Goal: Information Seeking & Learning: Check status

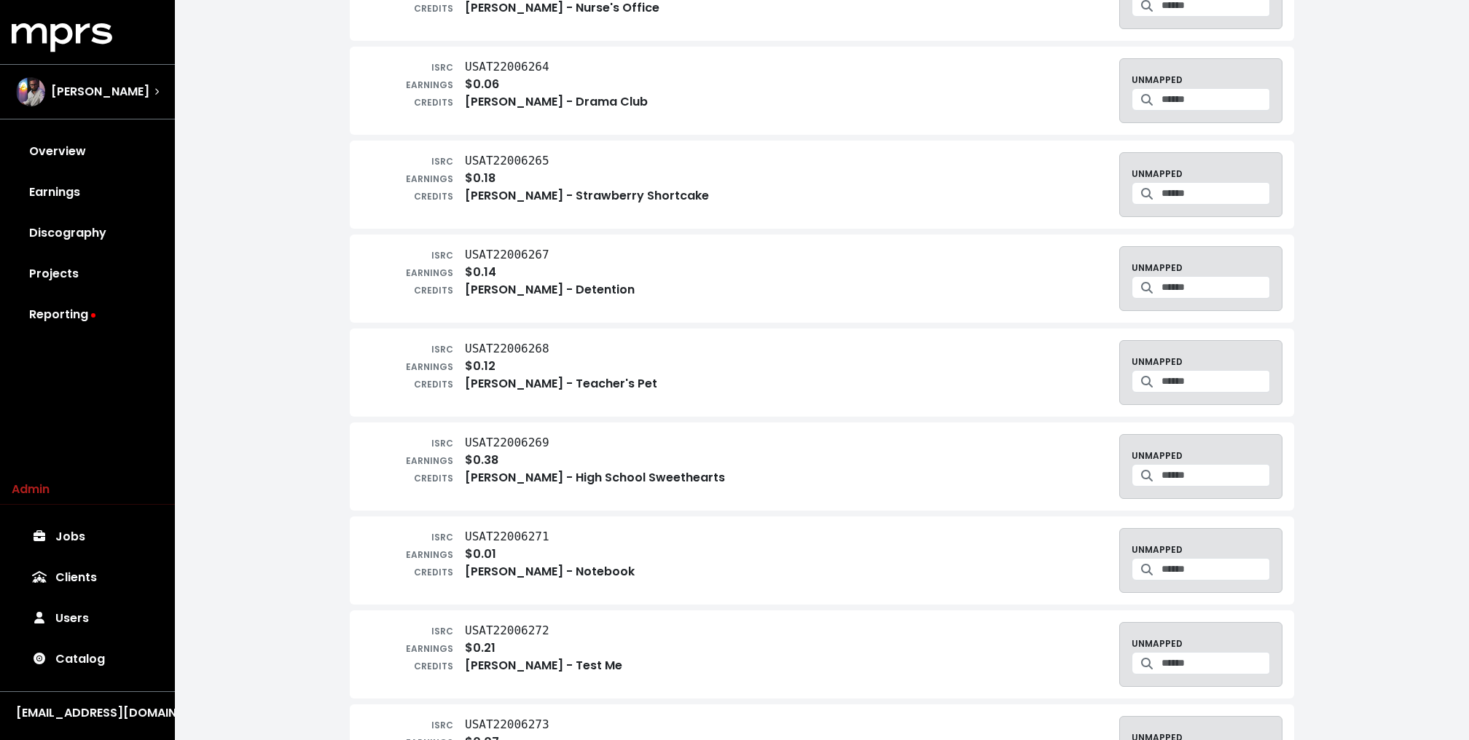
scroll to position [125, 0]
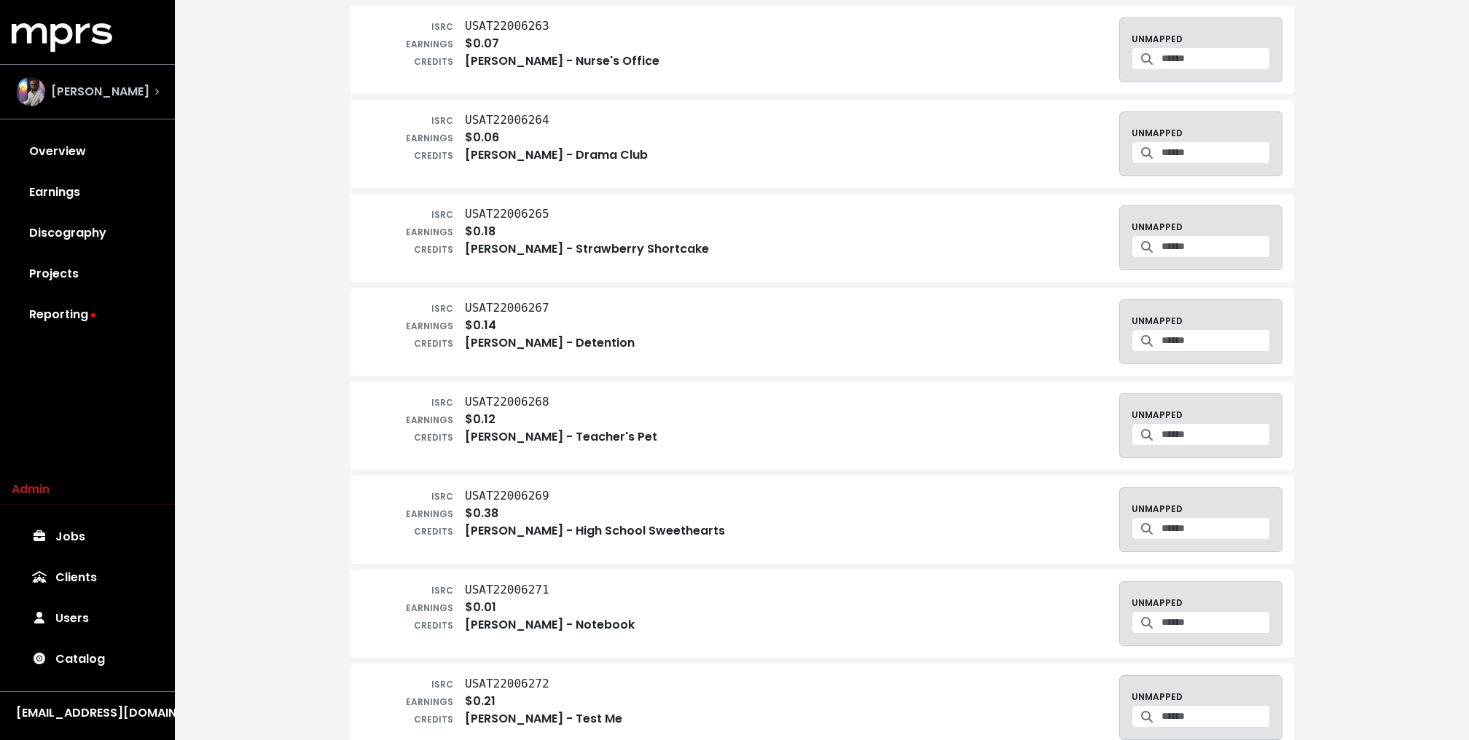
click at [146, 106] on div "[PERSON_NAME]" at bounding box center [87, 92] width 166 height 52
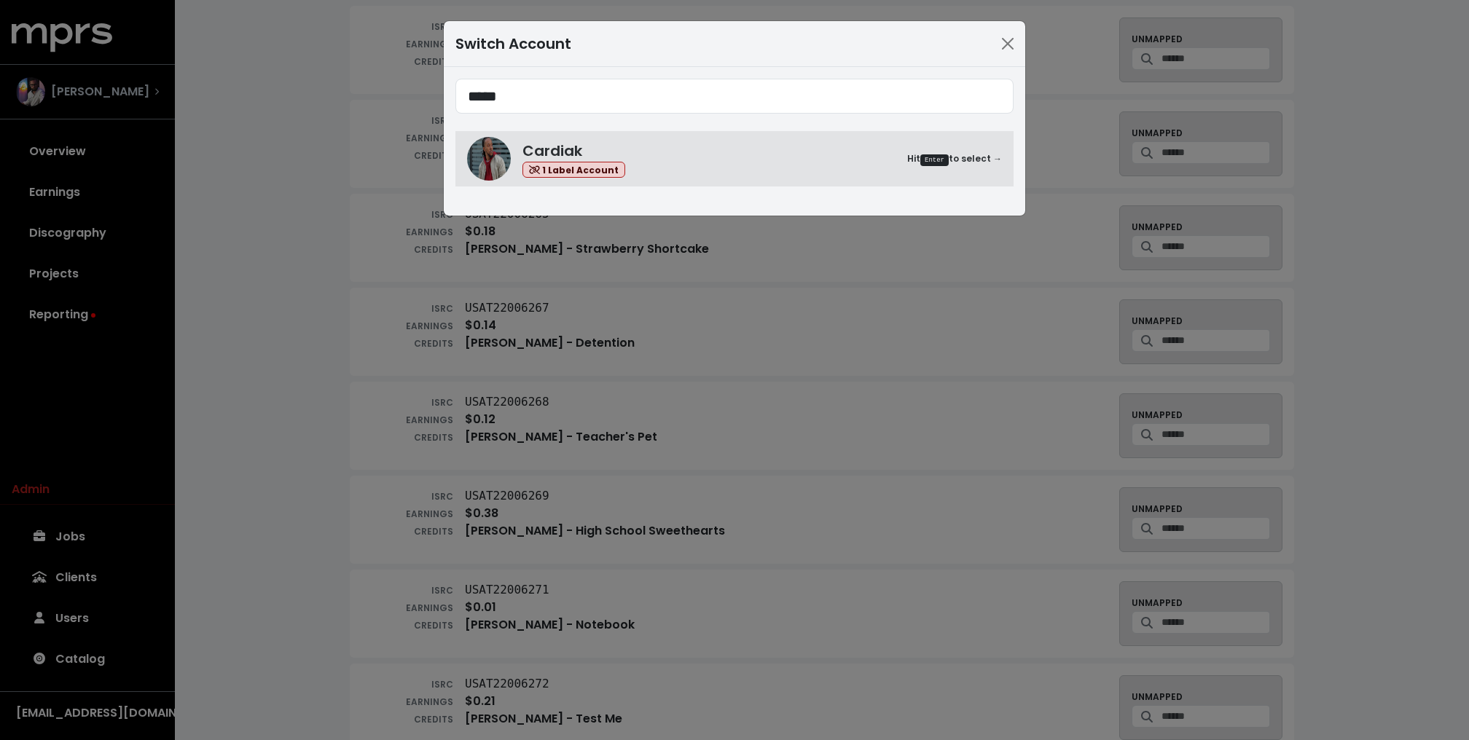
type input "*****"
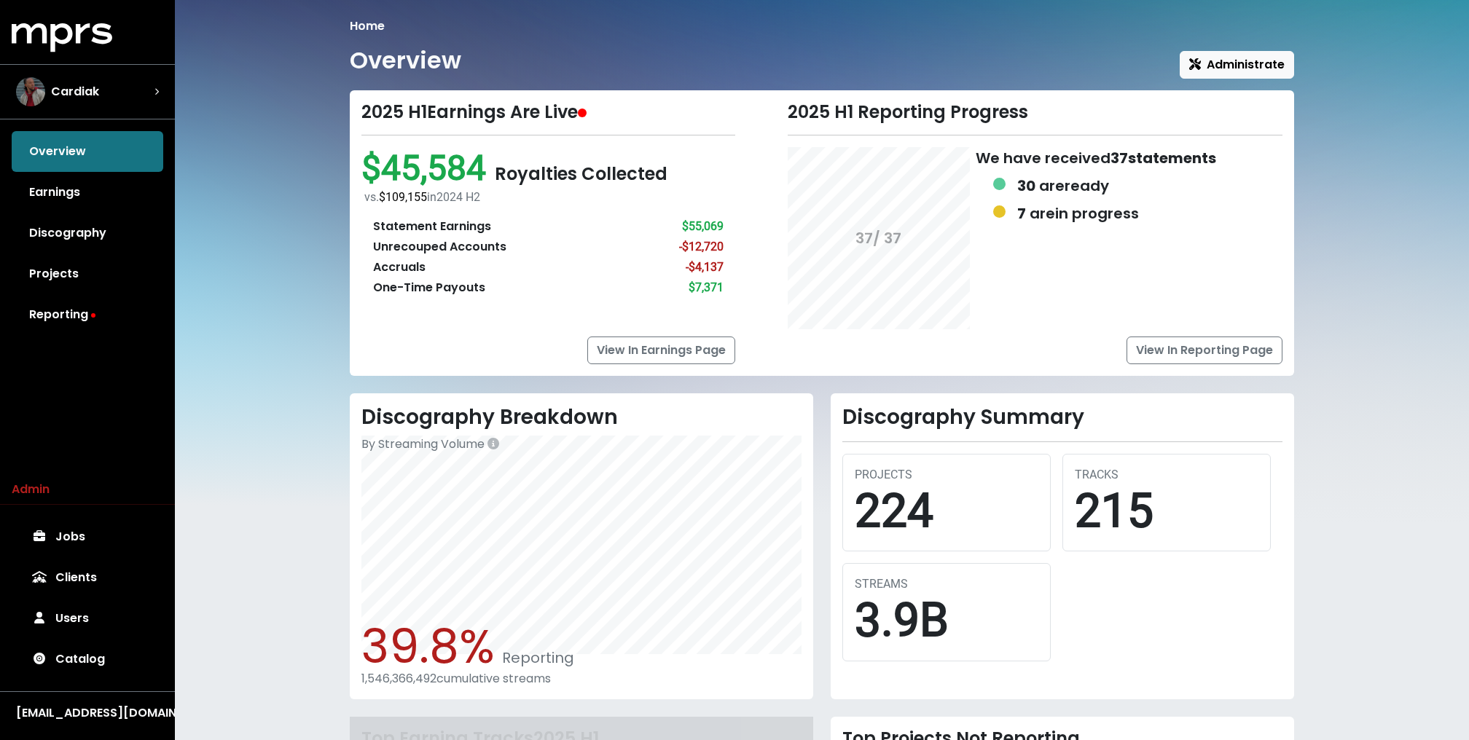
click at [263, 272] on div "Home Overview Administrate 2025 H1 Earnings Are Live $45,584 Royalties Collecte…" at bounding box center [822, 502] width 1294 height 1005
click at [93, 320] on link "Reporting" at bounding box center [88, 314] width 152 height 41
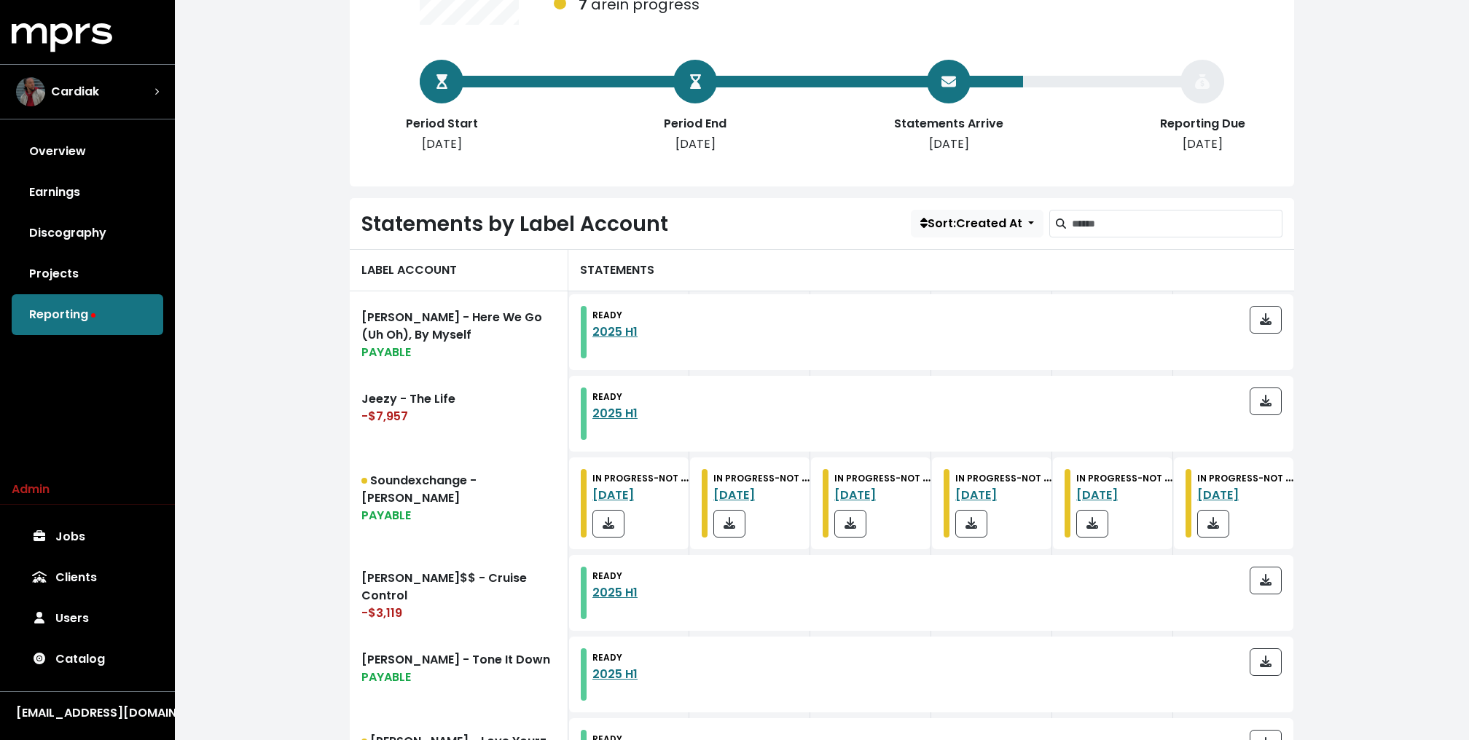
scroll to position [234, 0]
click at [95, 200] on link "Earnings" at bounding box center [88, 192] width 152 height 41
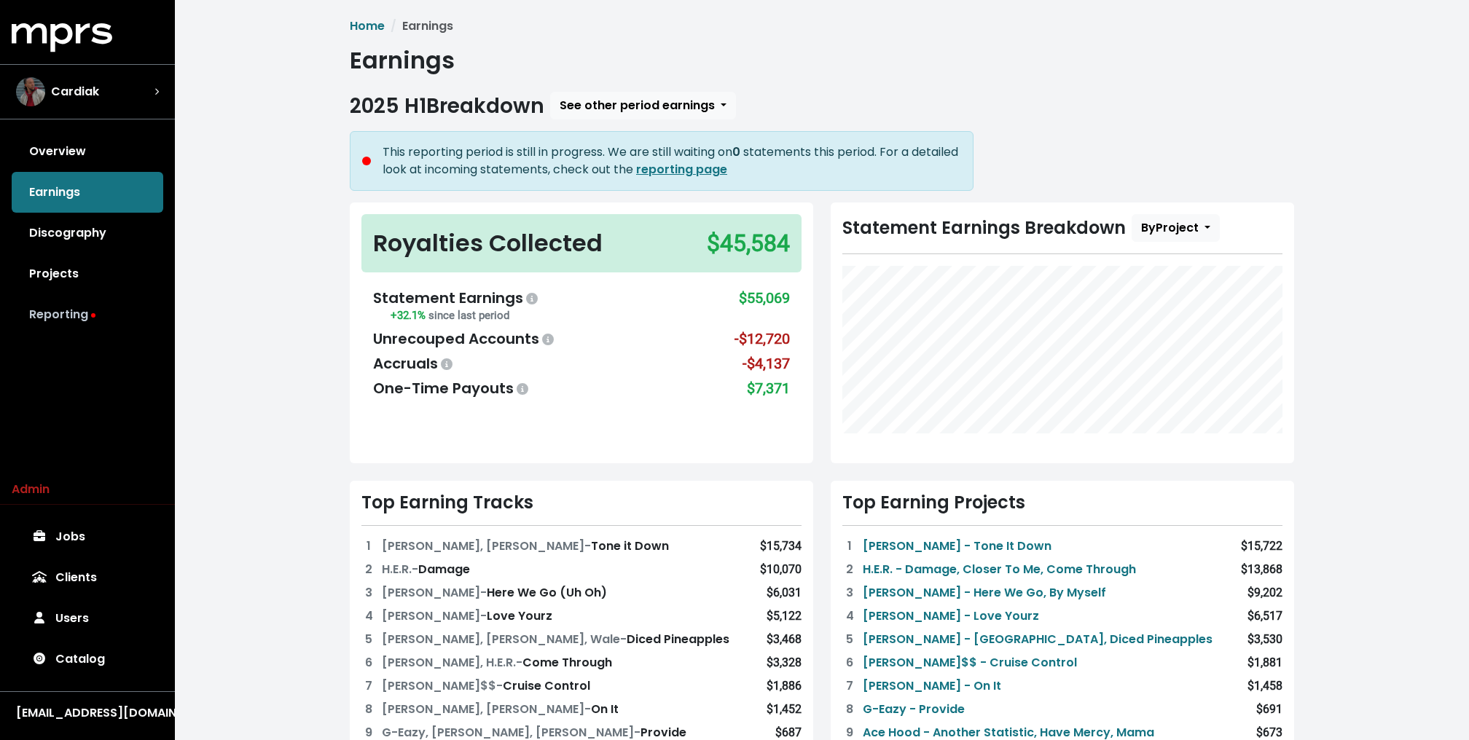
click at [66, 328] on link "Reporting" at bounding box center [88, 314] width 152 height 41
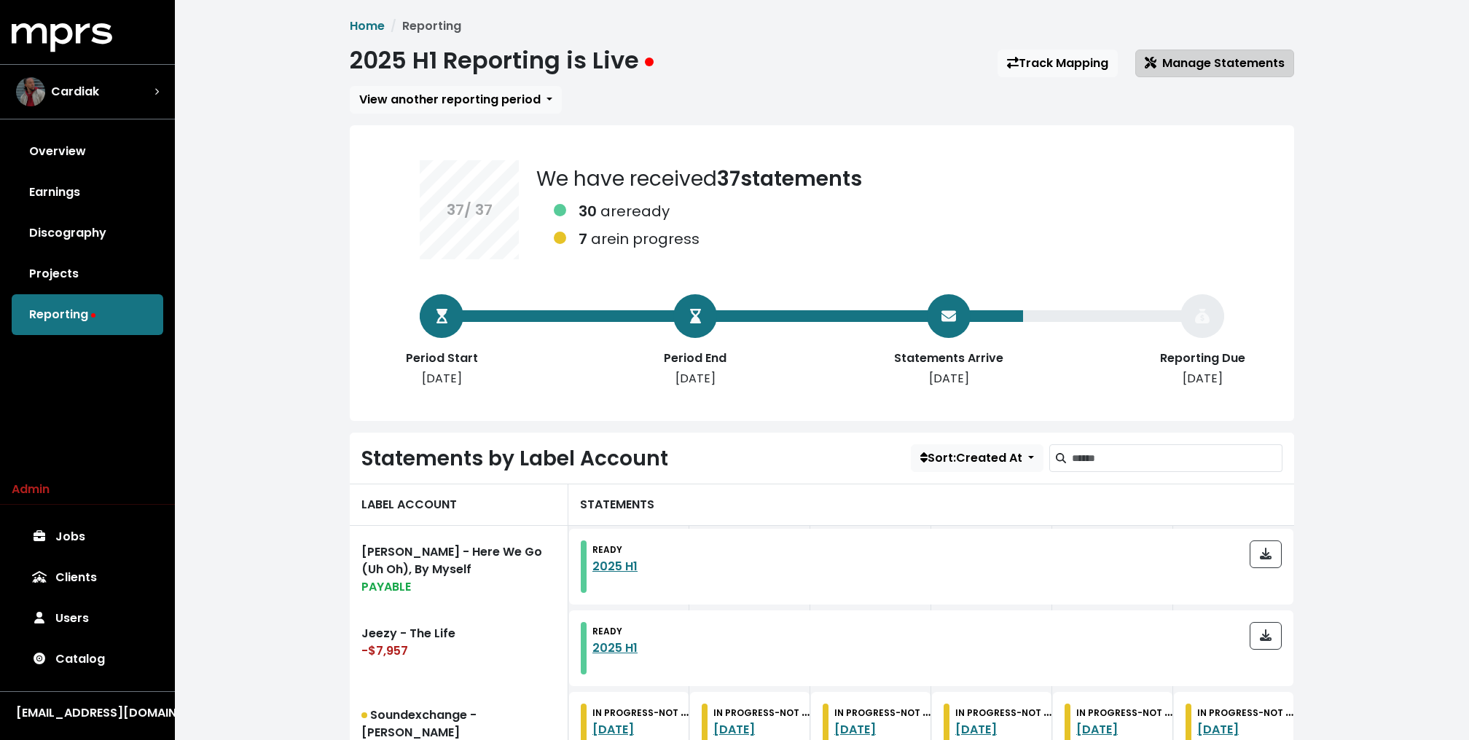
click at [1211, 71] on span "Manage Statements" at bounding box center [1215, 63] width 140 height 17
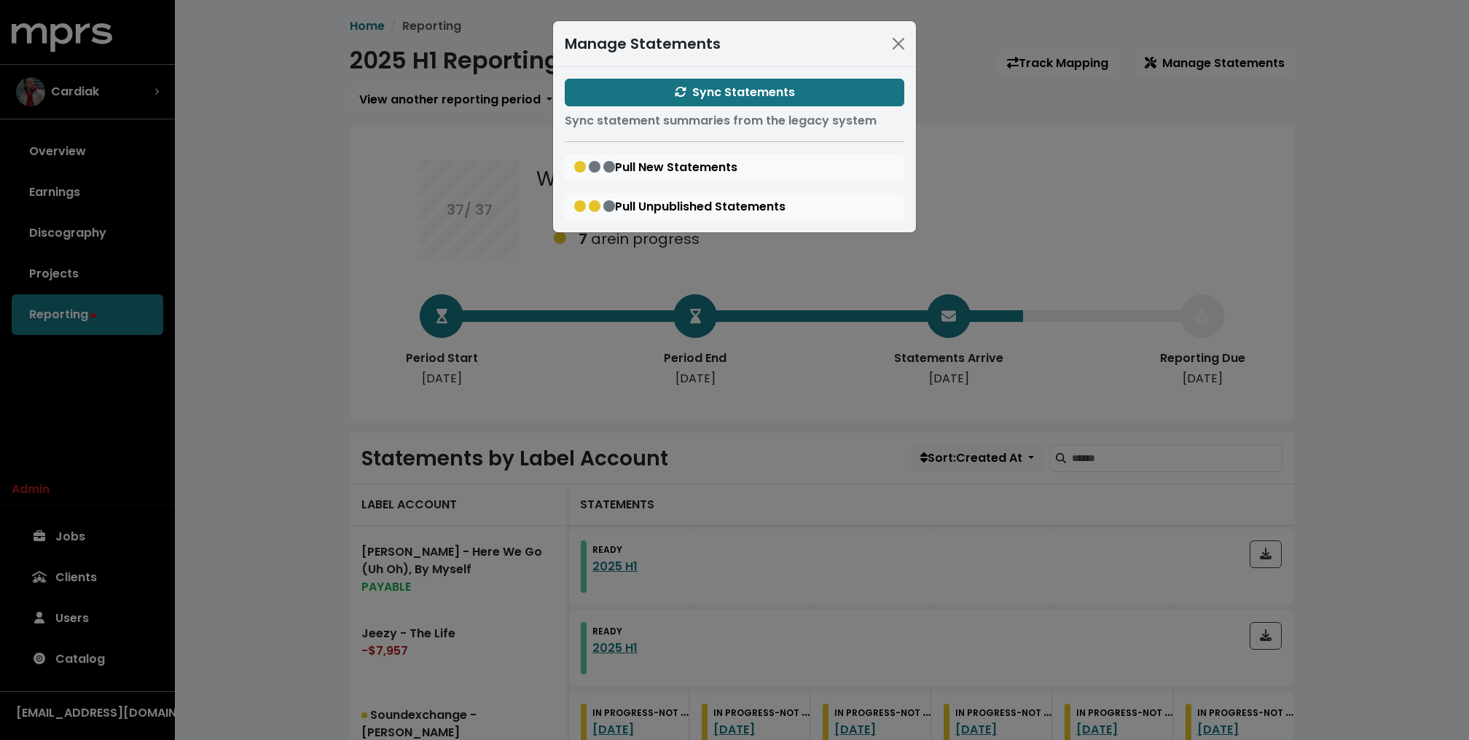
click at [815, 75] on div "Sync Statements Sync statement summaries from the legacy system Pull New Statem…" at bounding box center [734, 149] width 363 height 165
click at [804, 87] on button "Sync Statements" at bounding box center [735, 93] width 340 height 28
click at [392, 168] on div "Manage Statements Sync Statements Sync statement summaries from the legacy syst…" at bounding box center [734, 370] width 1469 height 740
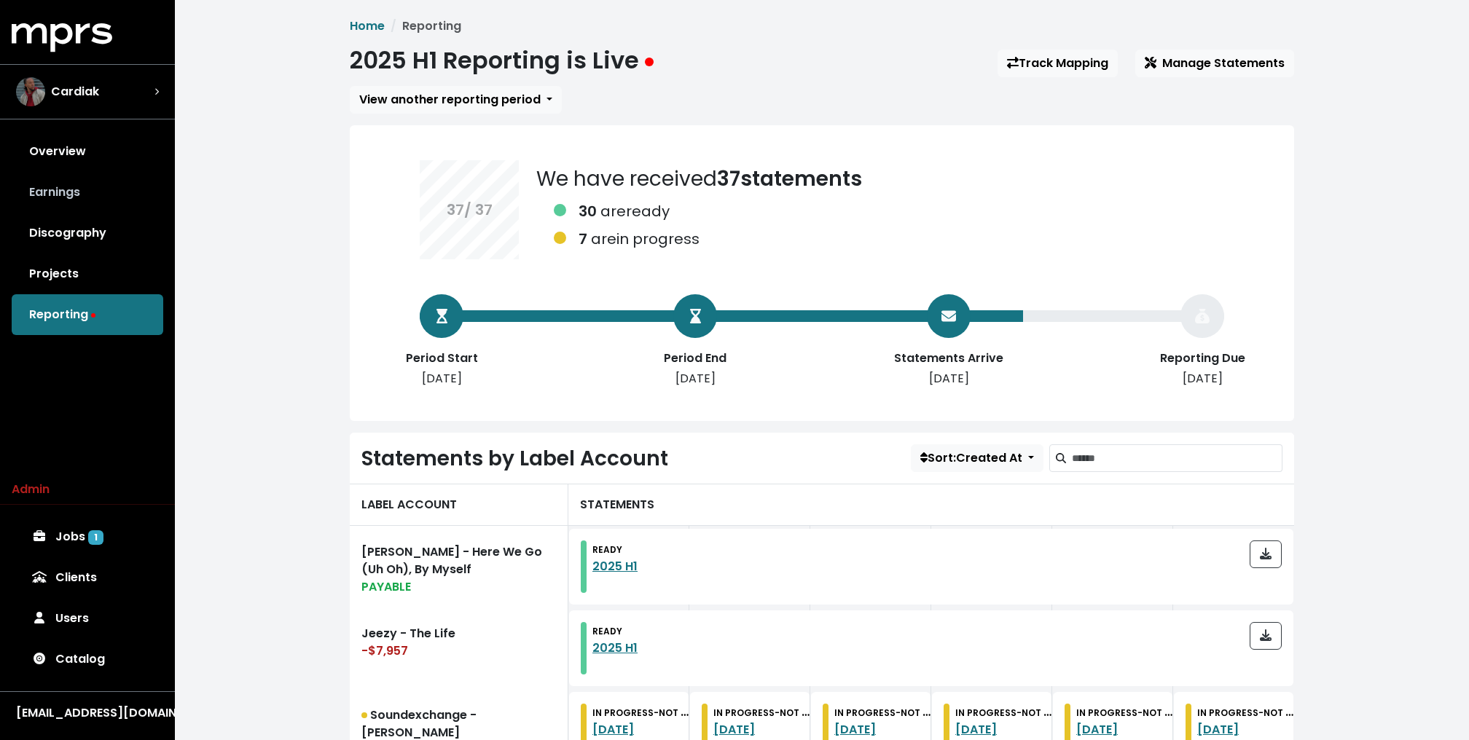
click at [104, 204] on link "Earnings" at bounding box center [88, 192] width 152 height 41
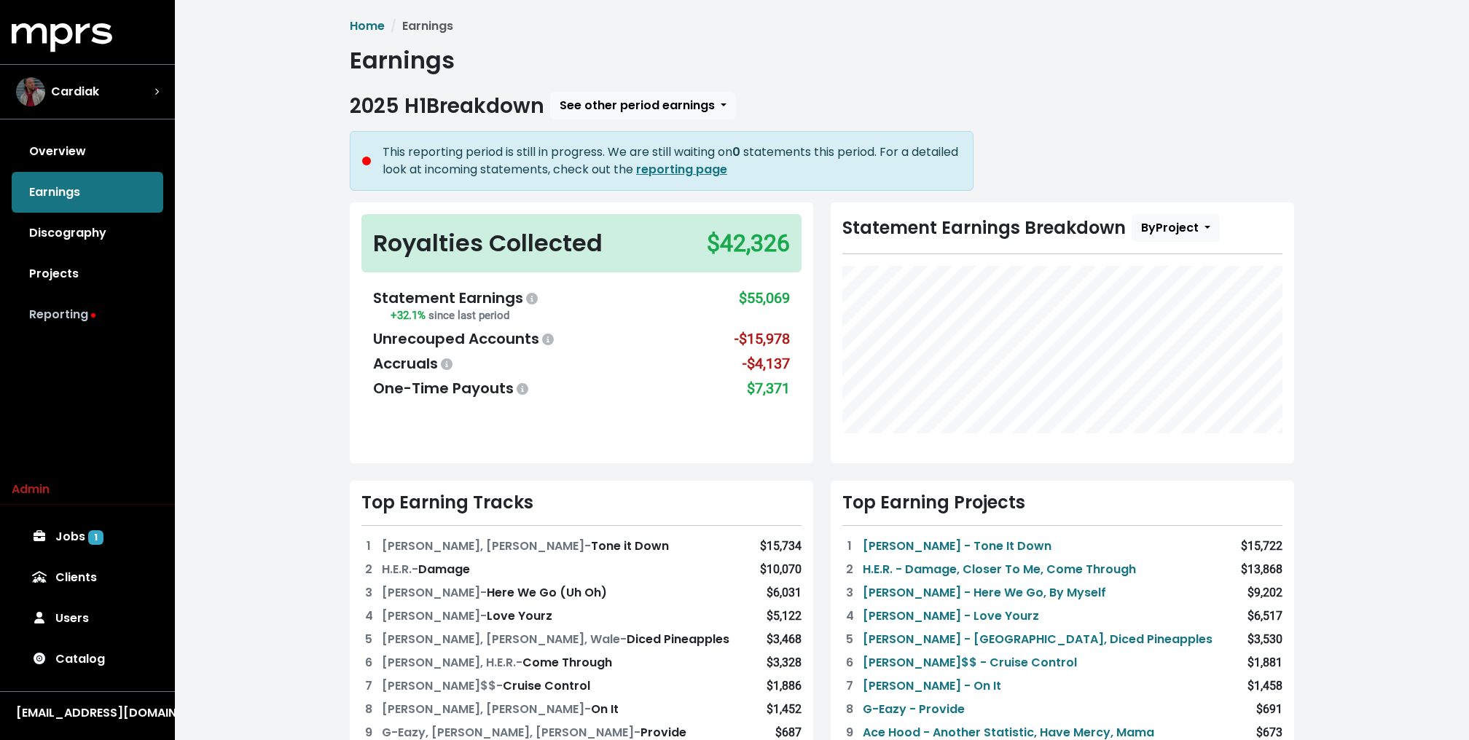
click at [74, 308] on link "Reporting" at bounding box center [88, 314] width 152 height 41
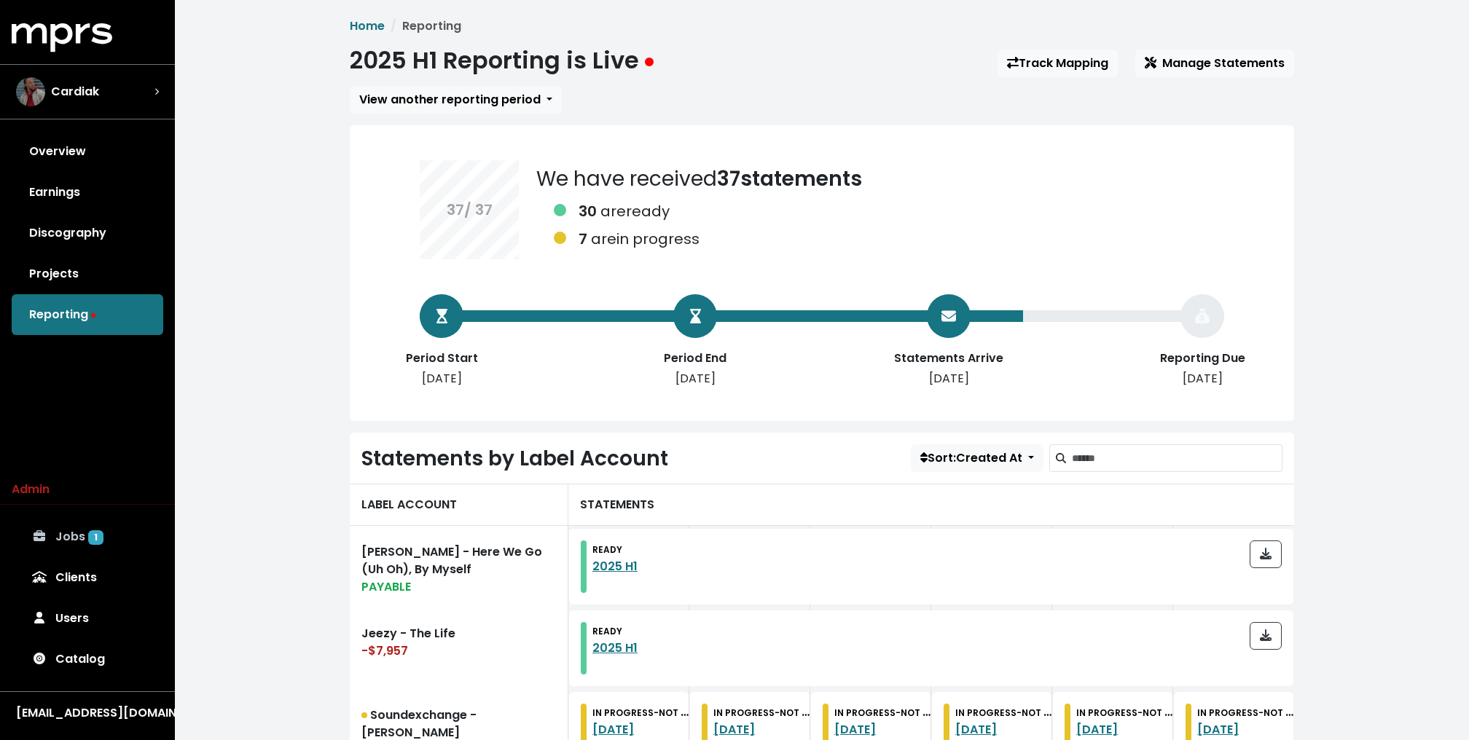
click at [85, 528] on link "Jobs 1" at bounding box center [88, 537] width 152 height 41
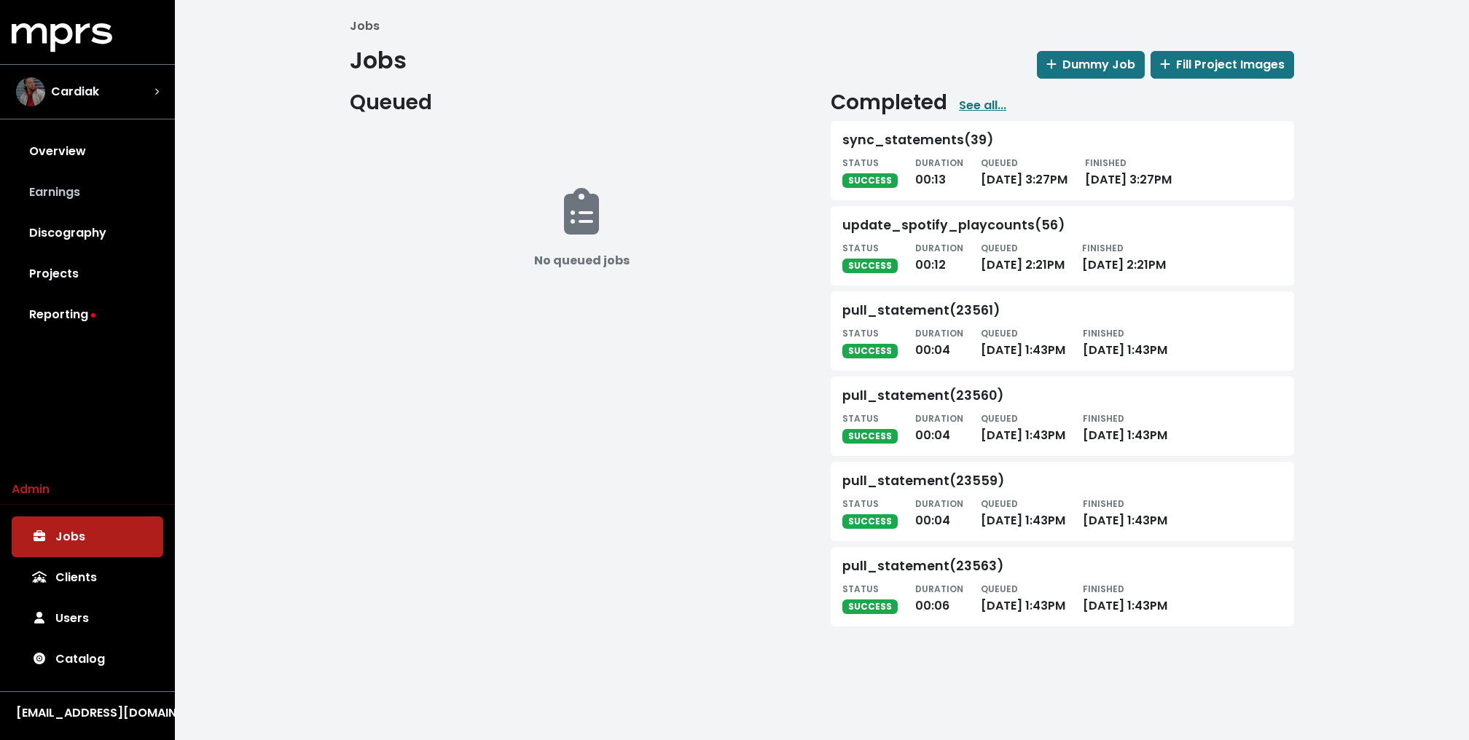
click at [63, 195] on link "Earnings" at bounding box center [88, 192] width 152 height 41
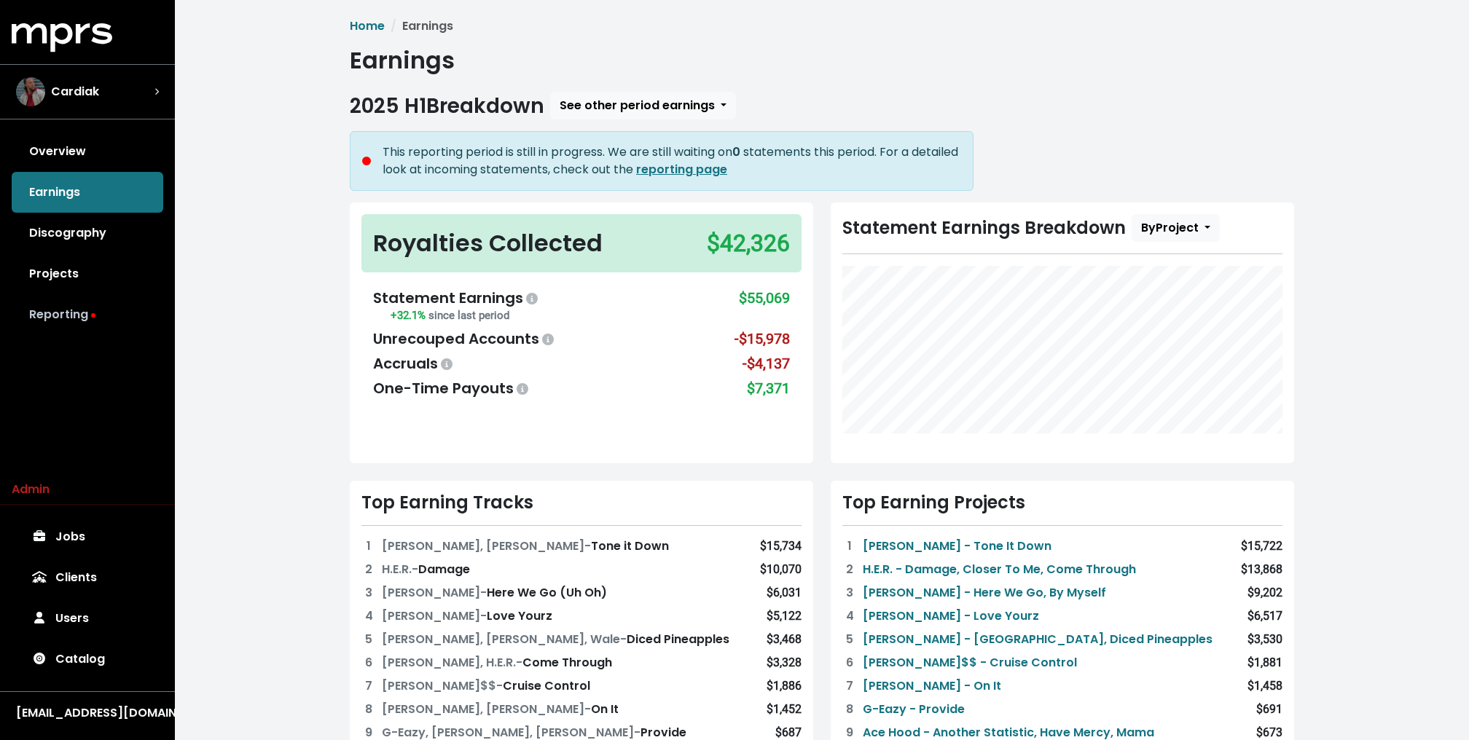
click at [70, 318] on link "Reporting" at bounding box center [88, 314] width 152 height 41
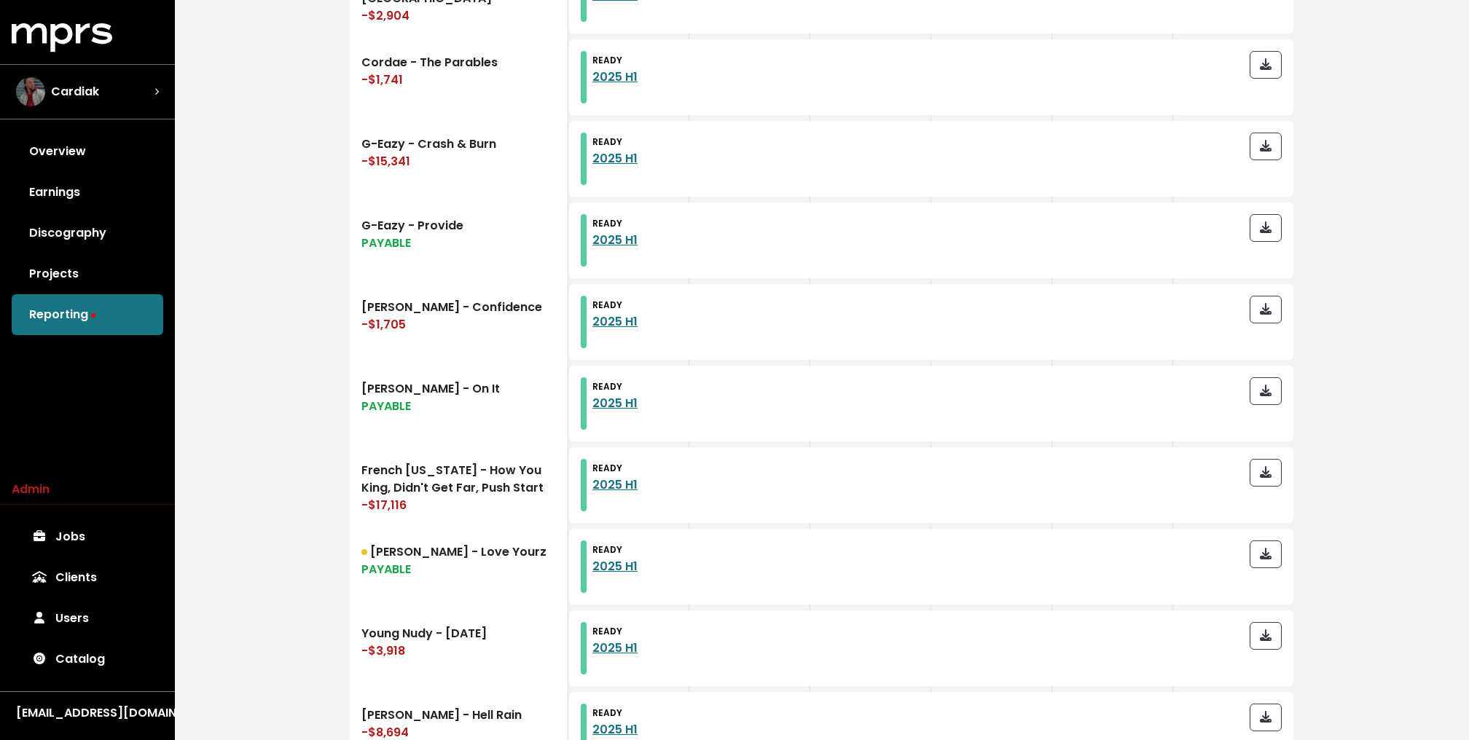
scroll to position [1572, 0]
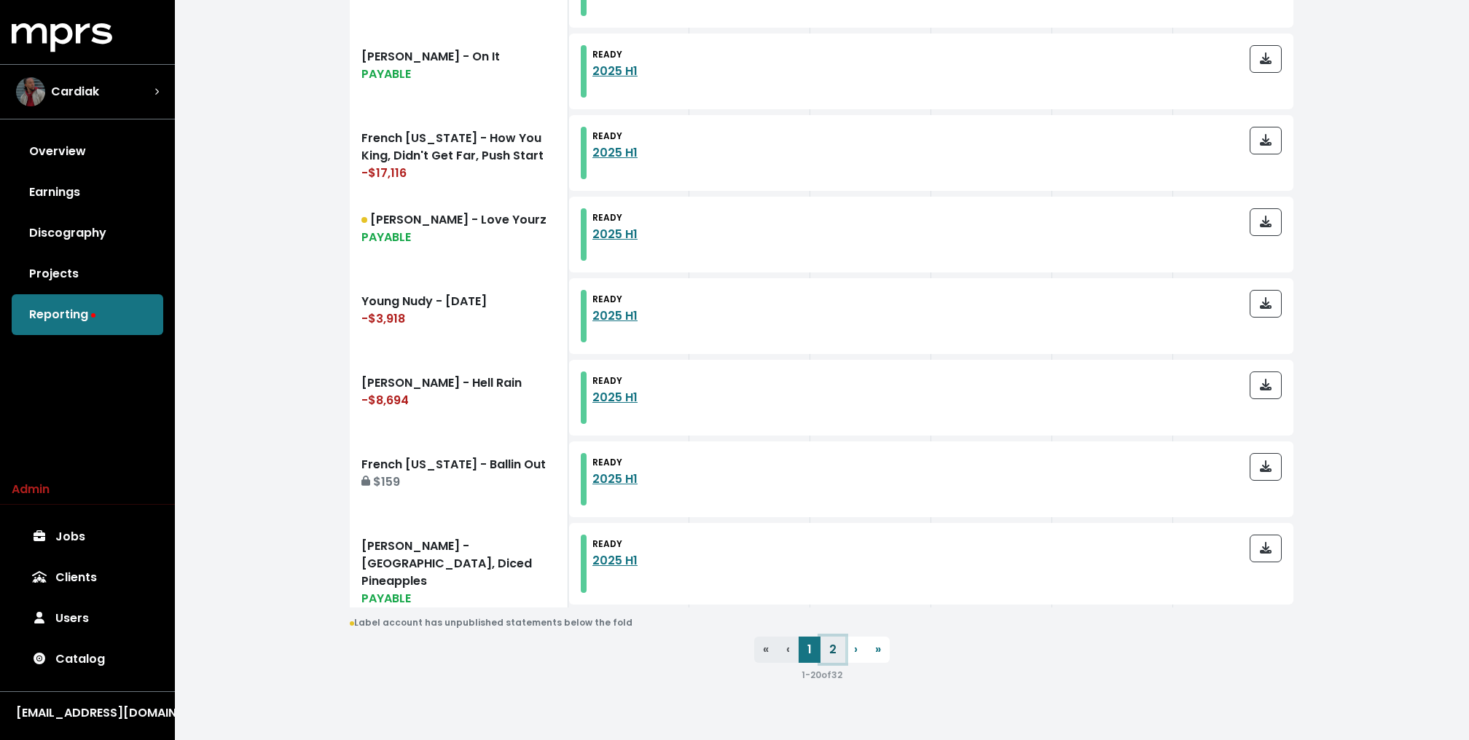
click at [832, 647] on link "2" at bounding box center [832, 650] width 25 height 26
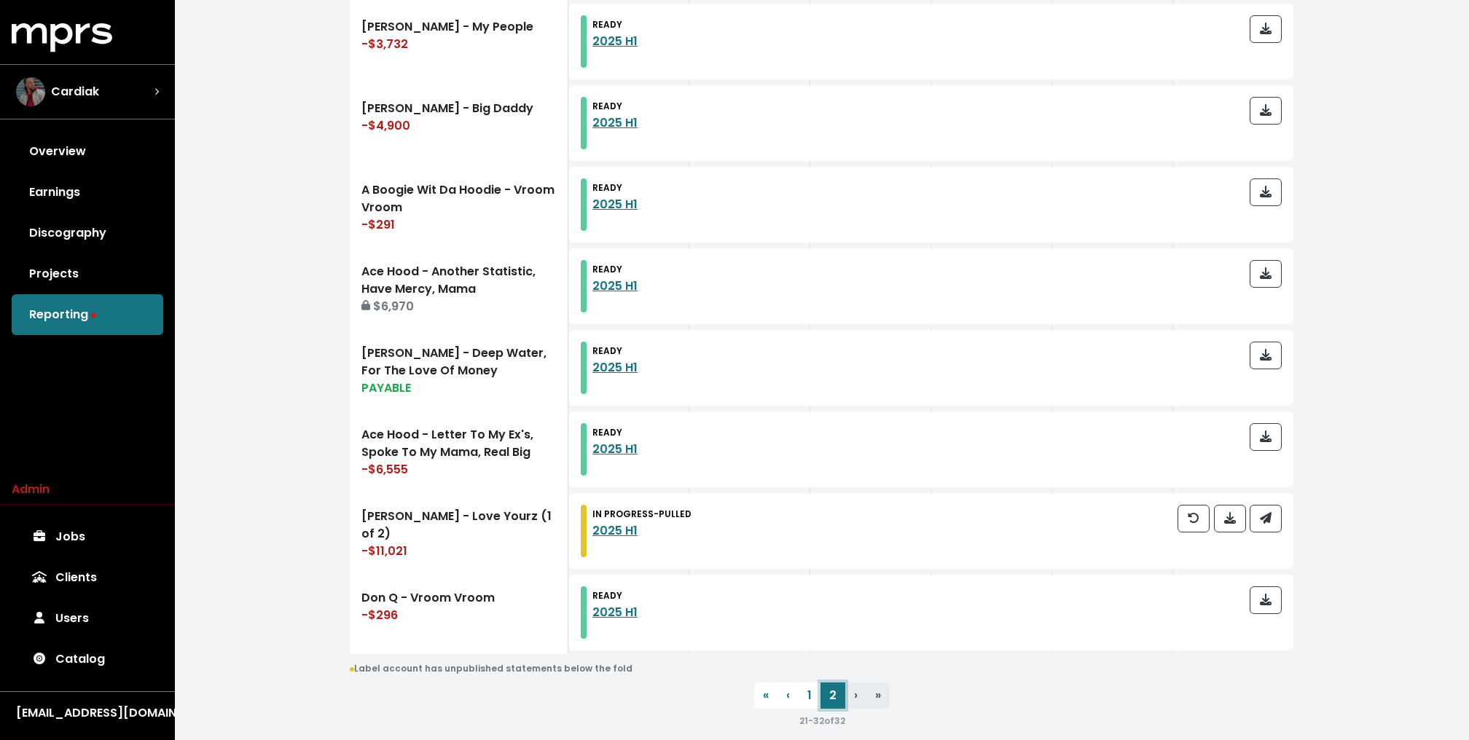
scroll to position [903, 0]
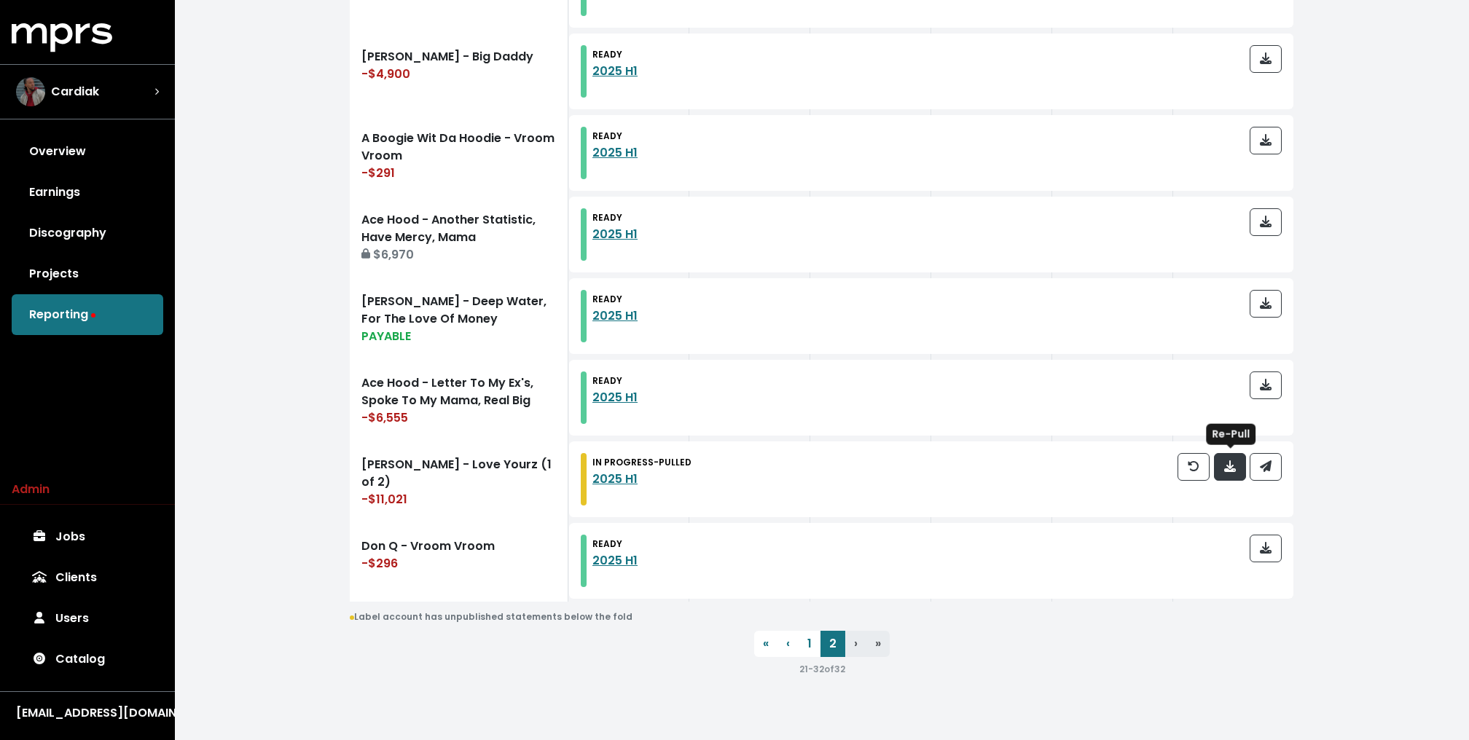
click at [1229, 467] on icon "button" at bounding box center [1230, 466] width 12 height 12
click at [80, 181] on link "Earnings" at bounding box center [88, 192] width 152 height 41
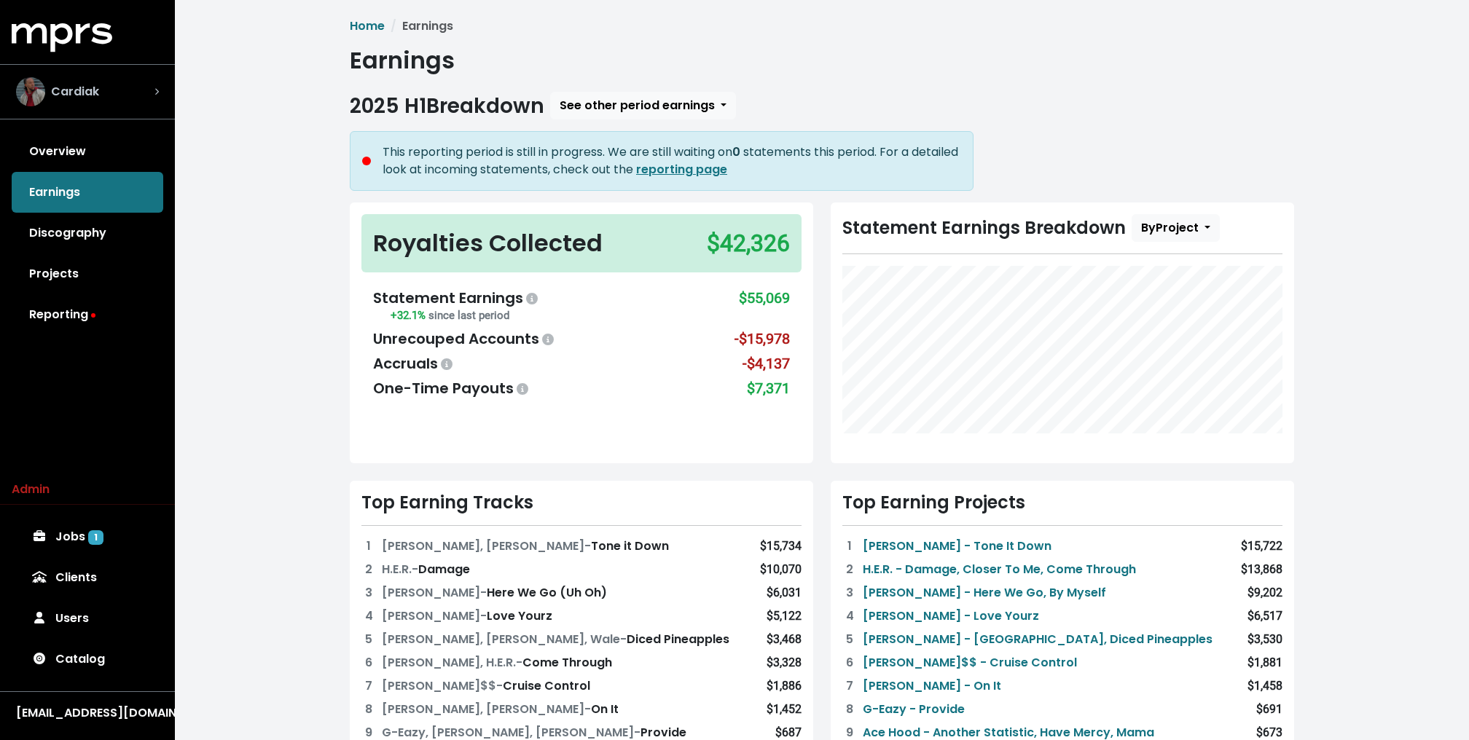
click at [117, 101] on div "Cardiak" at bounding box center [87, 91] width 143 height 29
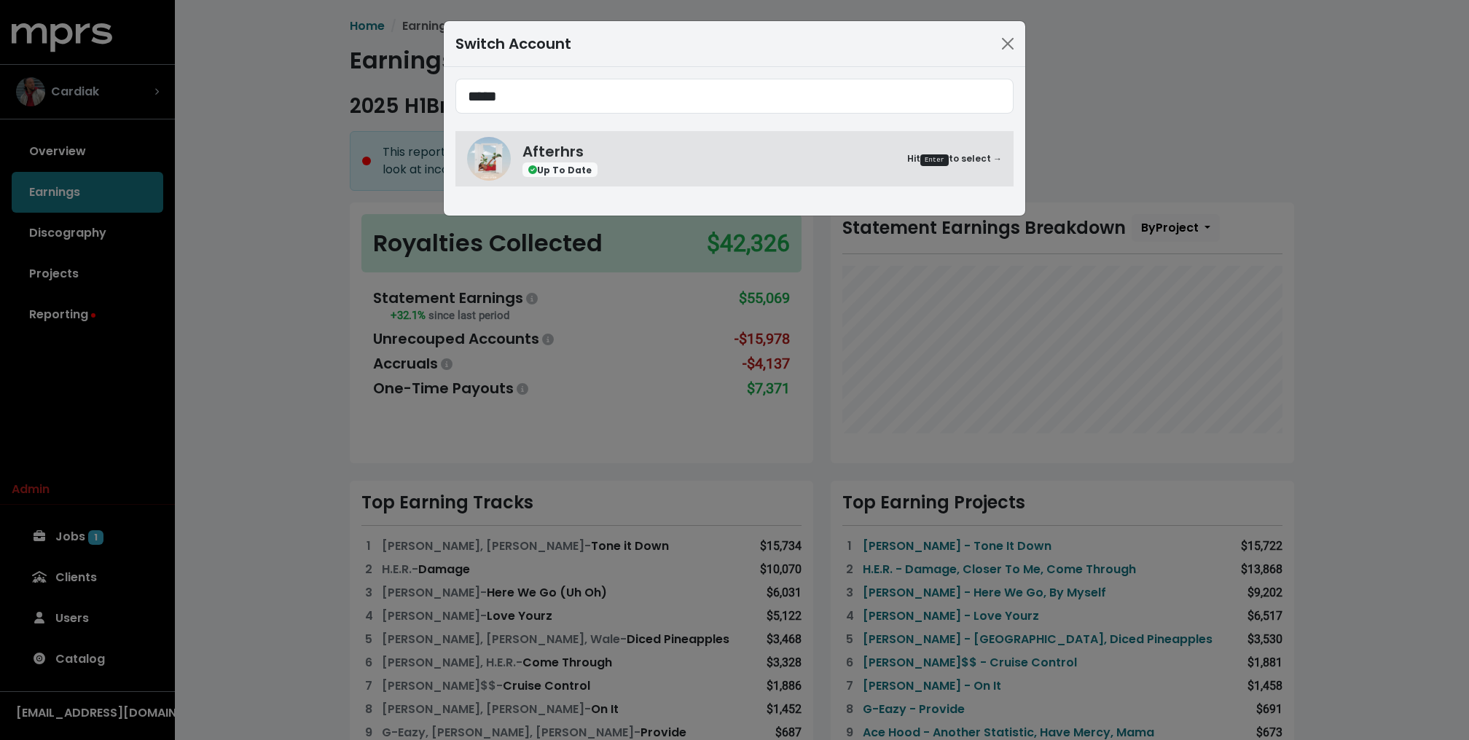
type input "*****"
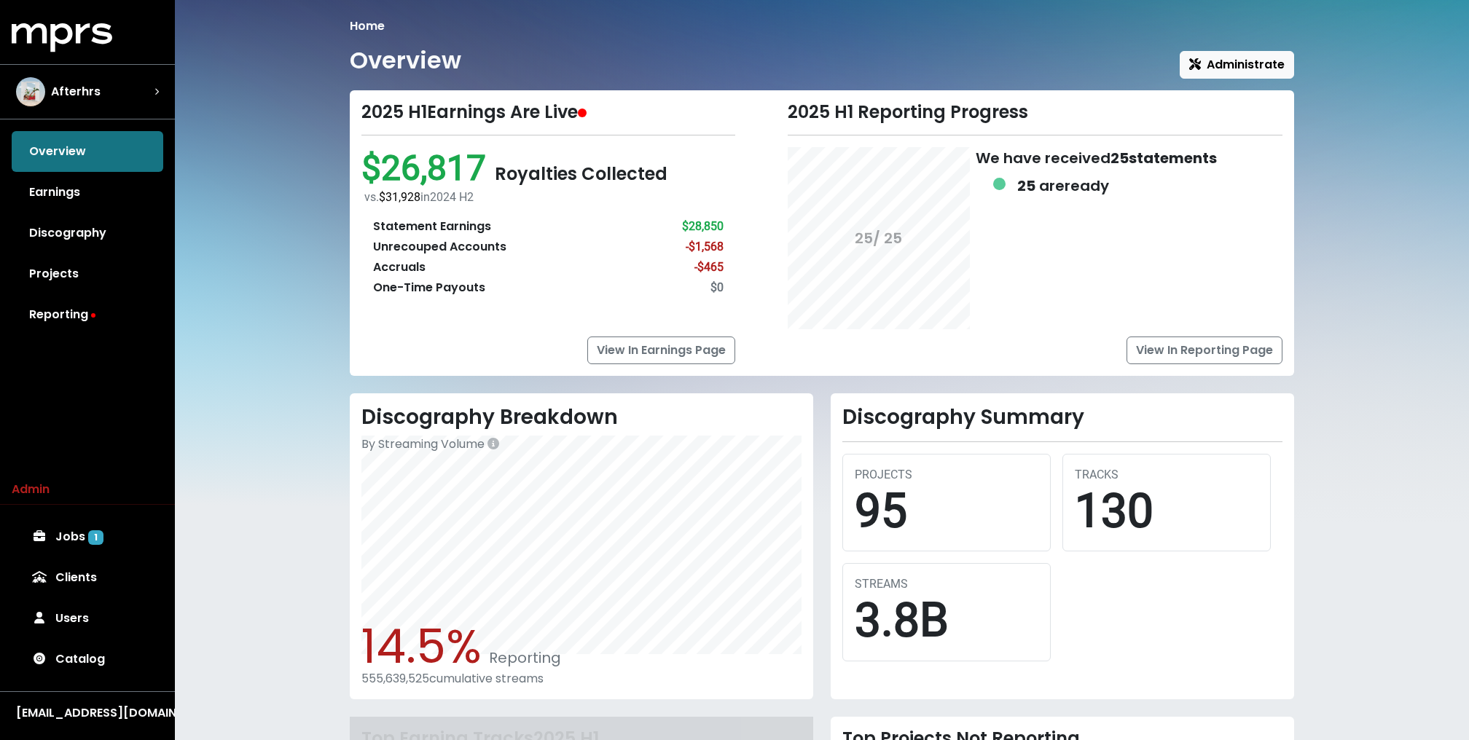
click at [318, 161] on div "Home Overview Administrate 2025 H1 Earnings Are Live $26,817 Royalties Collecte…" at bounding box center [822, 502] width 1294 height 1005
click at [92, 321] on link "Reporting" at bounding box center [88, 314] width 152 height 41
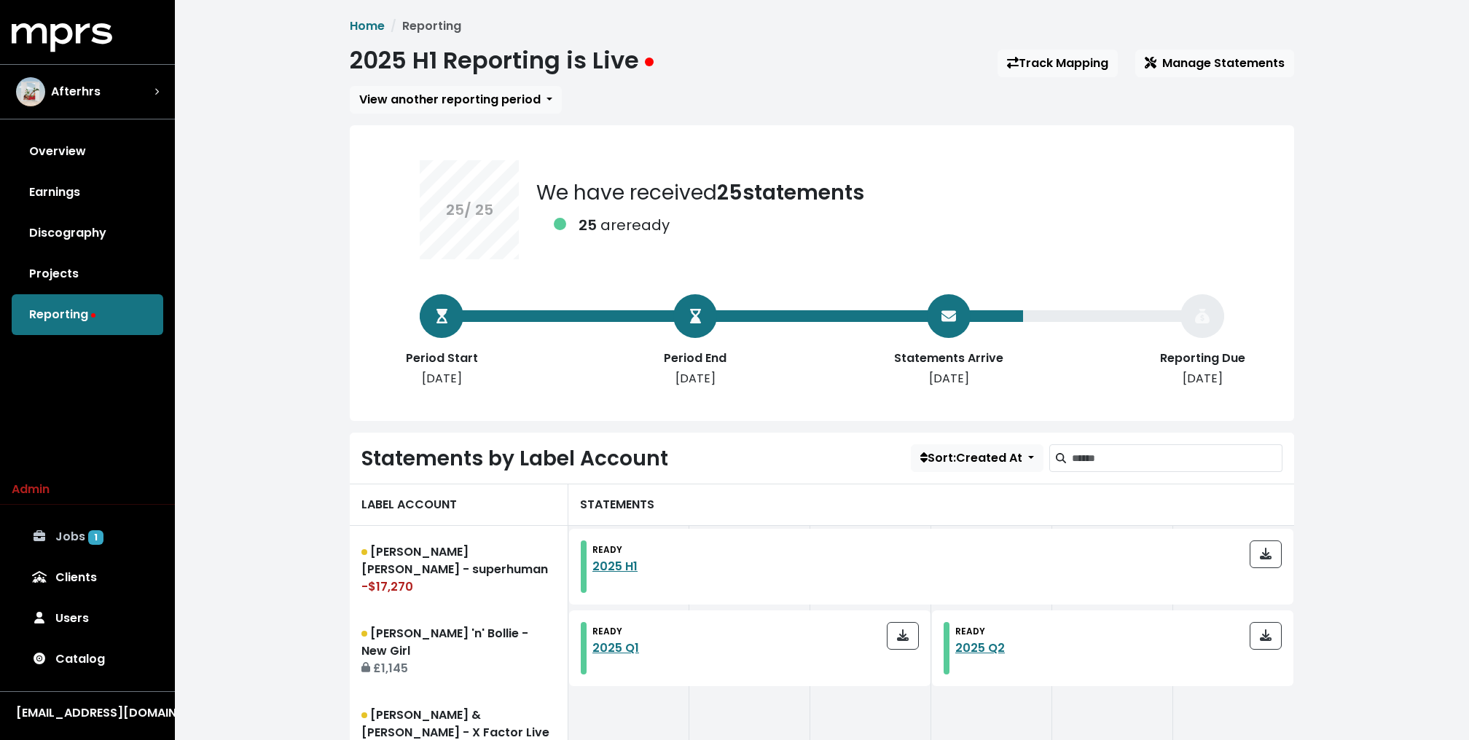
click at [88, 543] on span "1" at bounding box center [95, 537] width 15 height 15
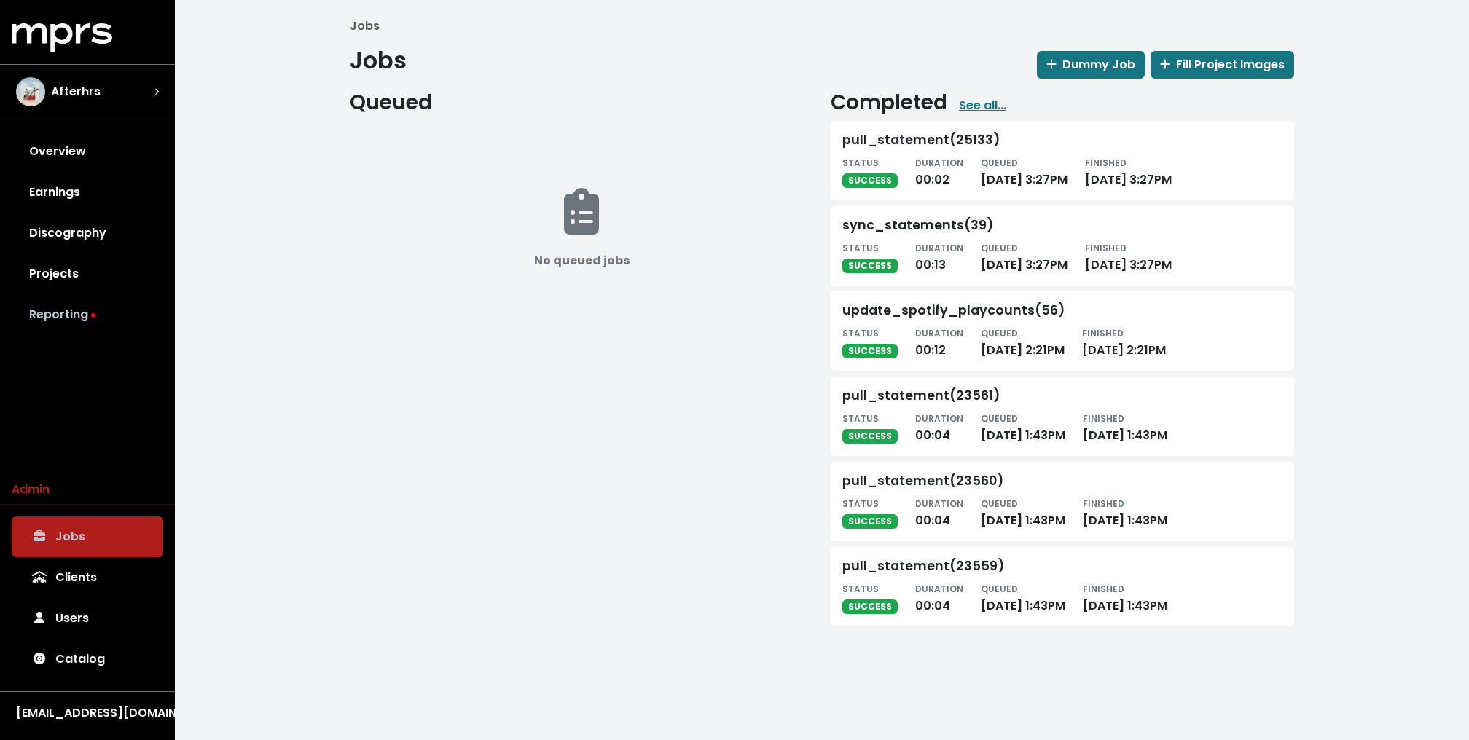
click at [69, 316] on link "Reporting" at bounding box center [88, 314] width 152 height 41
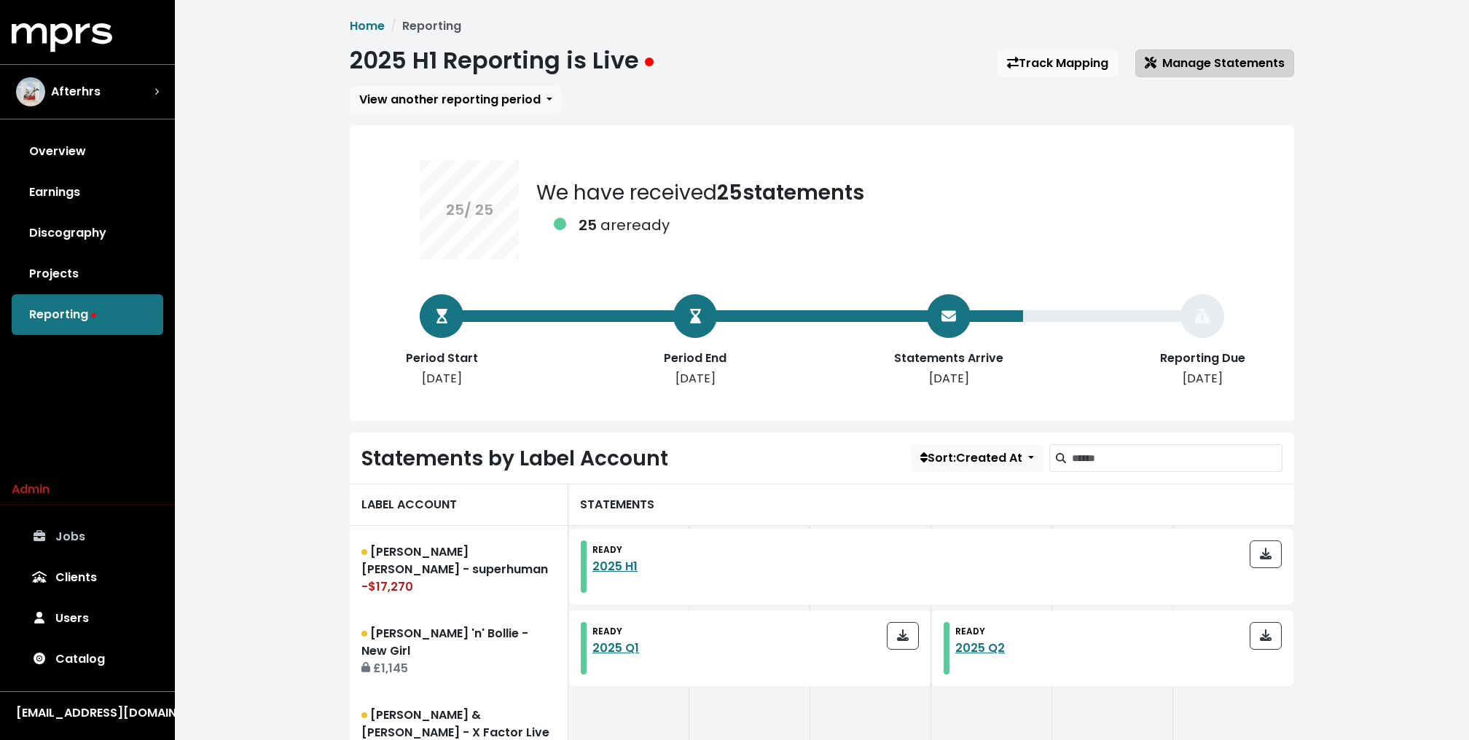
click at [1186, 61] on span "Manage Statements" at bounding box center [1215, 63] width 140 height 17
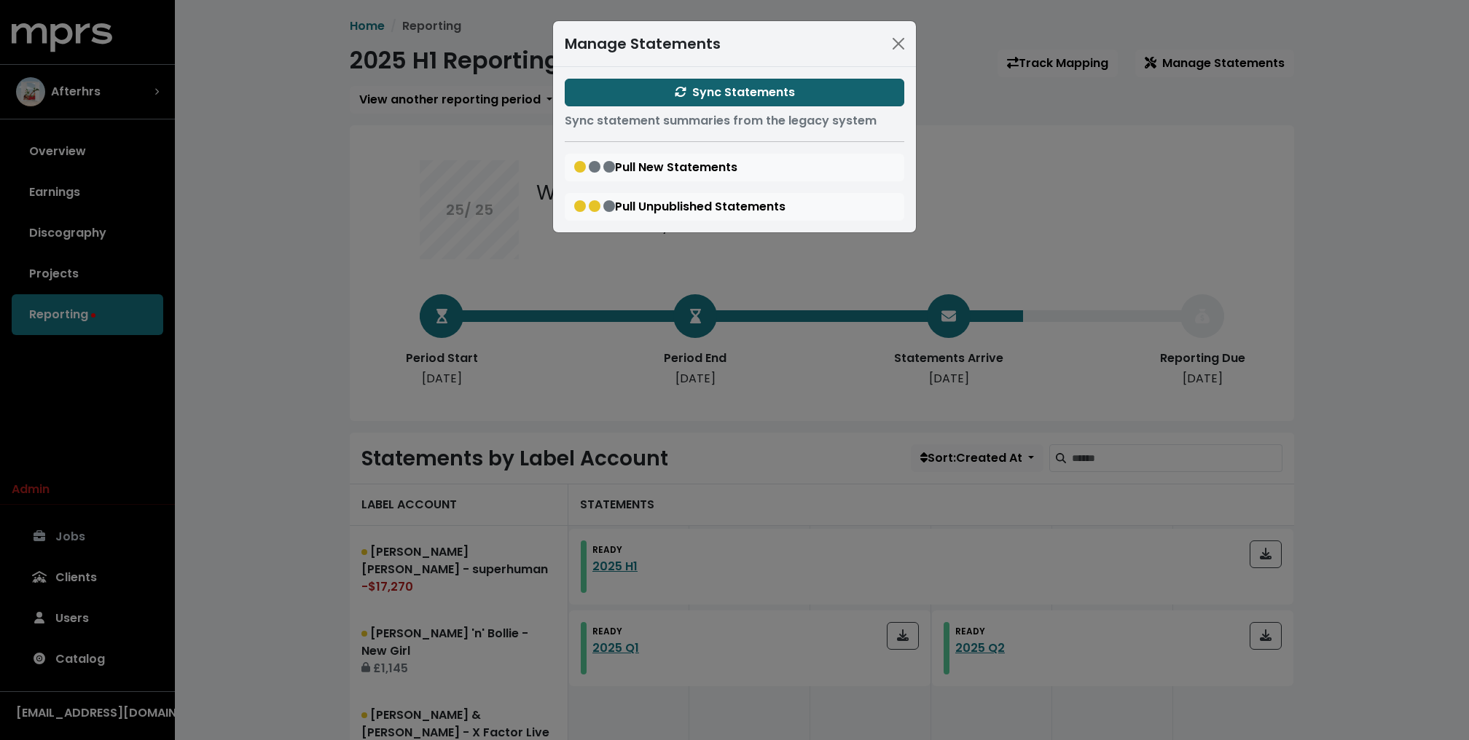
click at [807, 85] on button "Sync Statements" at bounding box center [735, 93] width 340 height 28
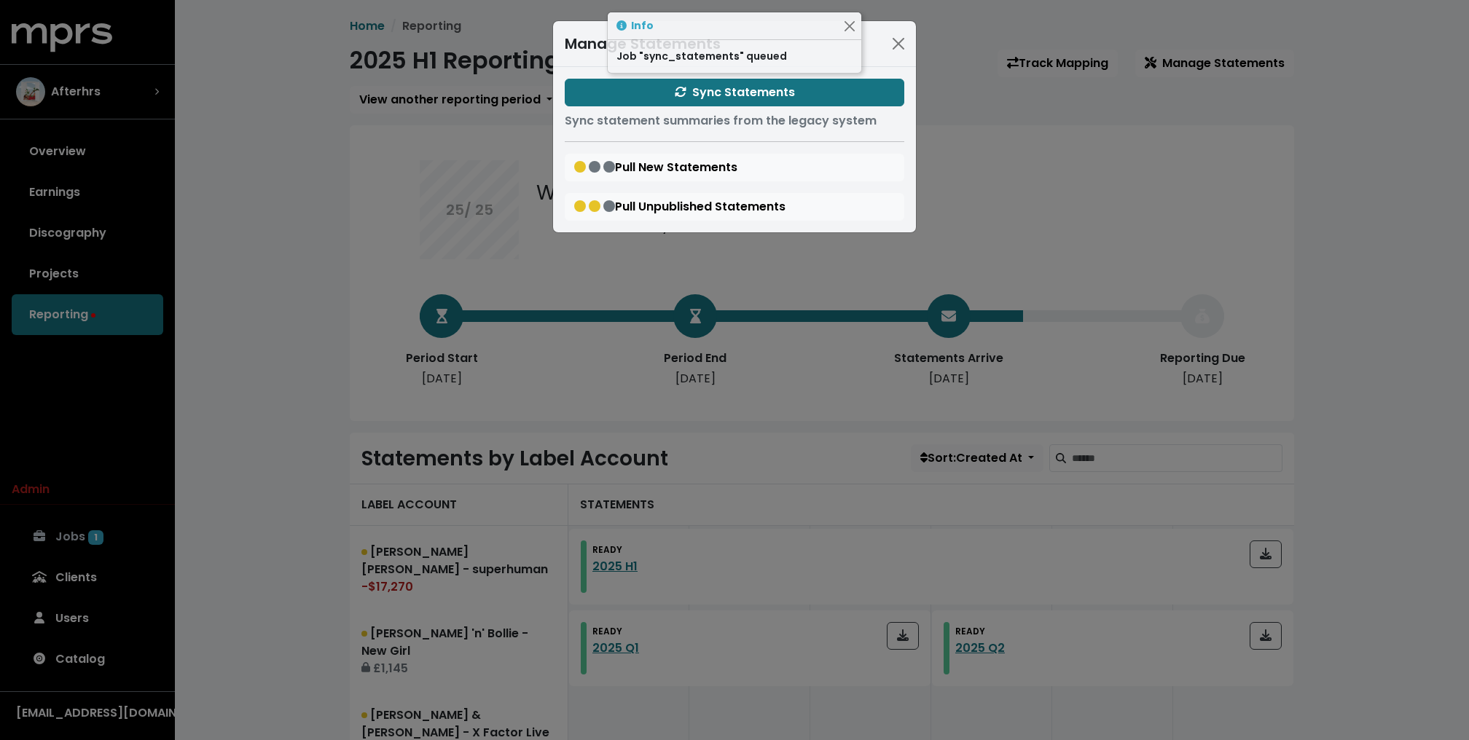
click at [307, 209] on div "Manage Statements Sync Statements Sync statement summaries from the legacy syst…" at bounding box center [734, 370] width 1469 height 740
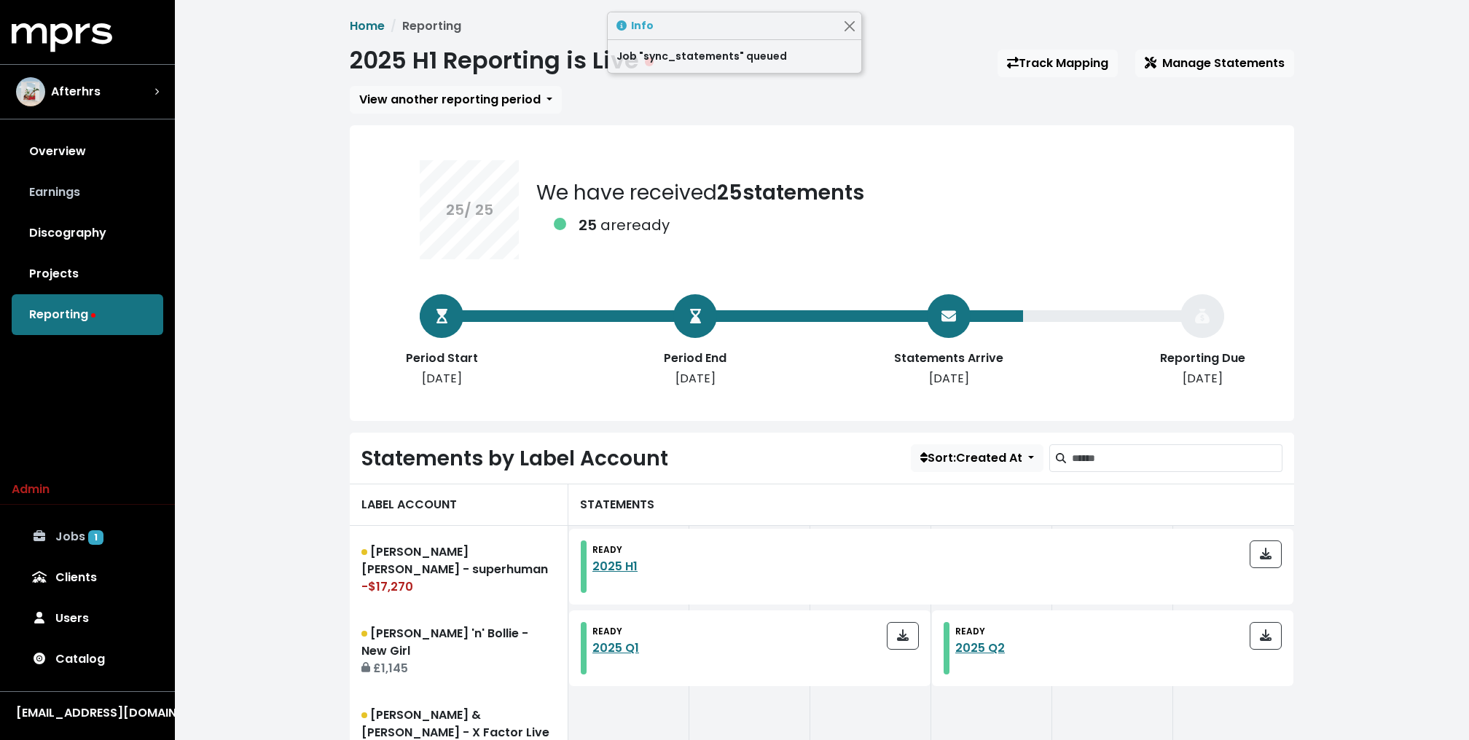
click at [95, 205] on link "Earnings" at bounding box center [88, 192] width 152 height 41
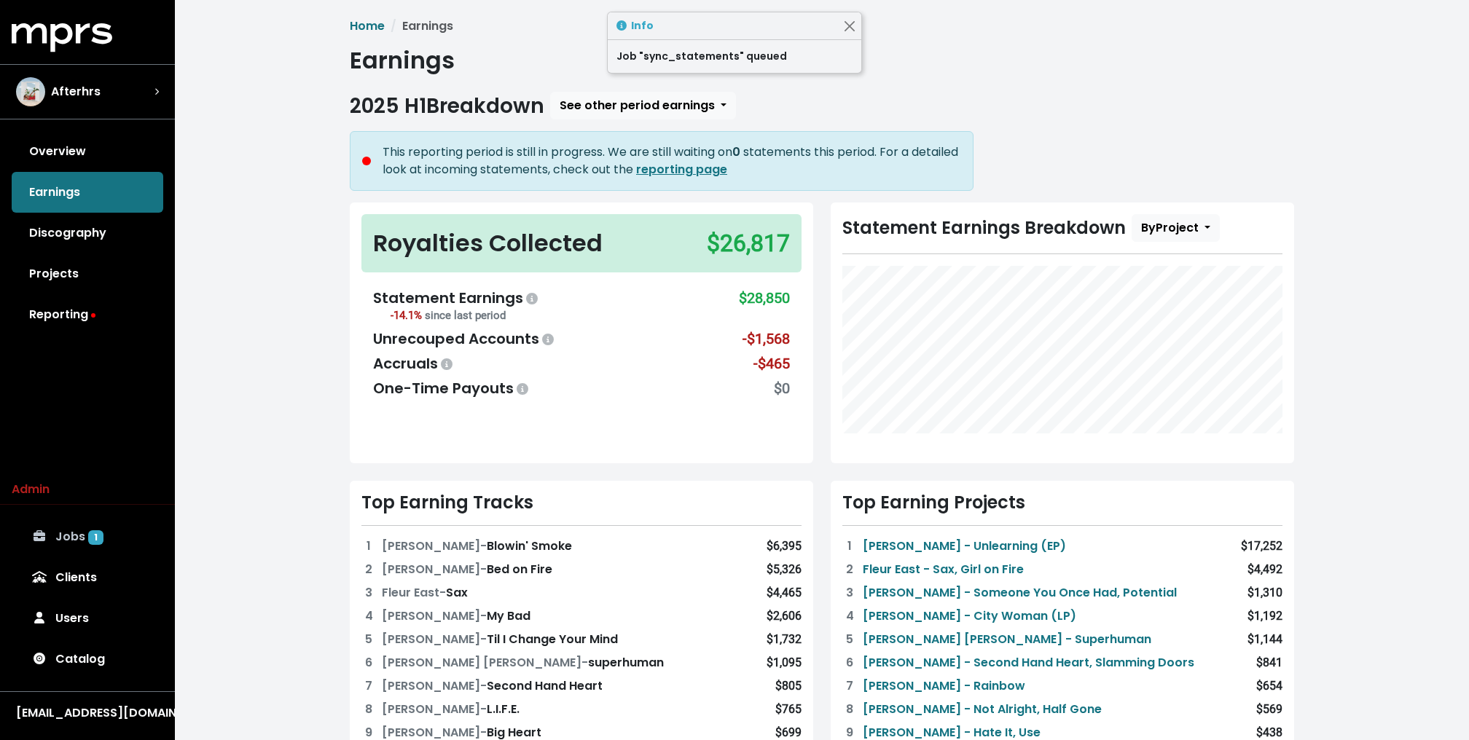
click at [106, 544] on link "Jobs 1" at bounding box center [88, 537] width 152 height 41
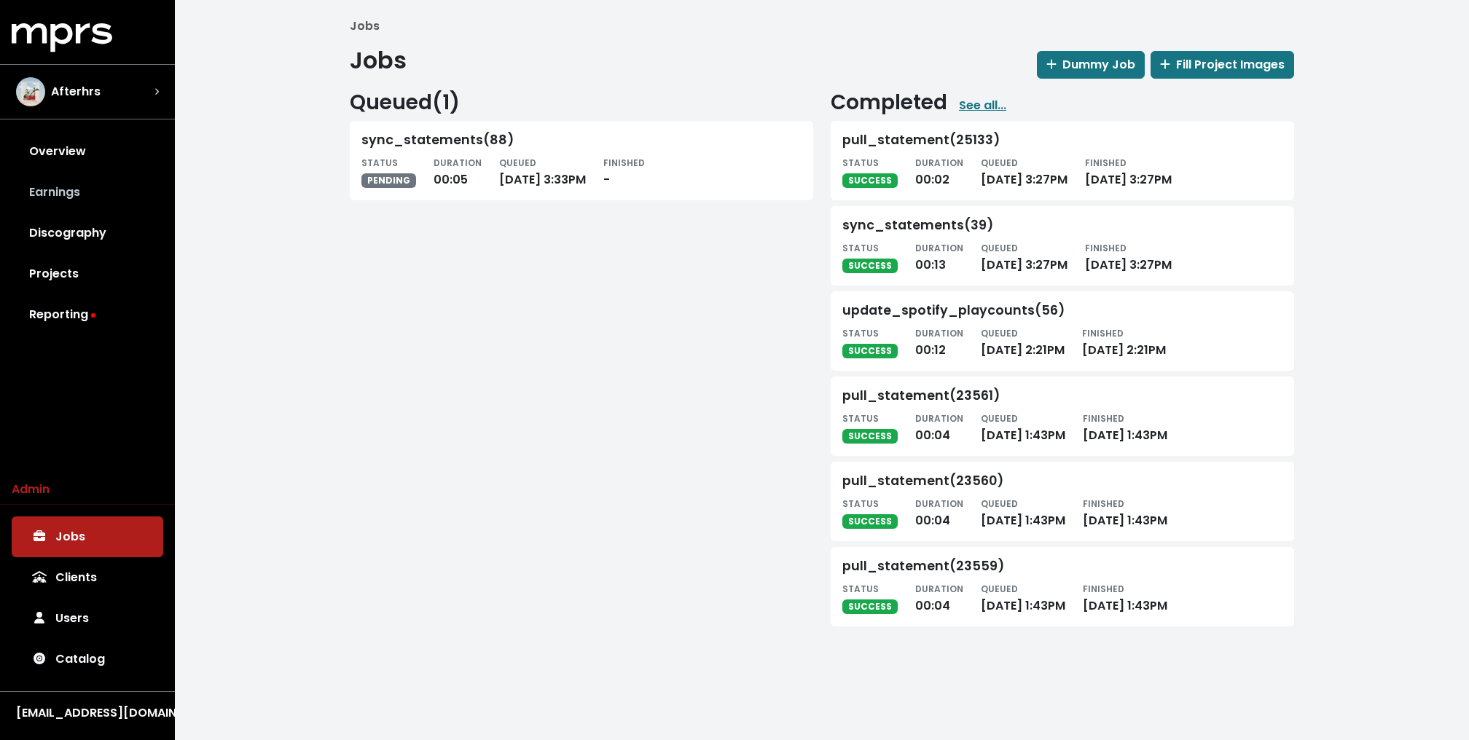
click at [79, 181] on link "Earnings" at bounding box center [88, 192] width 152 height 41
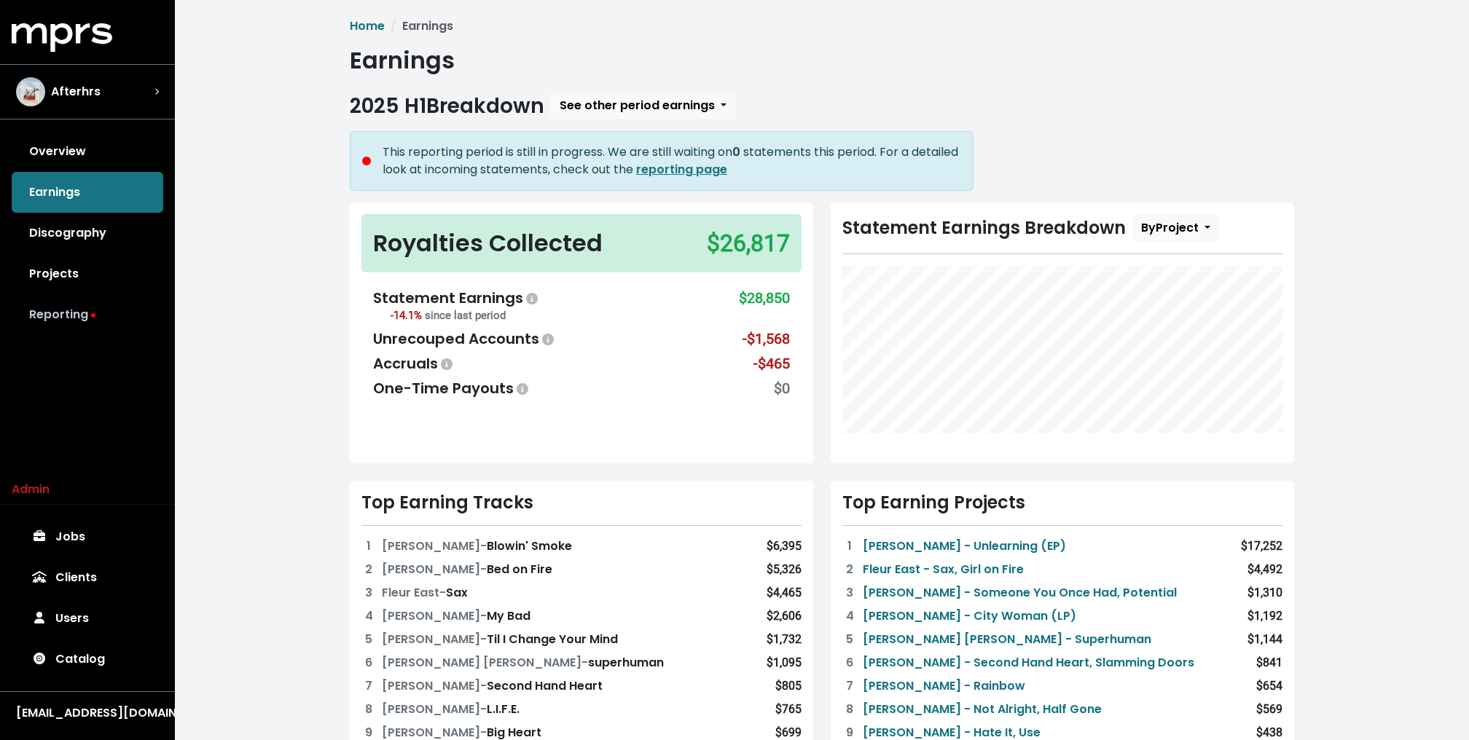
click at [79, 307] on link "Reporting" at bounding box center [88, 314] width 152 height 41
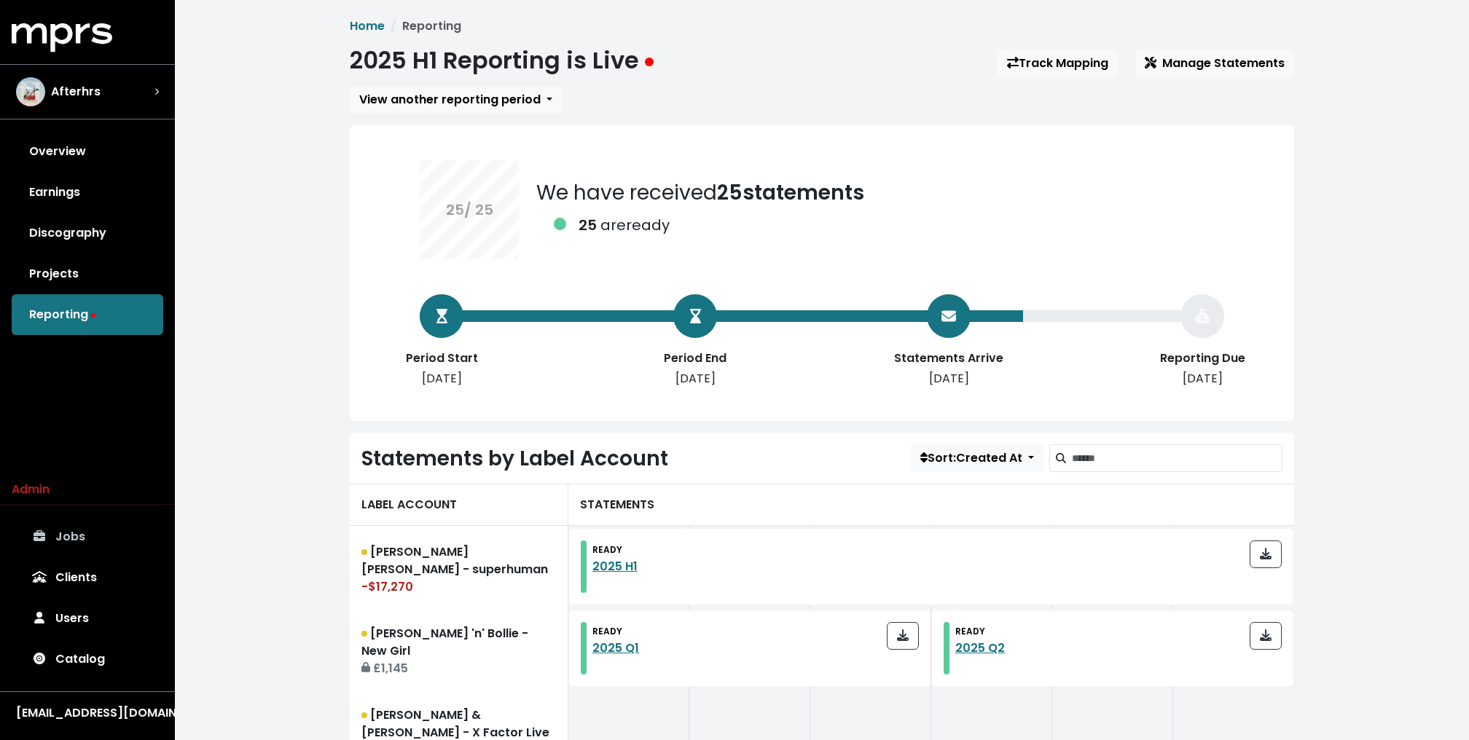
click at [97, 536] on link "Jobs" at bounding box center [88, 537] width 152 height 41
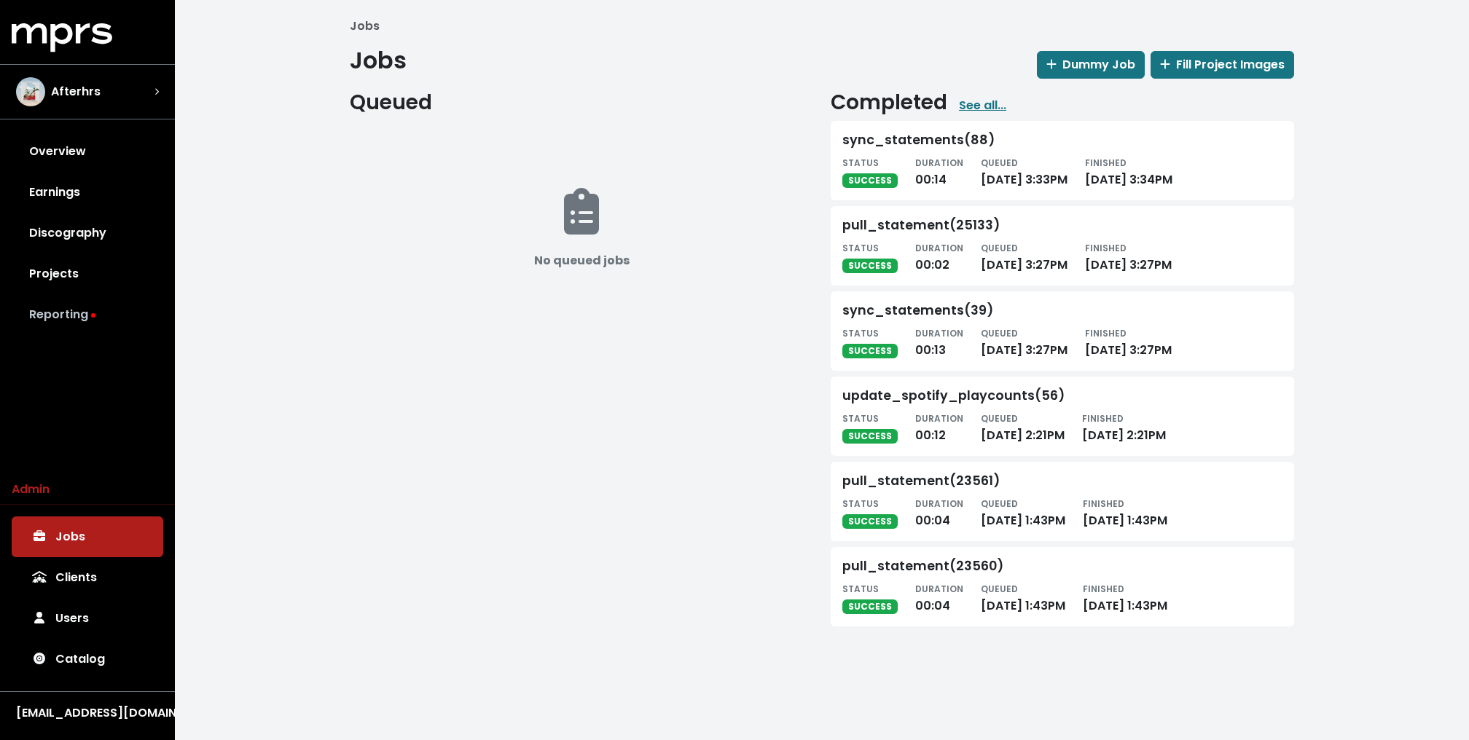
click at [87, 313] on link "Reporting" at bounding box center [88, 314] width 152 height 41
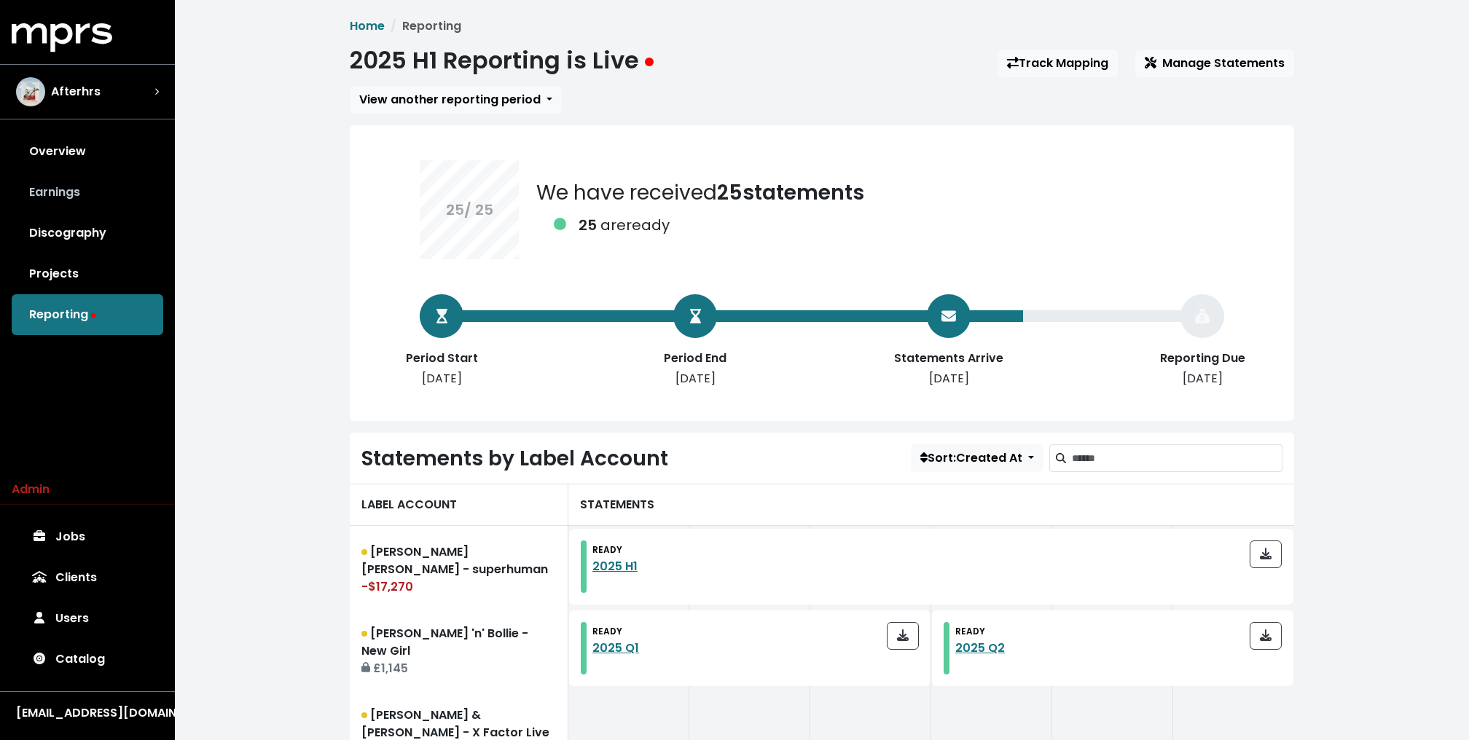
click at [133, 182] on link "Earnings" at bounding box center [88, 192] width 152 height 41
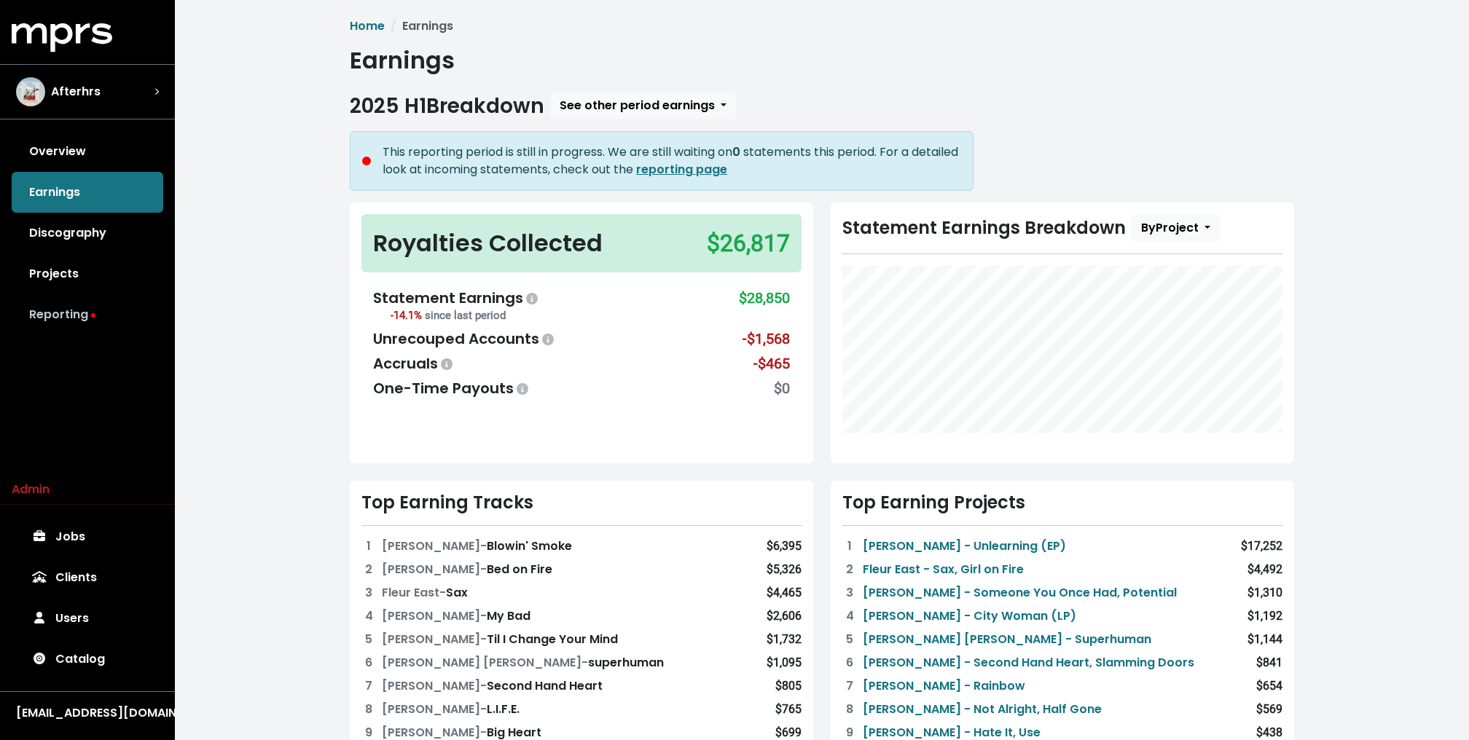
click at [98, 319] on link "Reporting" at bounding box center [88, 314] width 152 height 41
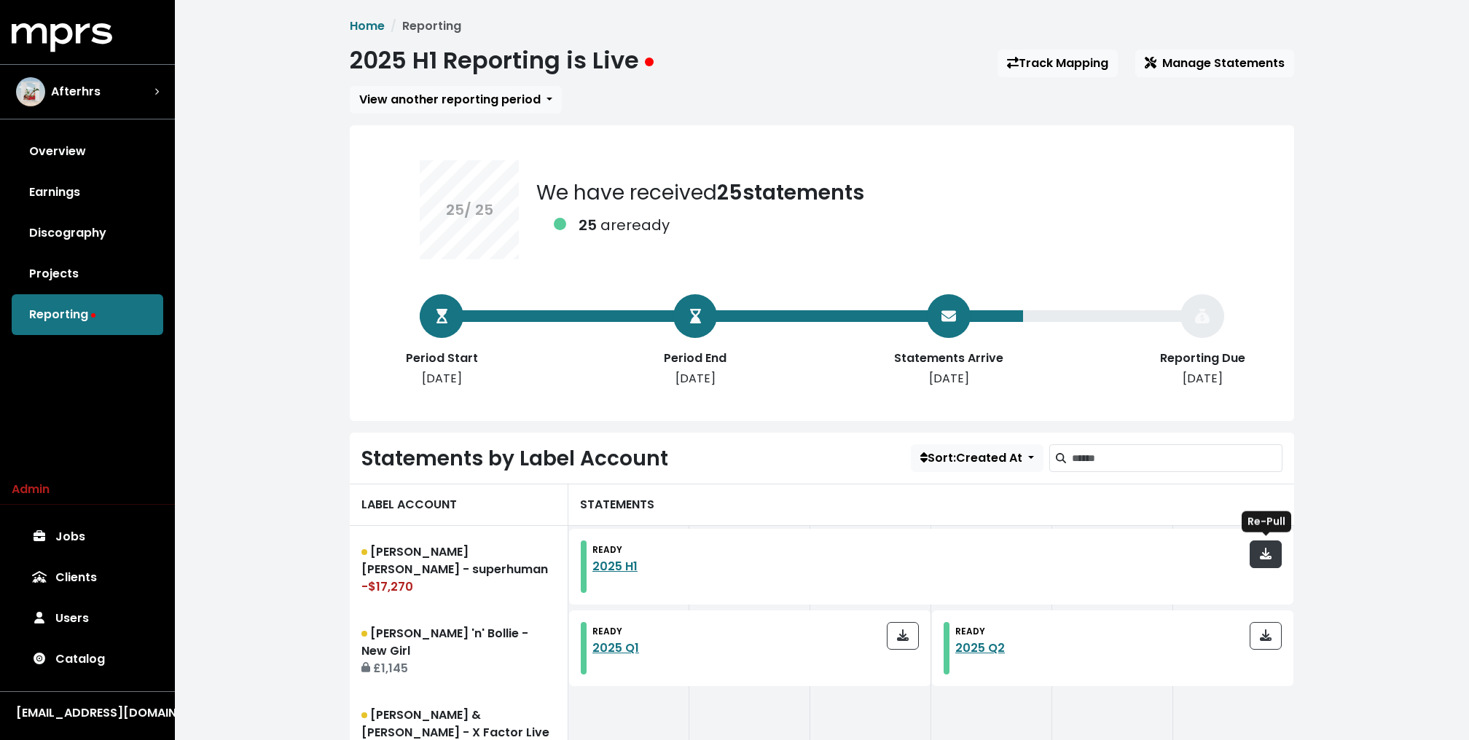
click at [1271, 554] on span "button" at bounding box center [1265, 554] width 13 height 17
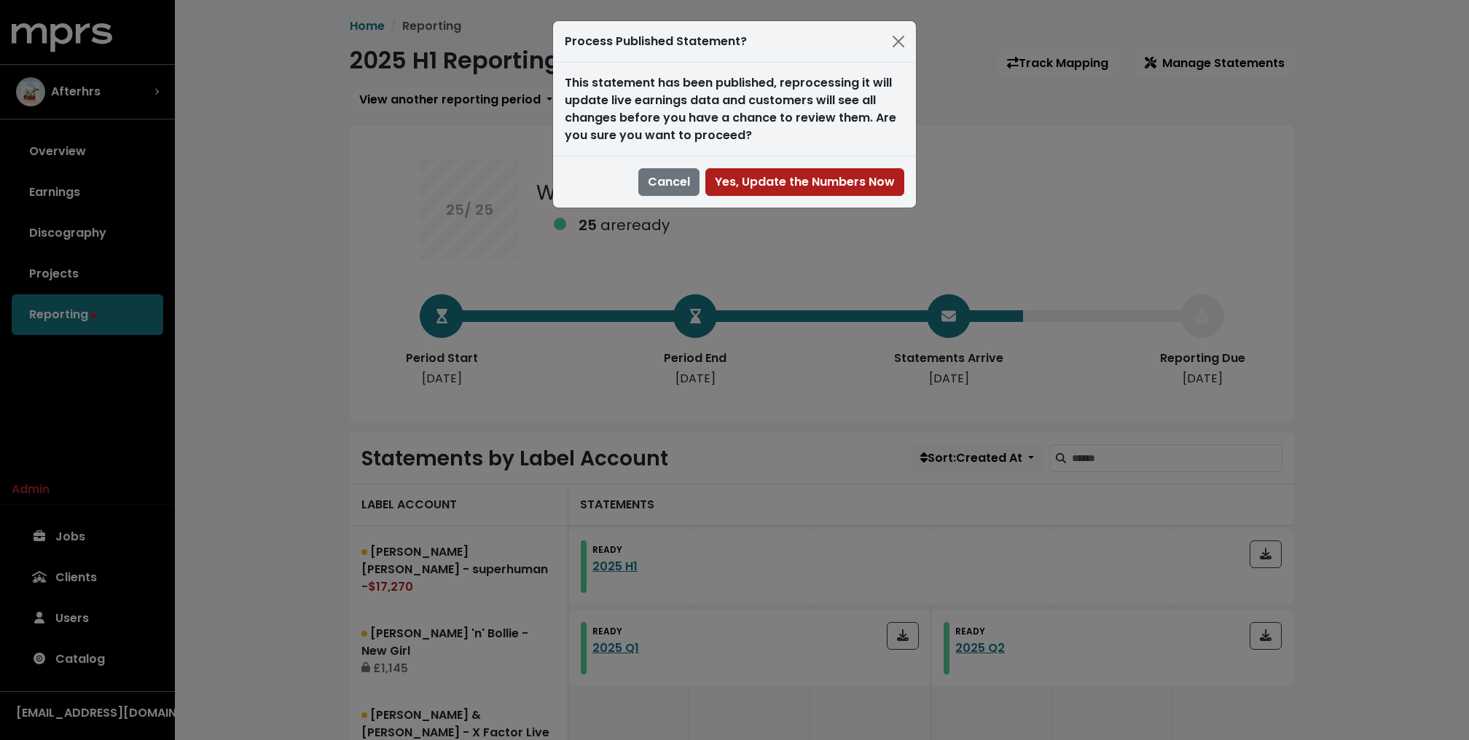
click at [792, 203] on div "Cancel Yes, Update the Numbers Now" at bounding box center [734, 182] width 363 height 52
click at [790, 173] on span "Yes, Update the Numbers Now" at bounding box center [805, 181] width 180 height 17
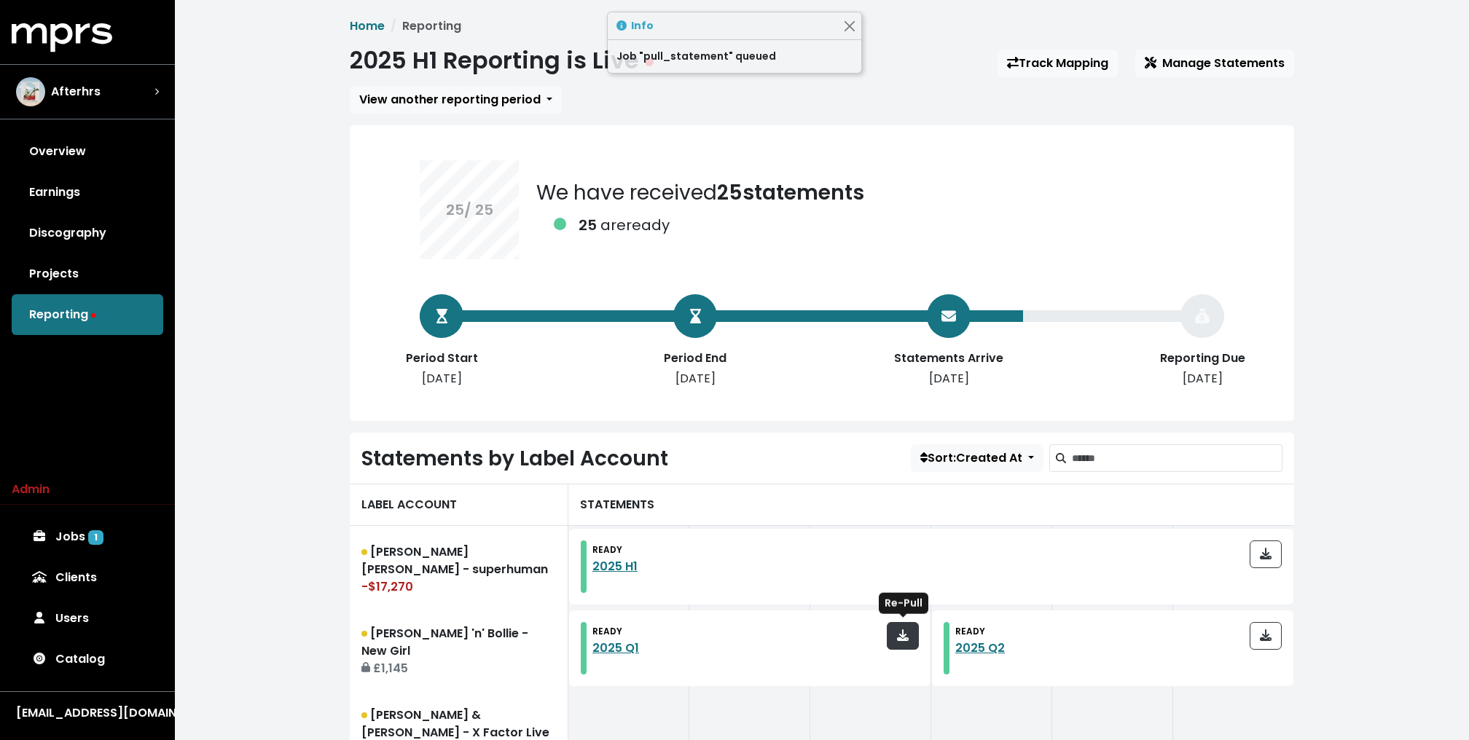
click at [891, 627] on button "button" at bounding box center [903, 636] width 32 height 28
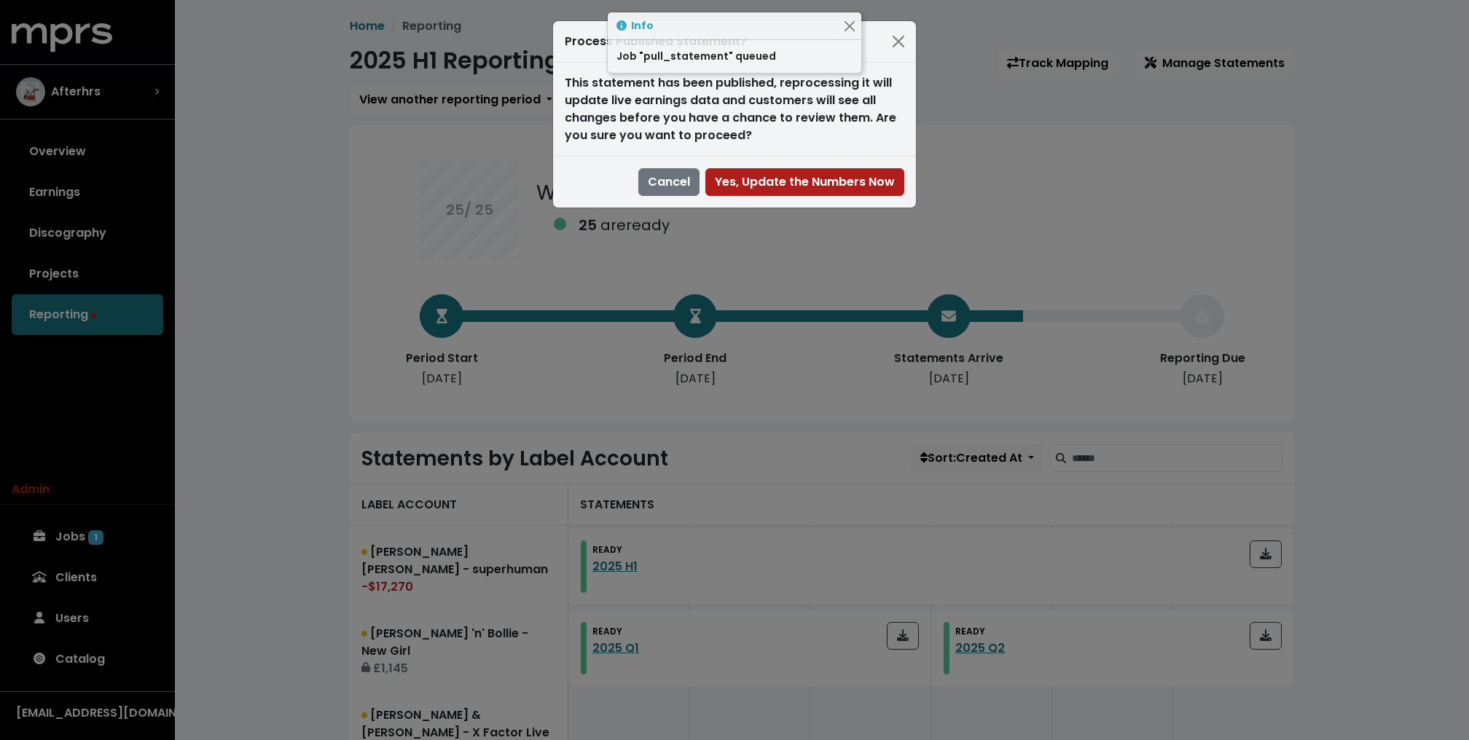
click at [887, 622] on button "button" at bounding box center [903, 636] width 32 height 28
click at [799, 183] on span "Yes, Update the Numbers Now" at bounding box center [805, 181] width 180 height 17
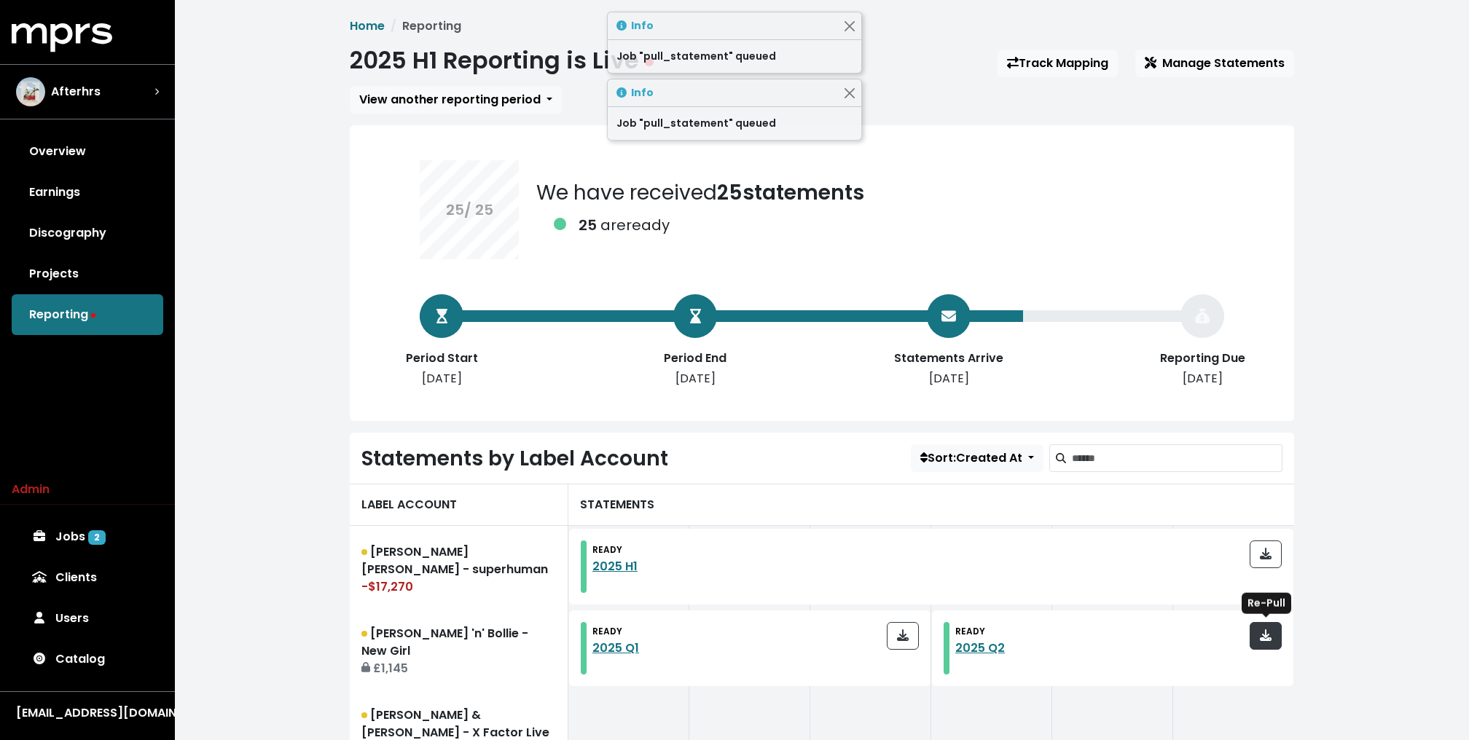
click at [1270, 641] on span "button" at bounding box center [1266, 635] width 12 height 17
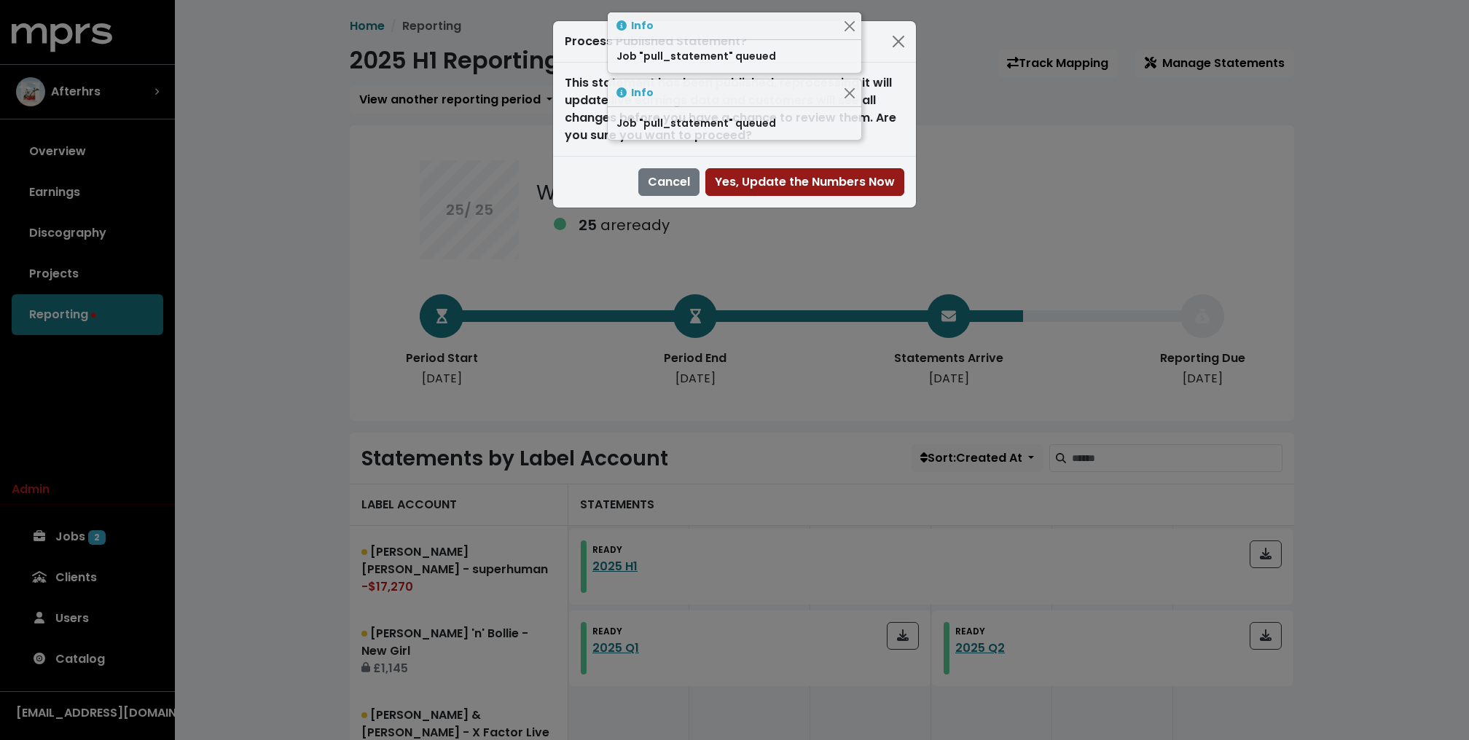
click at [867, 183] on span "Yes, Update the Numbers Now" at bounding box center [805, 181] width 180 height 17
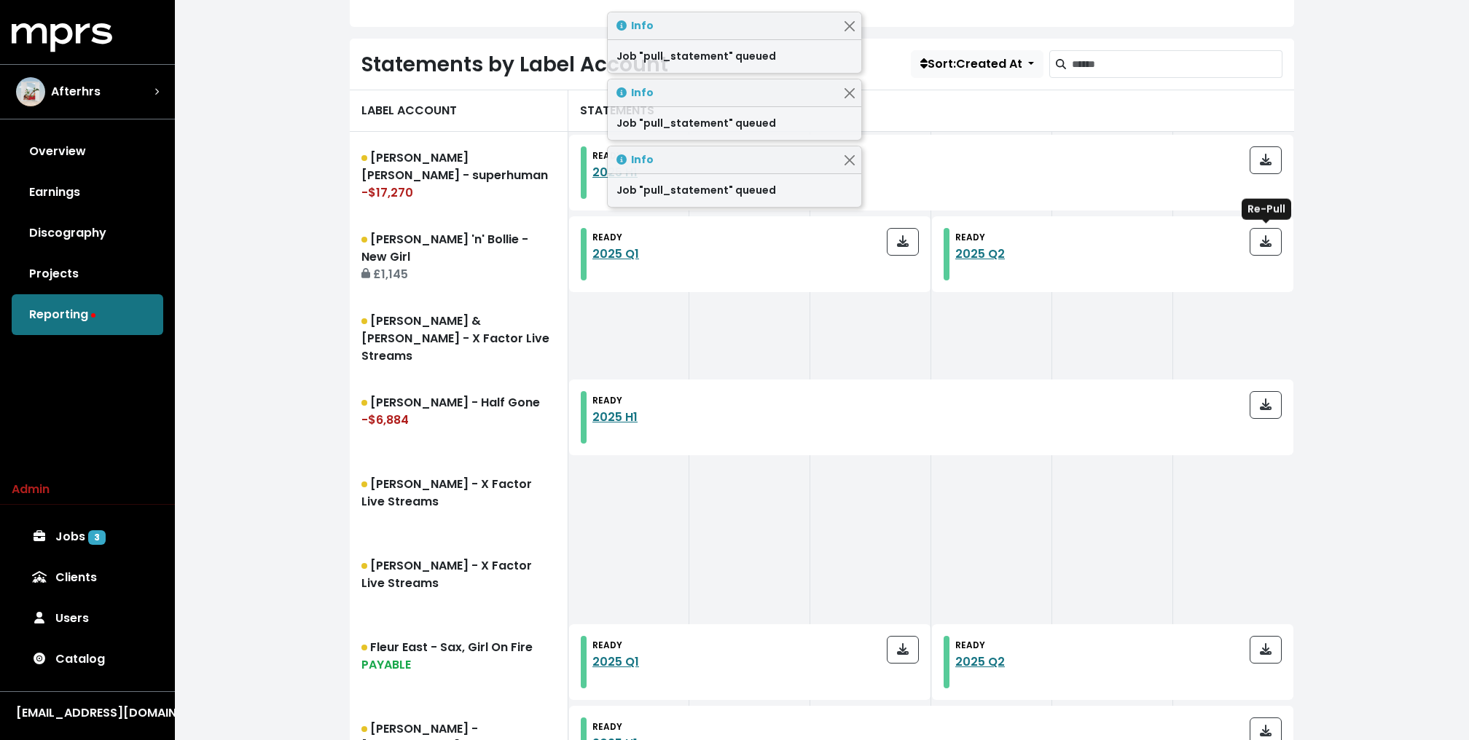
scroll to position [482, 0]
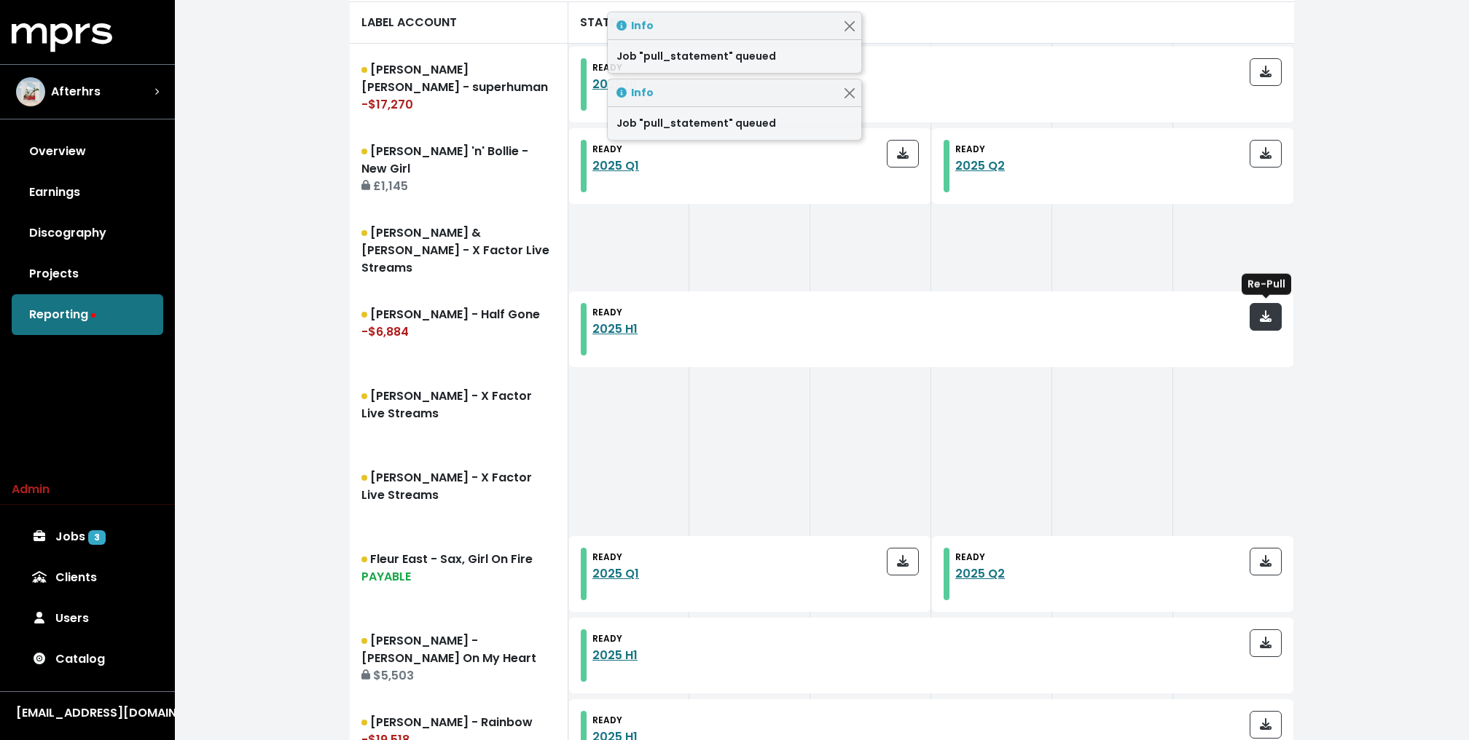
click at [1271, 321] on span "button" at bounding box center [1265, 316] width 13 height 17
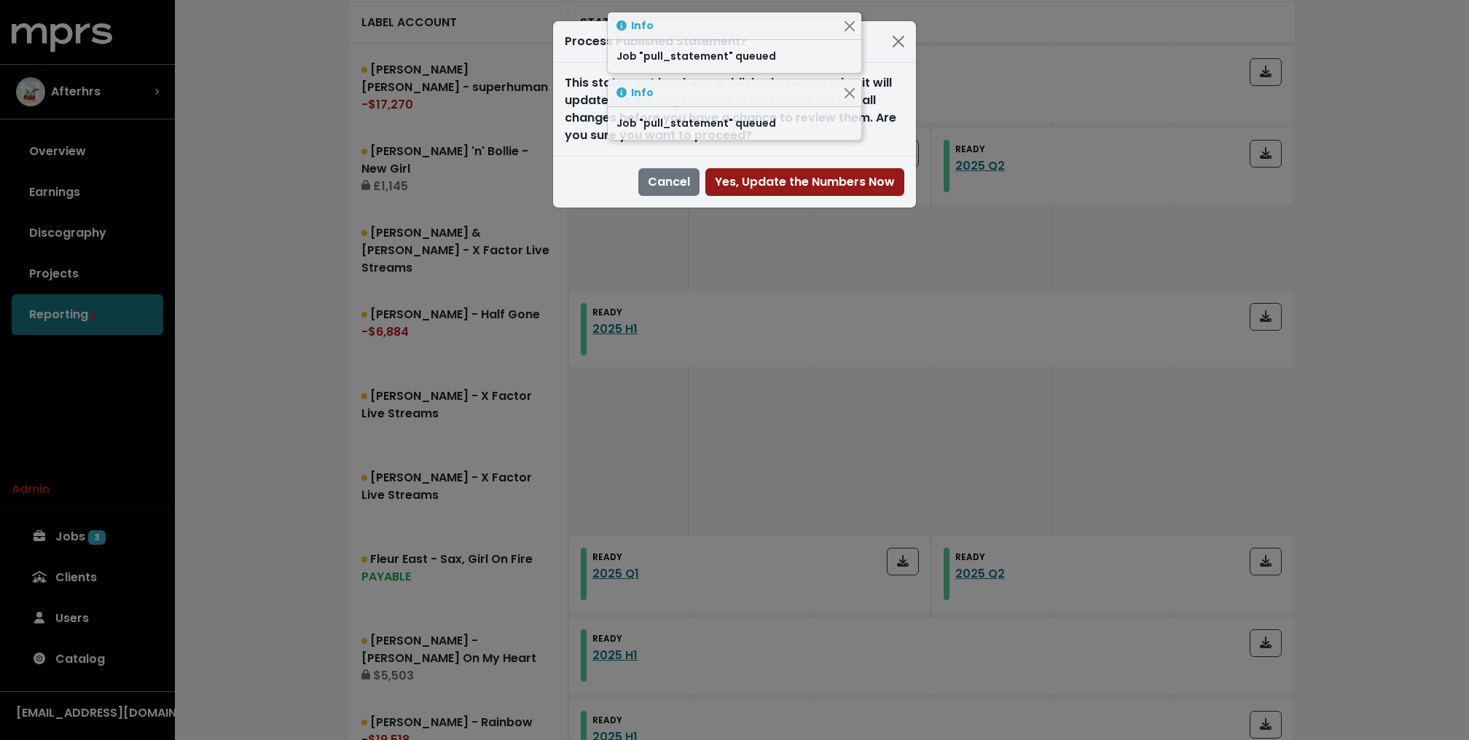
click at [788, 185] on span "Yes, Update the Numbers Now" at bounding box center [805, 181] width 180 height 17
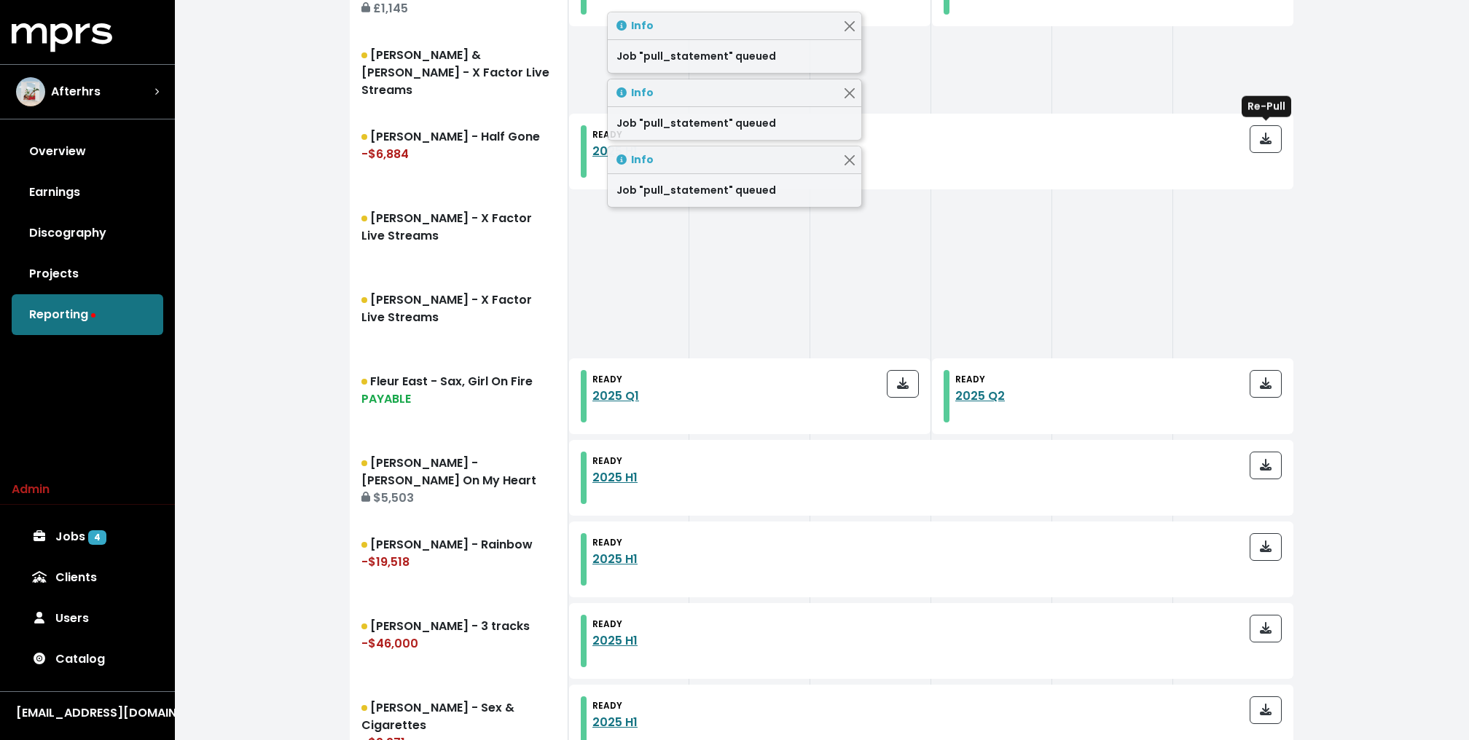
scroll to position [708, 0]
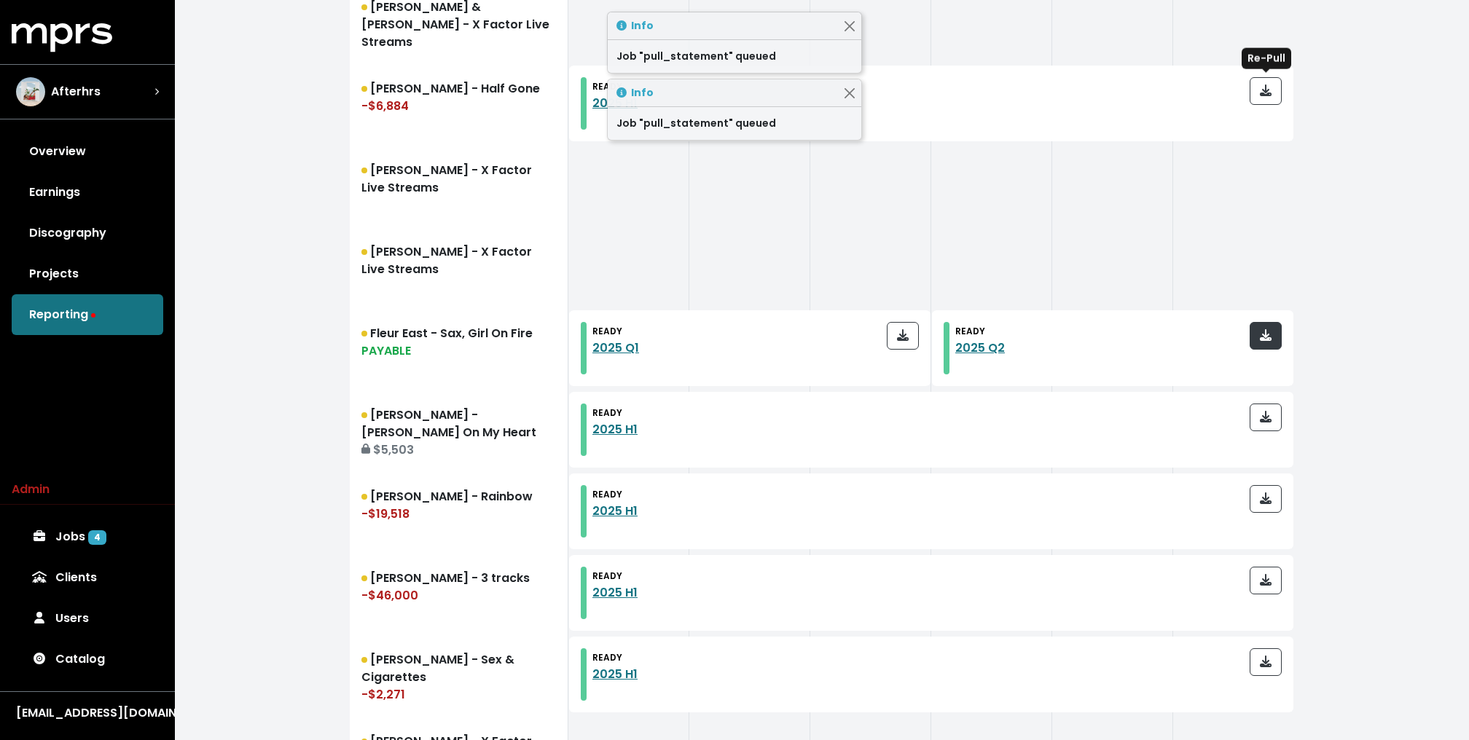
click at [1279, 322] on button "button" at bounding box center [1266, 336] width 32 height 28
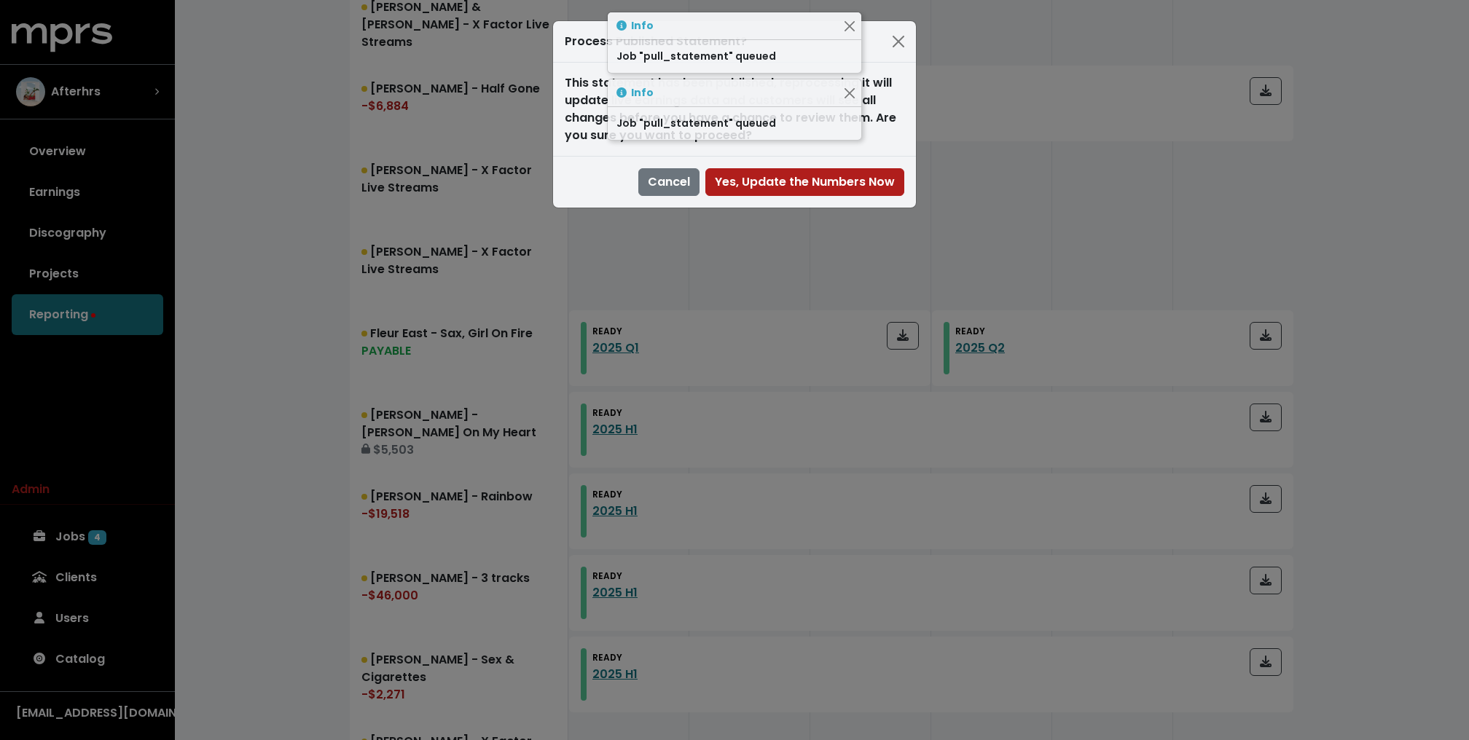
click at [801, 164] on div "Cancel Yes, Update the Numbers Now" at bounding box center [734, 182] width 363 height 52
click at [800, 173] on span "Yes, Update the Numbers Now" at bounding box center [805, 181] width 180 height 17
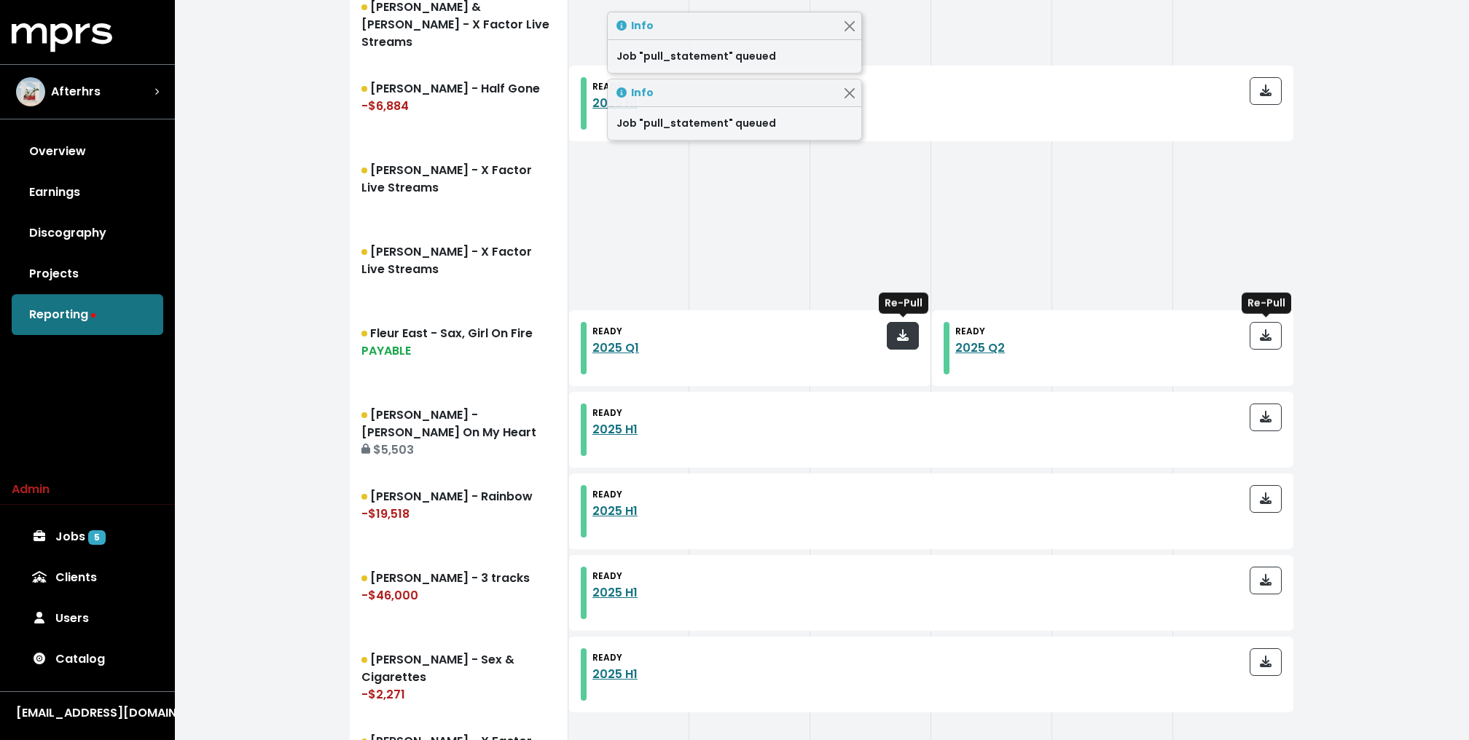
click at [903, 338] on icon "button" at bounding box center [903, 335] width 12 height 12
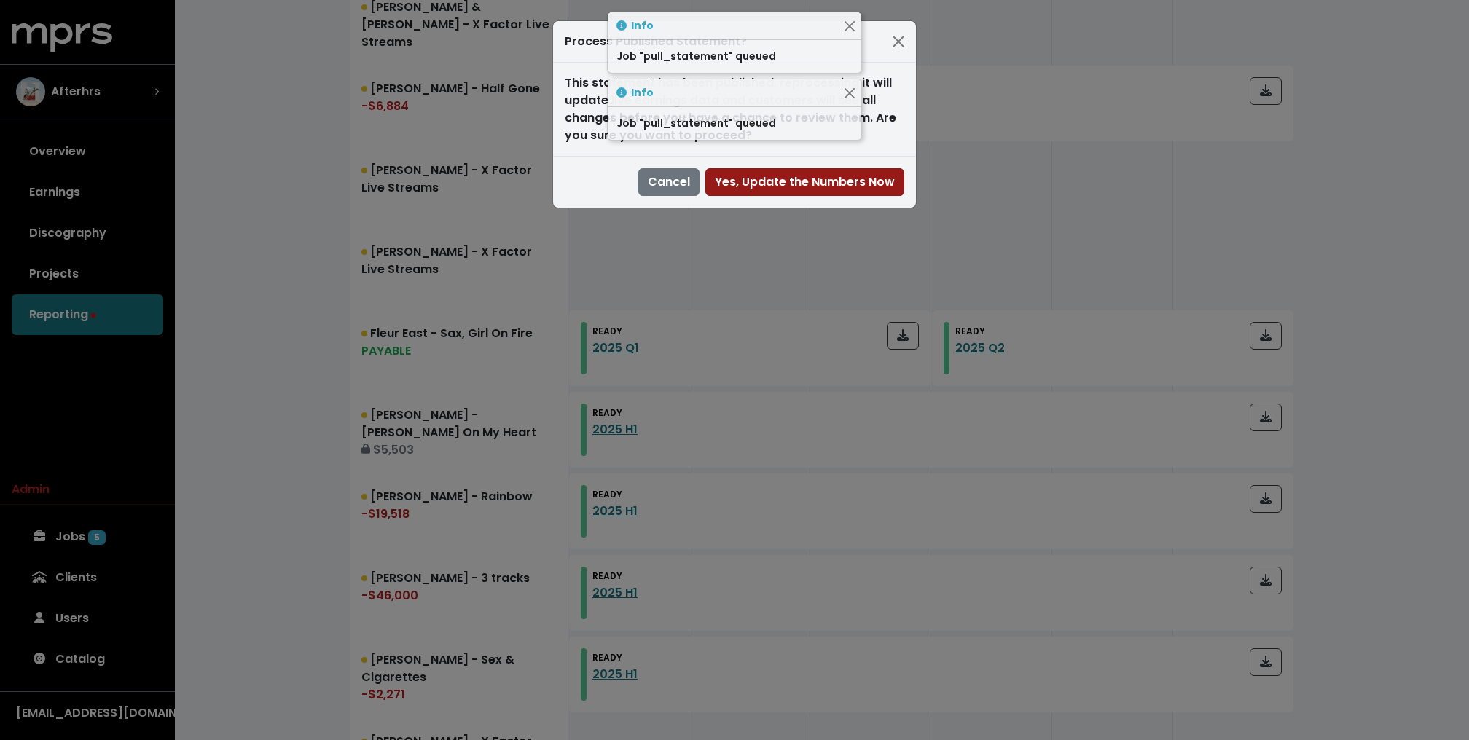
click at [815, 192] on button "Yes, Update the Numbers Now" at bounding box center [804, 182] width 199 height 28
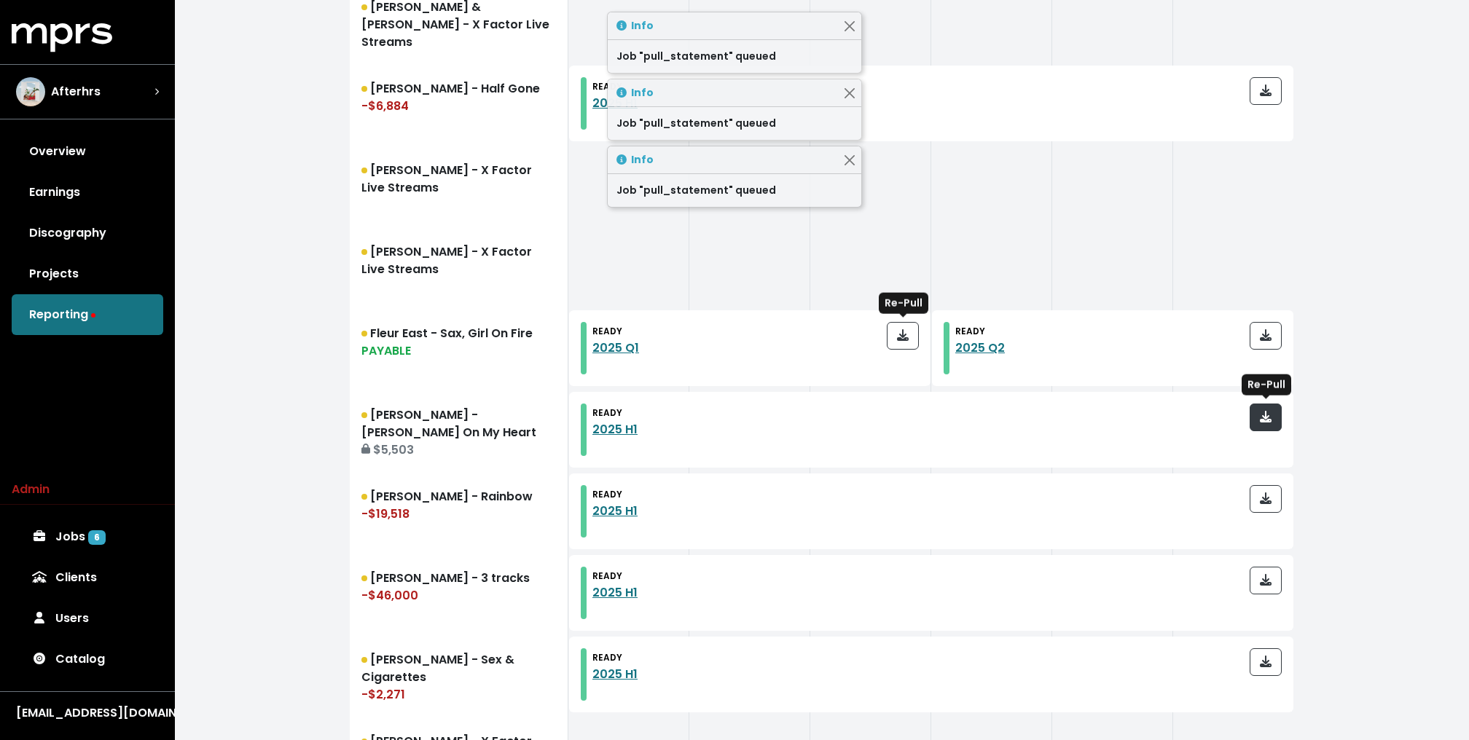
click at [1263, 415] on icon "button" at bounding box center [1266, 417] width 12 height 12
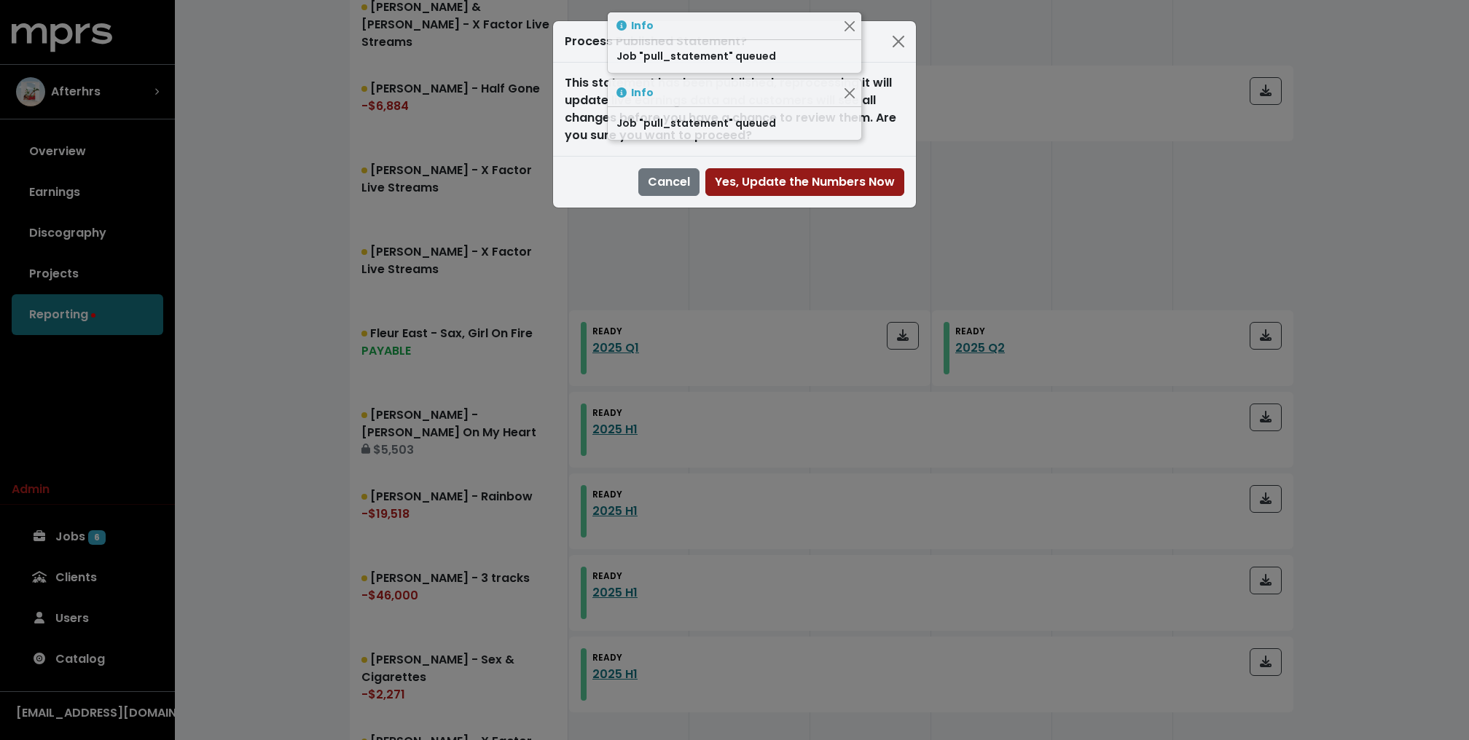
click at [879, 182] on span "Yes, Update the Numbers Now" at bounding box center [805, 181] width 180 height 17
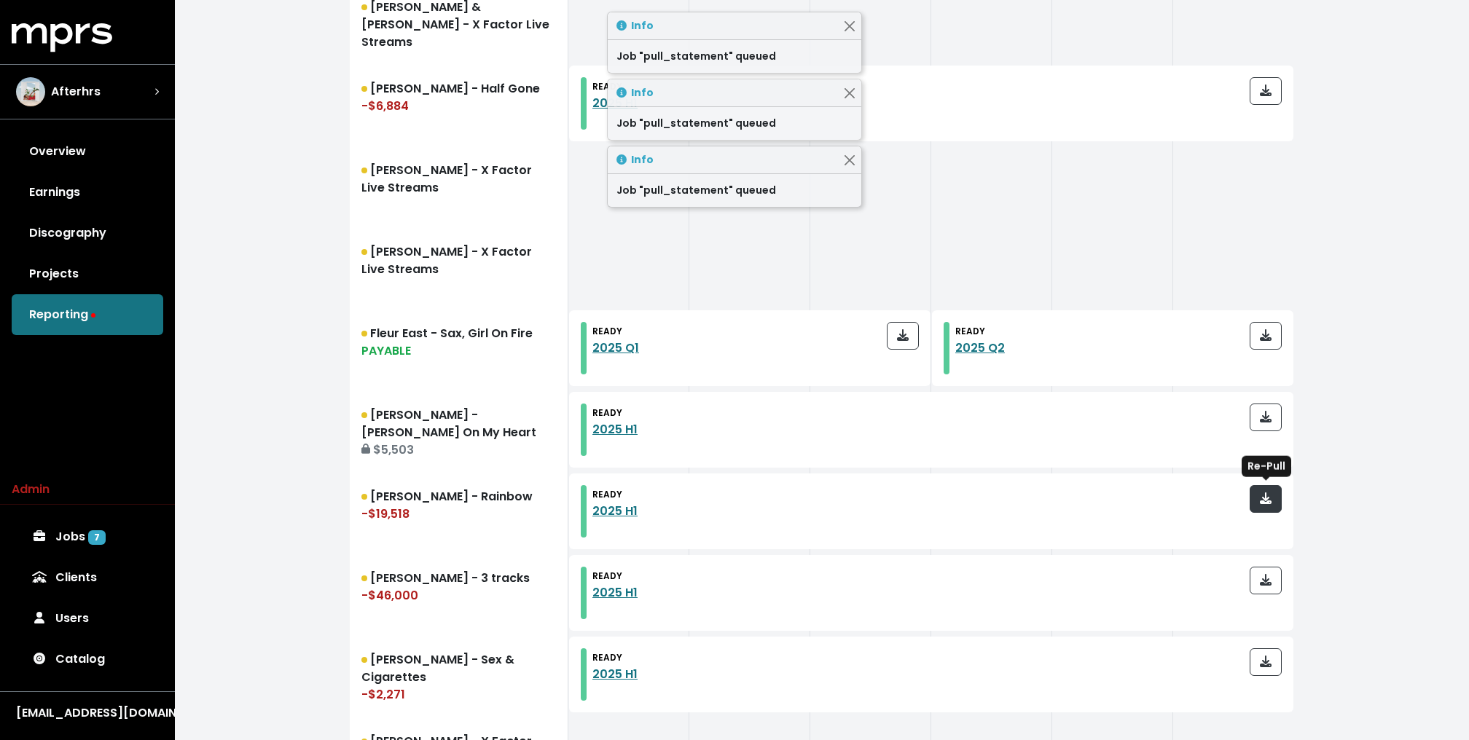
click at [1261, 499] on icon "button" at bounding box center [1266, 499] width 12 height 12
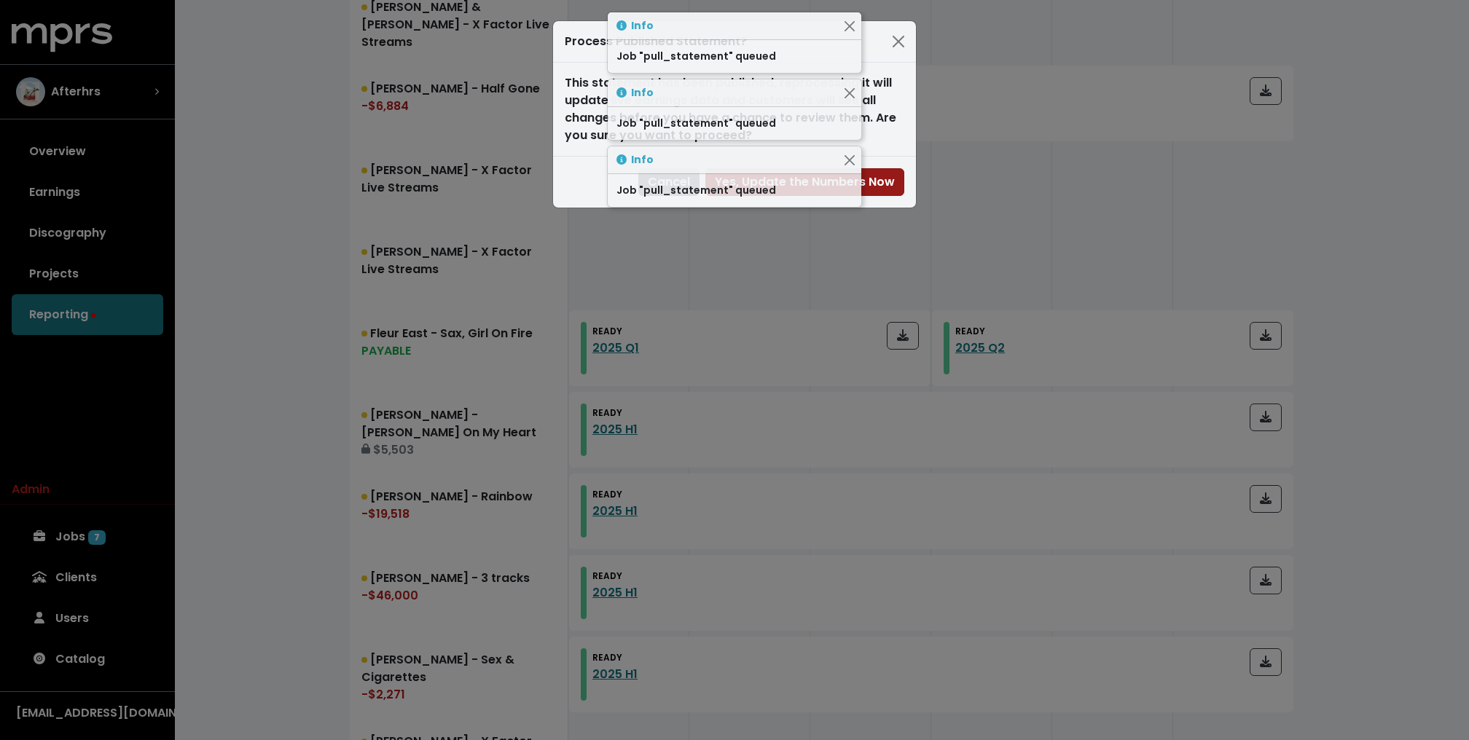
click at [878, 178] on span "Yes, Update the Numbers Now" at bounding box center [805, 181] width 180 height 17
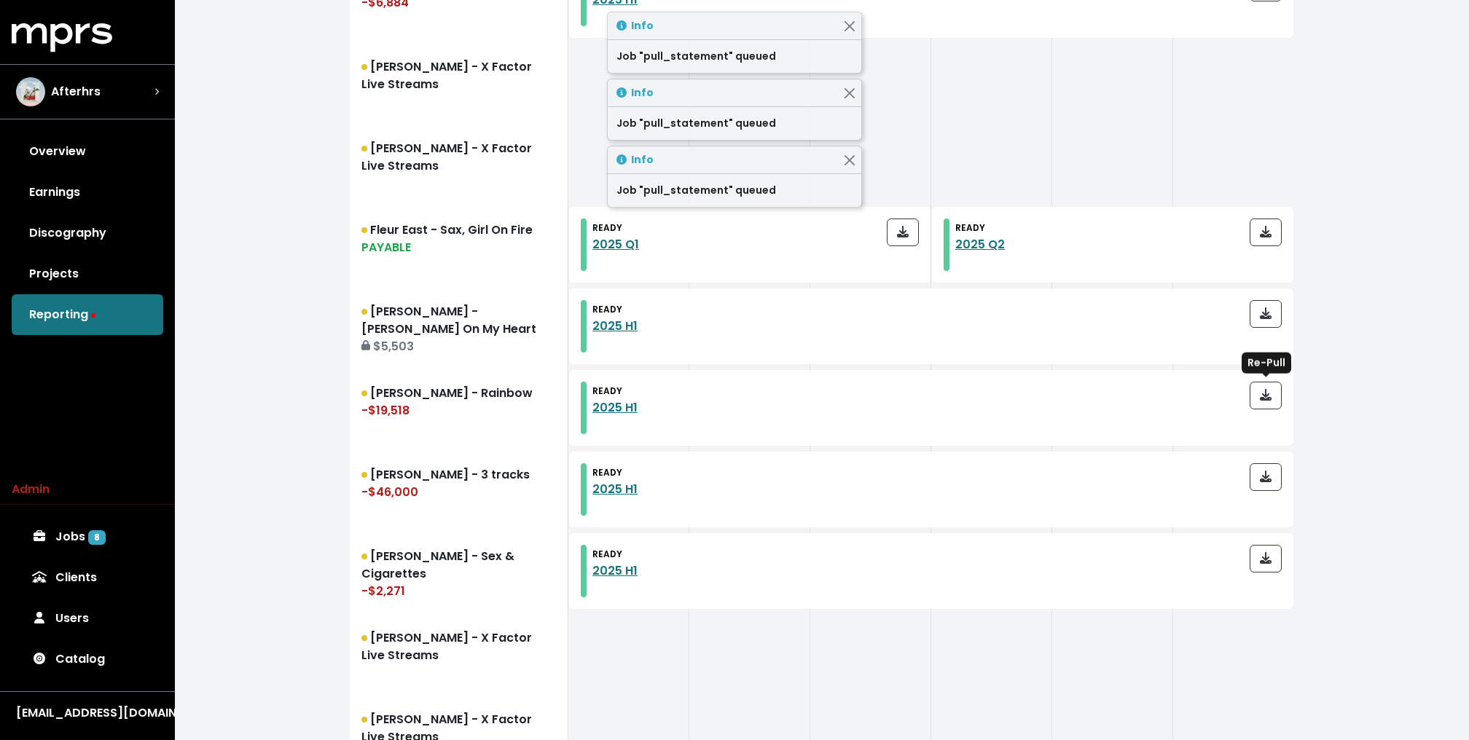
scroll to position [863, 0]
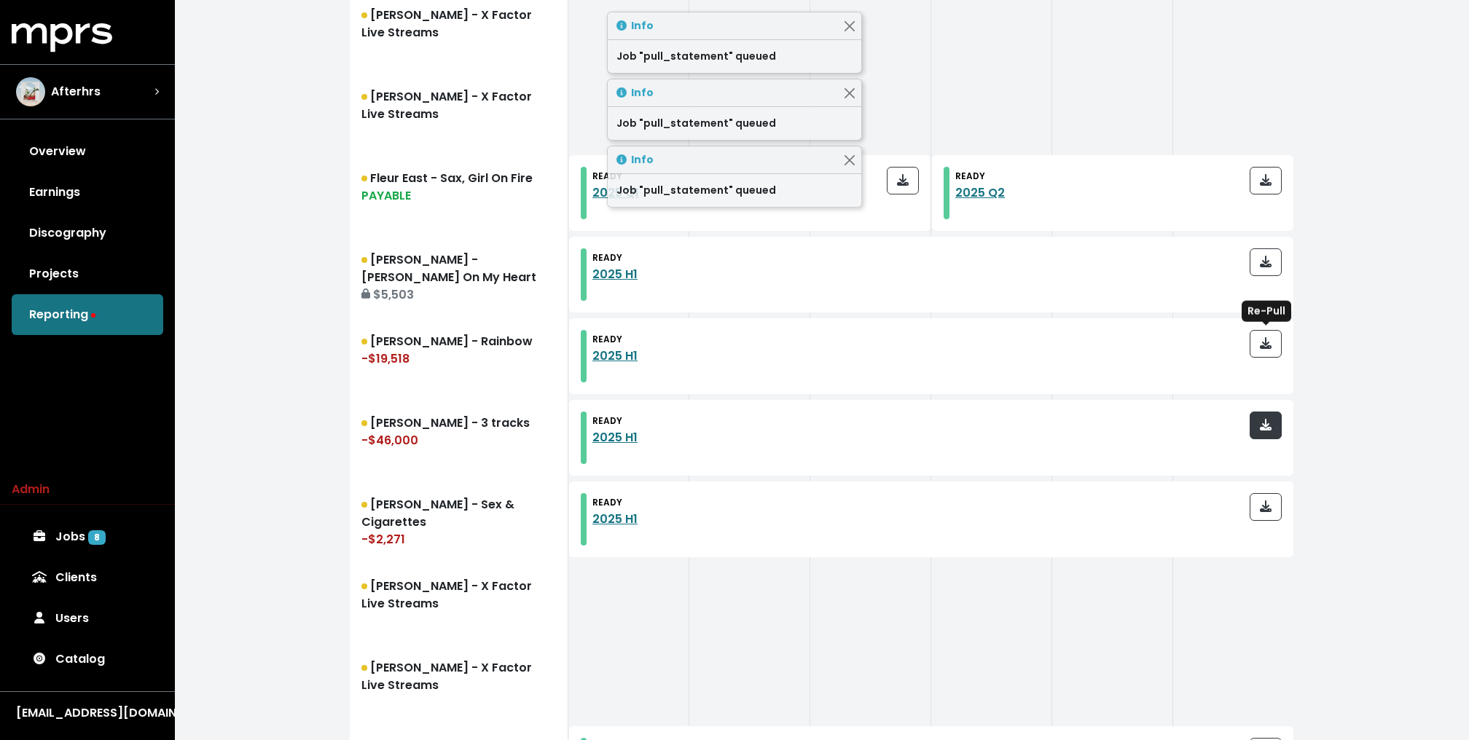
click at [1271, 423] on icon "button" at bounding box center [1266, 425] width 12 height 12
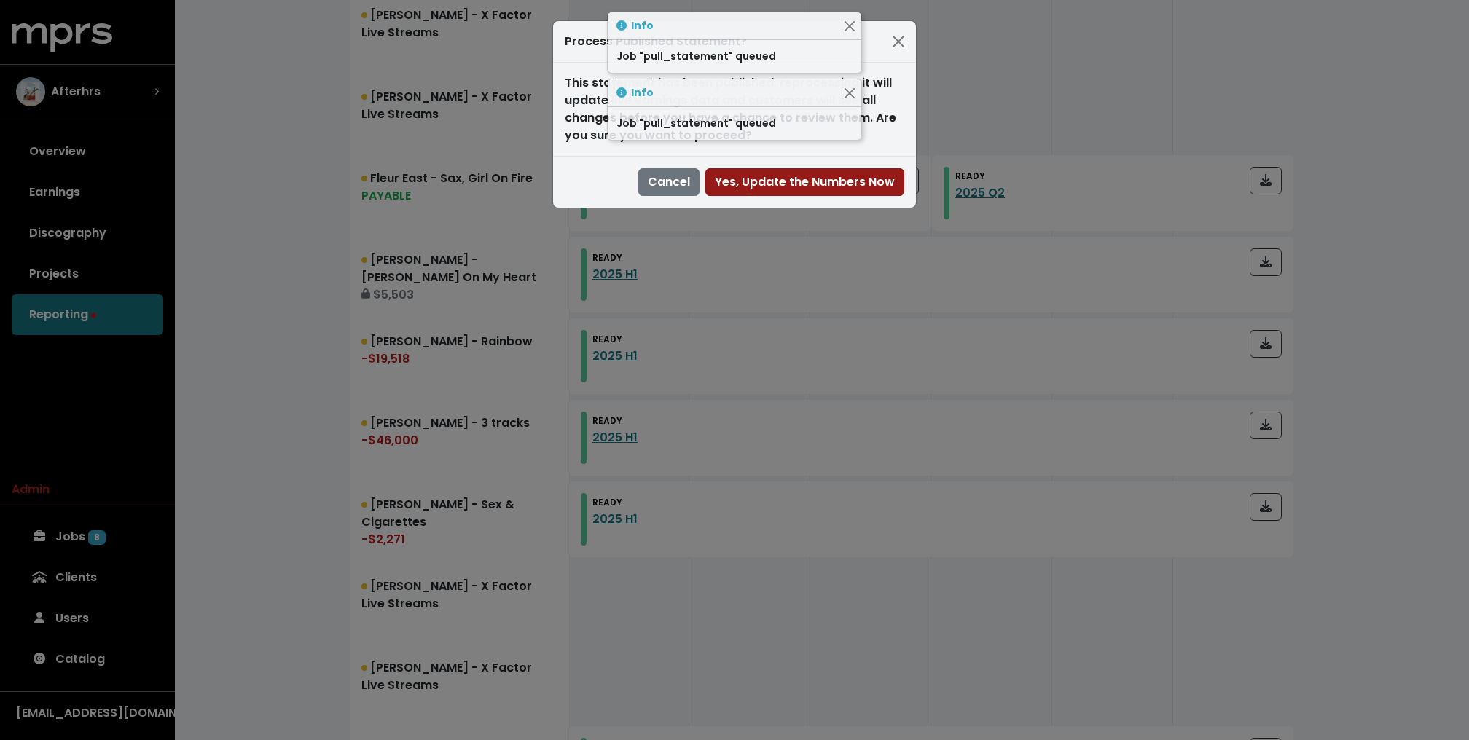
click at [875, 182] on span "Yes, Update the Numbers Now" at bounding box center [805, 181] width 180 height 17
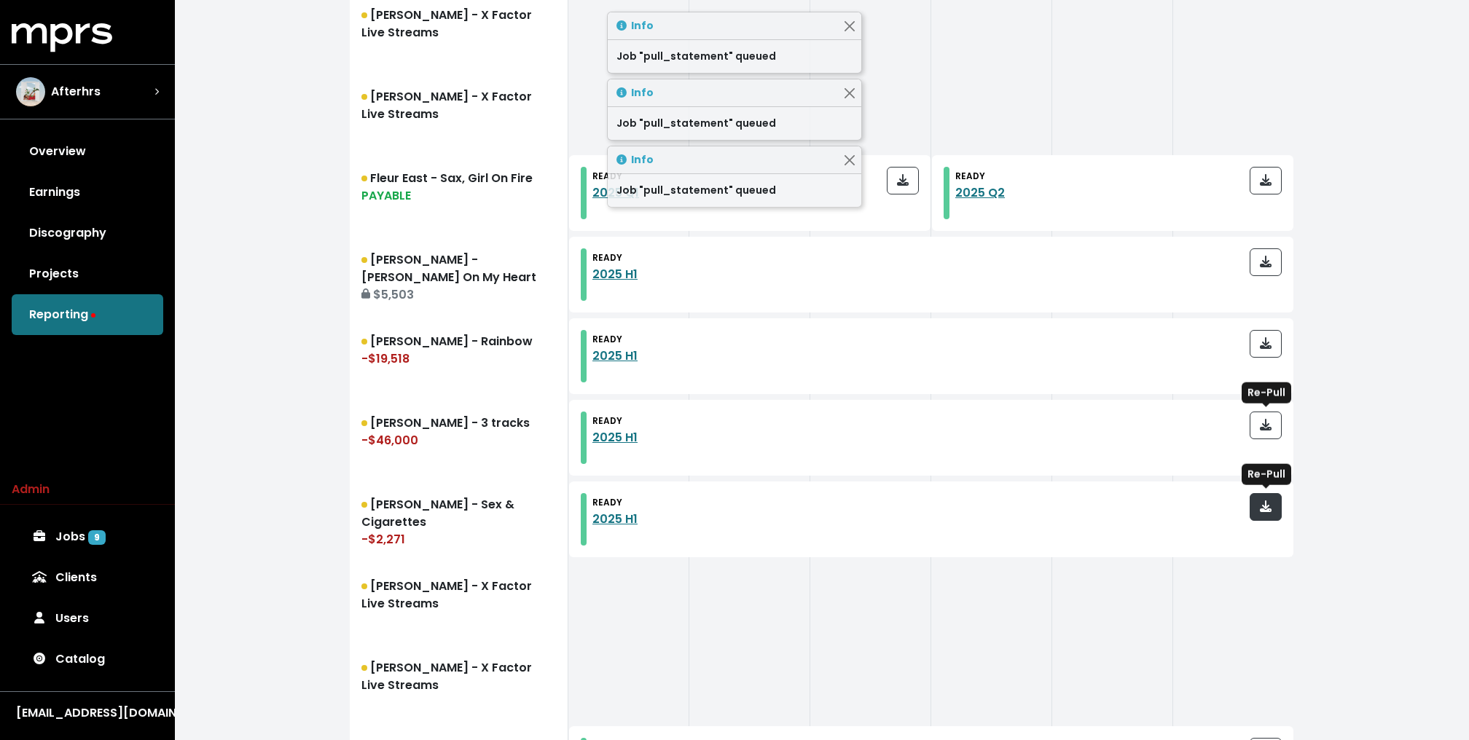
click at [1269, 509] on icon "button" at bounding box center [1266, 507] width 12 height 12
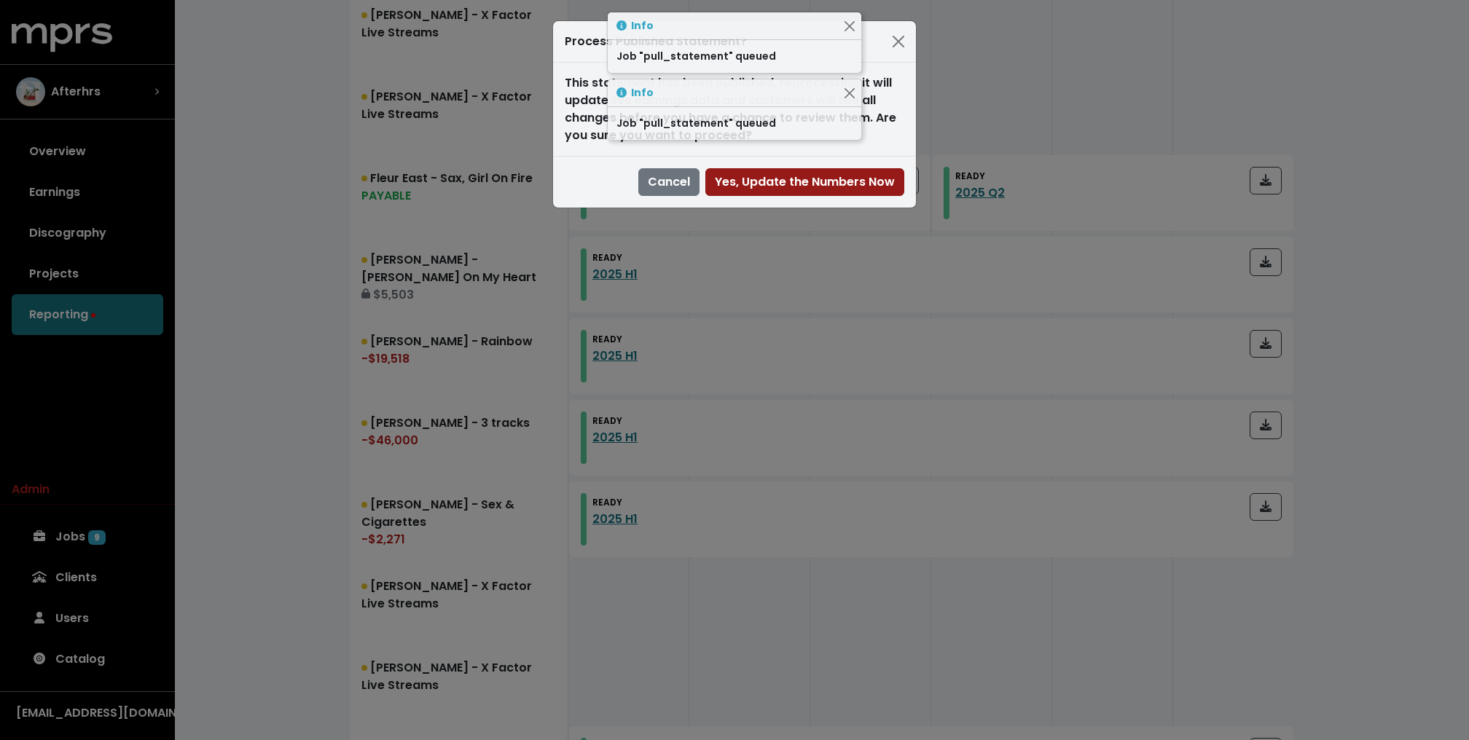
click at [887, 185] on span "Yes, Update the Numbers Now" at bounding box center [805, 181] width 180 height 17
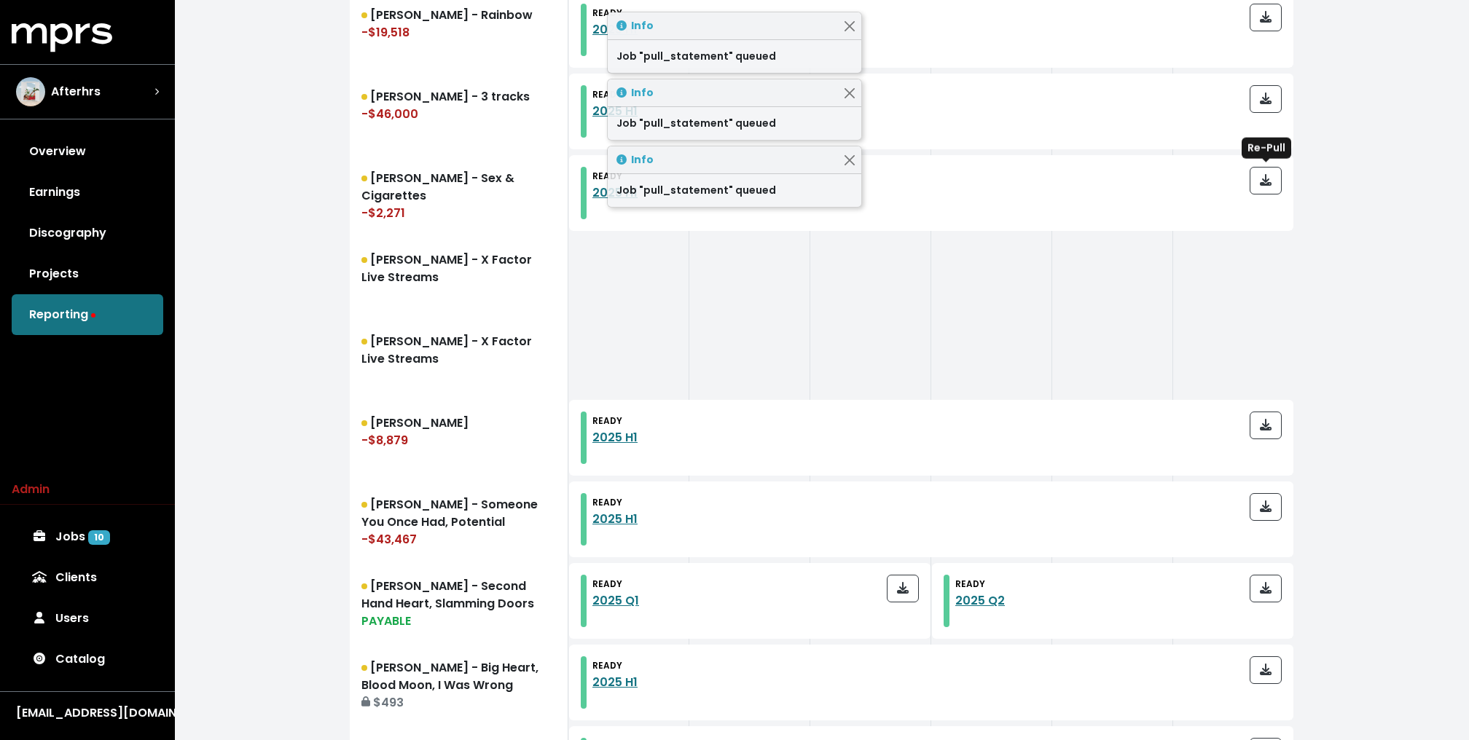
scroll to position [1316, 0]
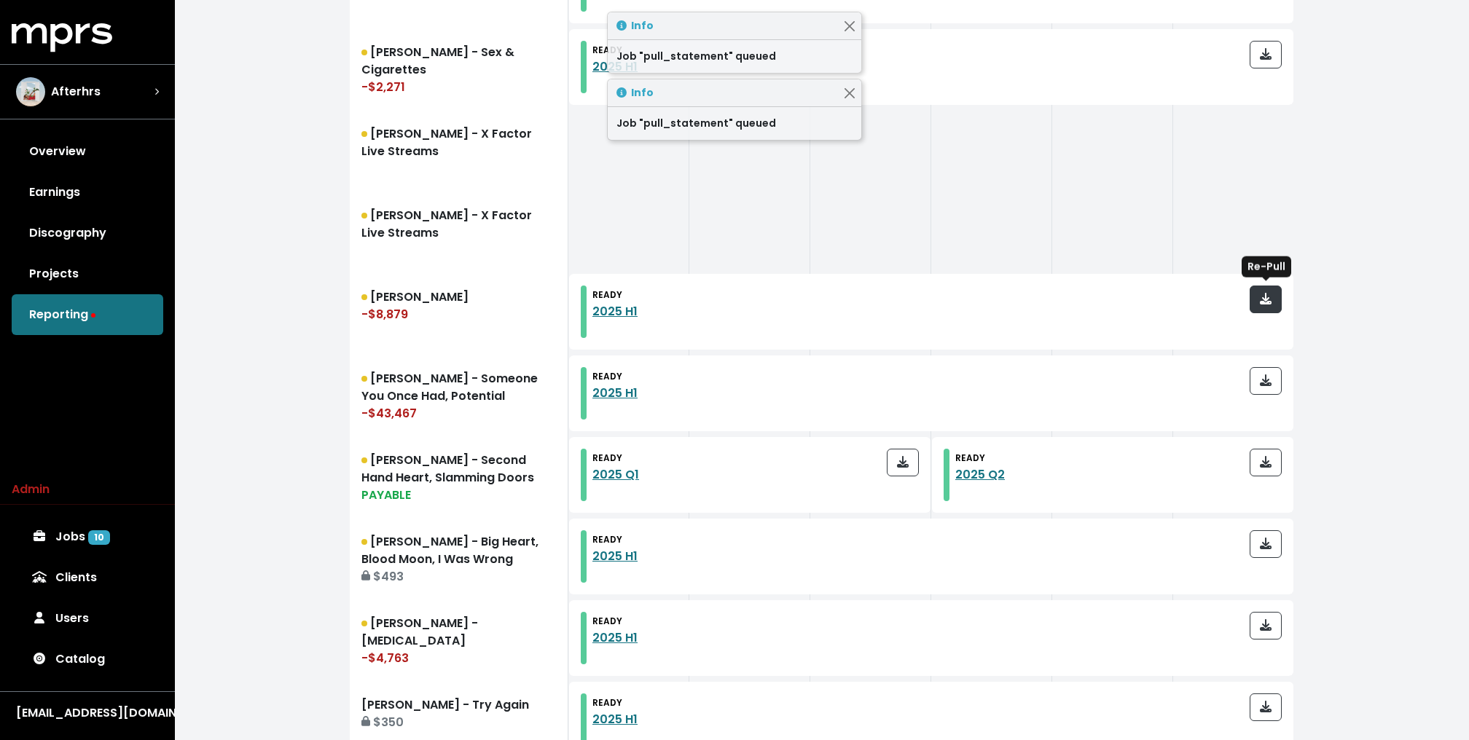
click at [1263, 291] on span "button" at bounding box center [1265, 299] width 13 height 17
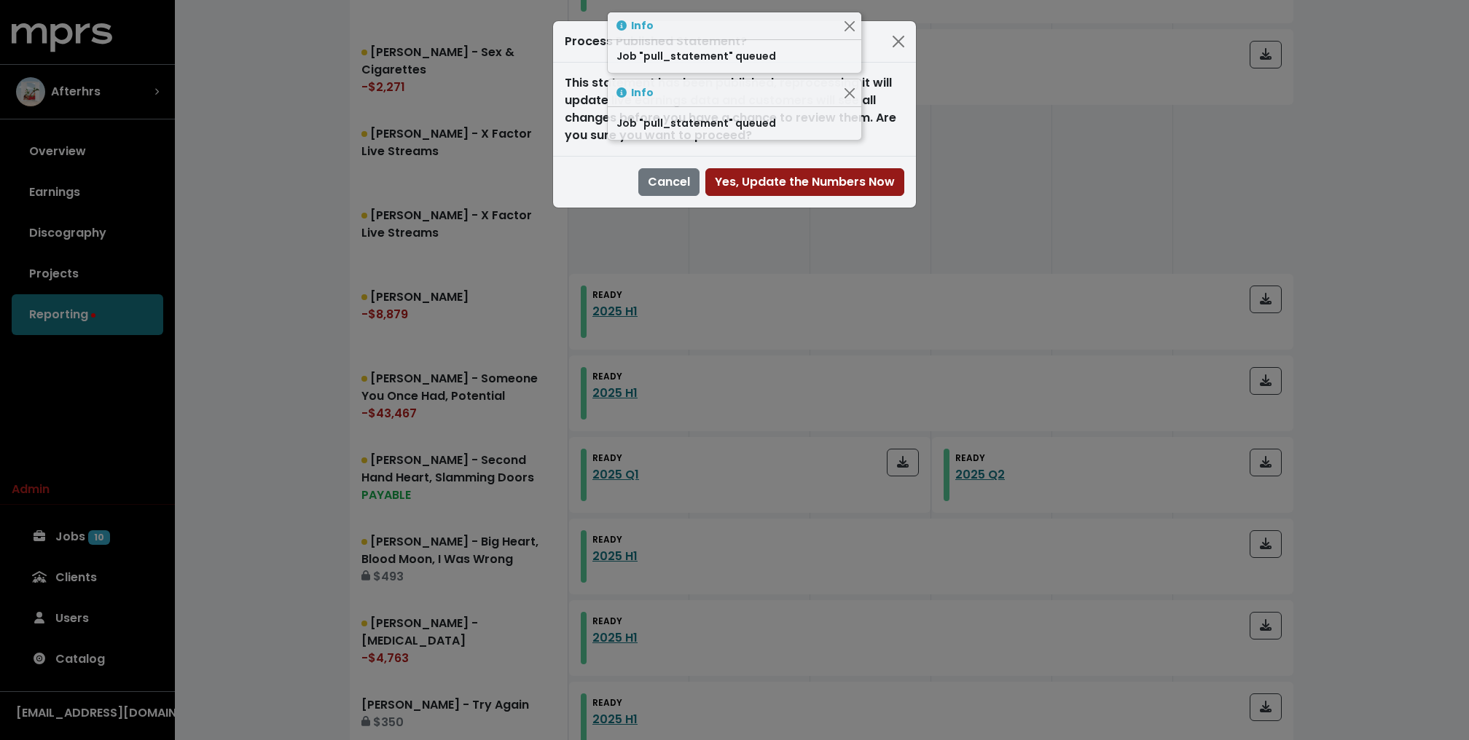
click at [785, 187] on span "Yes, Update the Numbers Now" at bounding box center [805, 181] width 180 height 17
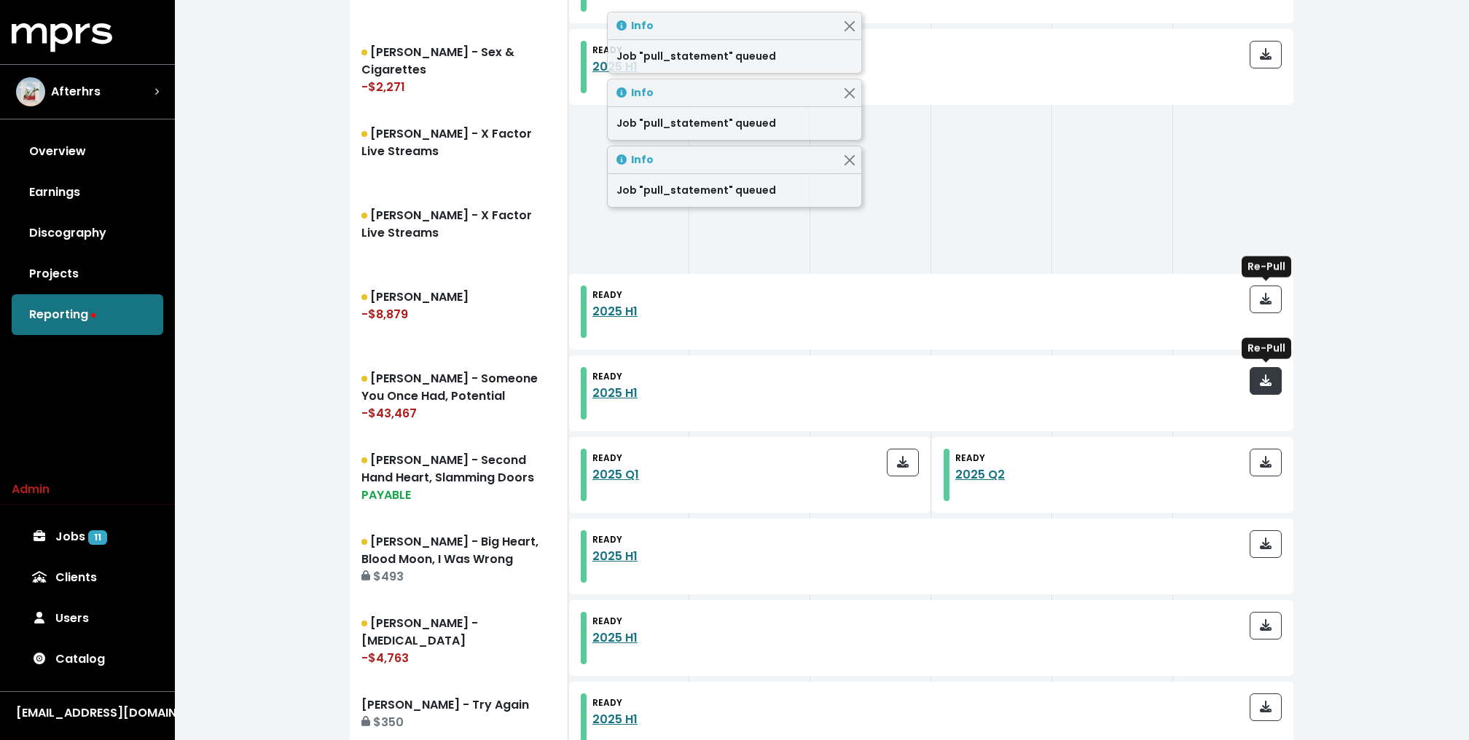
click at [1266, 375] on icon "button" at bounding box center [1266, 380] width 12 height 12
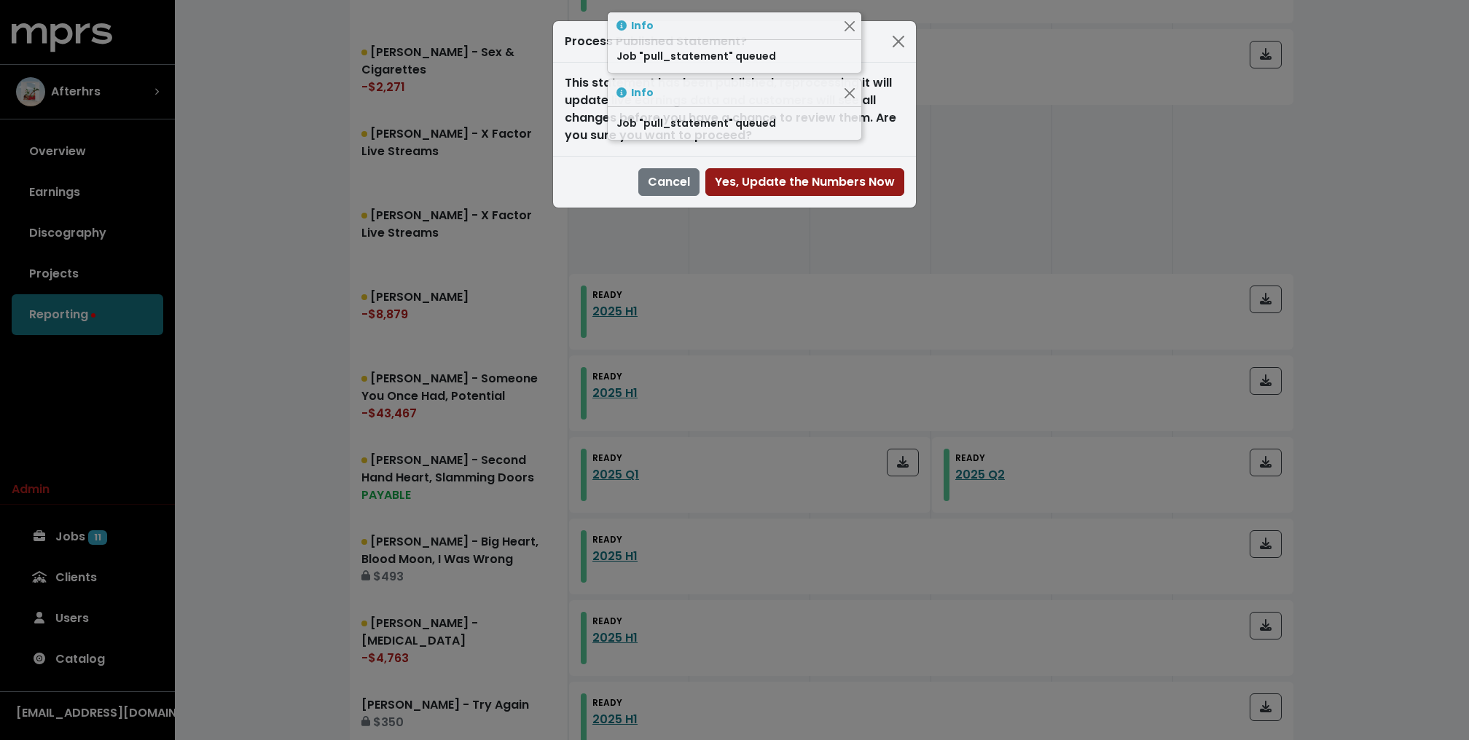
click at [840, 184] on span "Yes, Update the Numbers Now" at bounding box center [805, 181] width 180 height 17
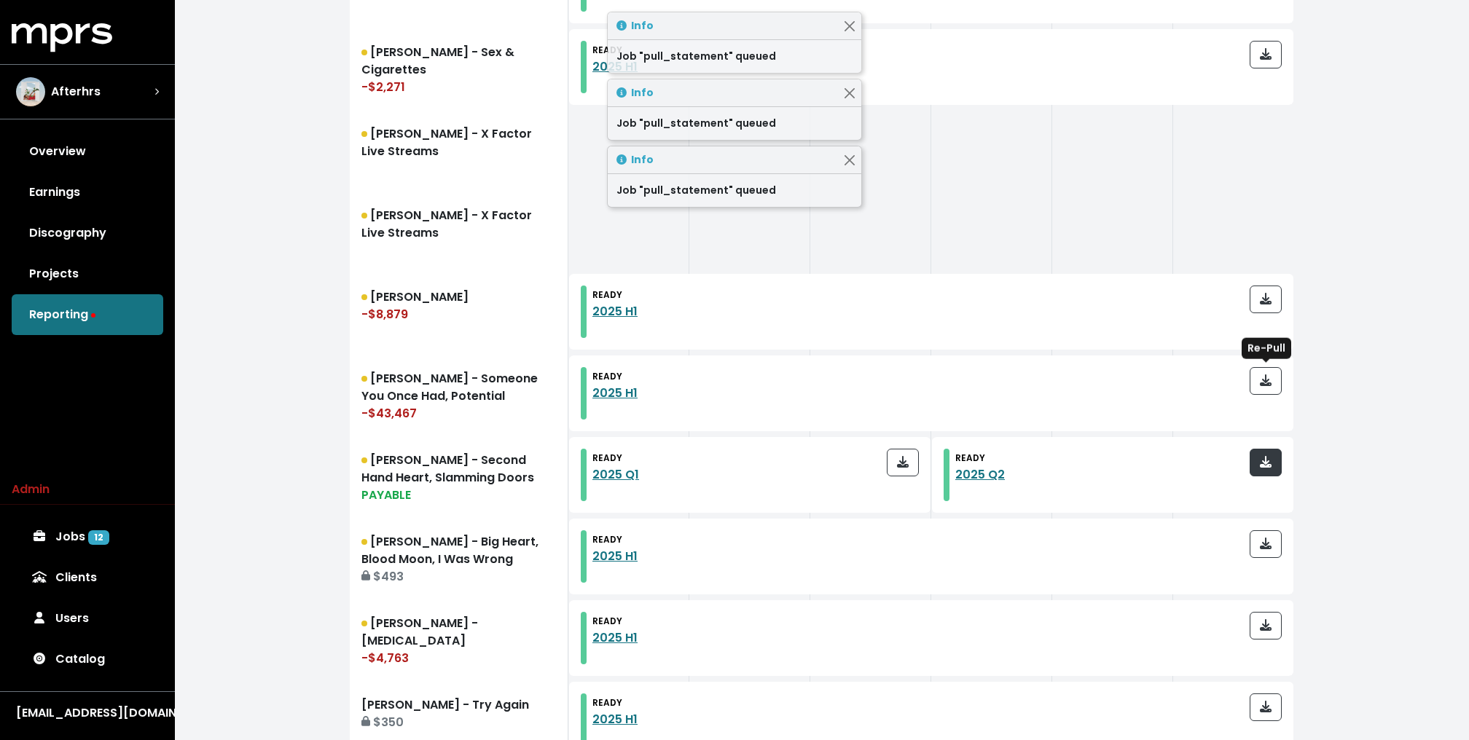
click at [1265, 457] on icon "button" at bounding box center [1266, 462] width 12 height 12
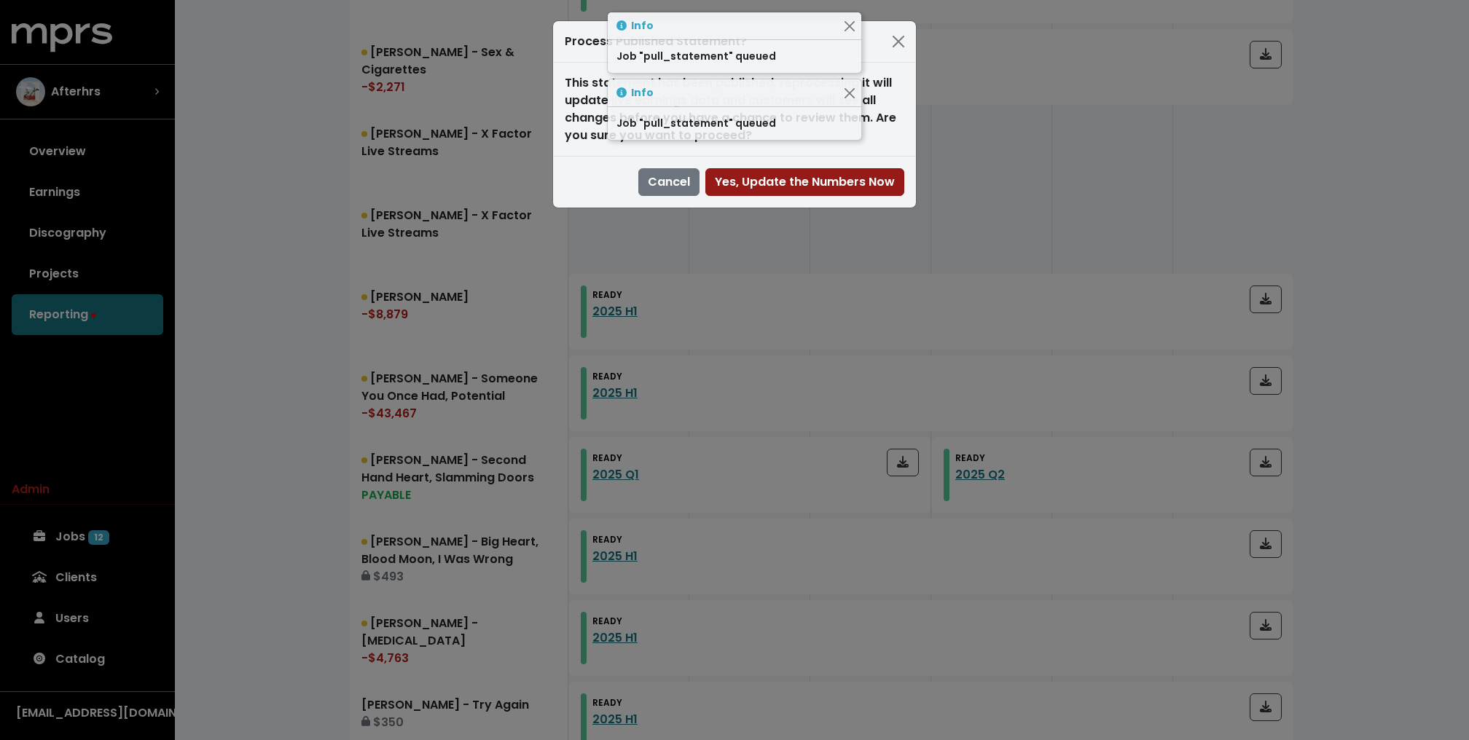
click at [881, 179] on span "Yes, Update the Numbers Now" at bounding box center [805, 181] width 180 height 17
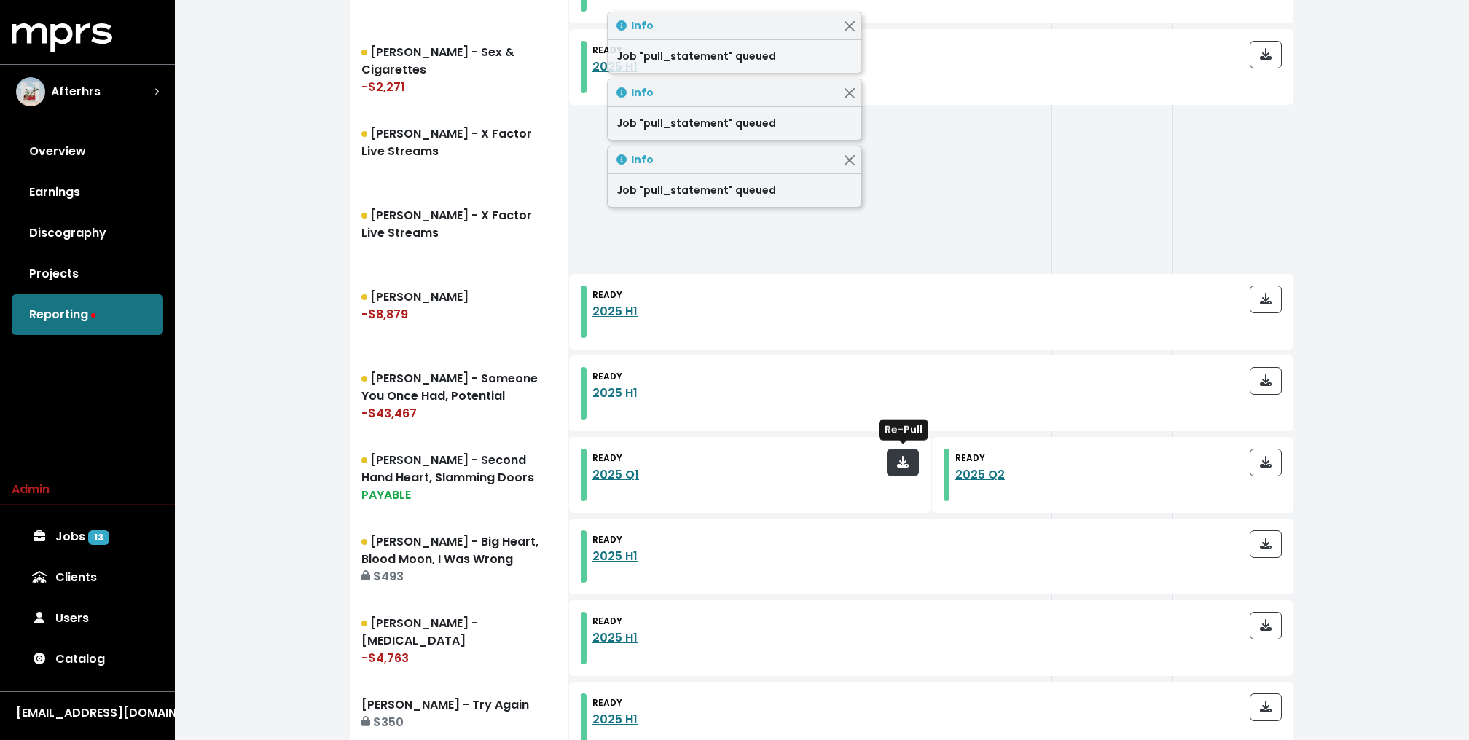
click at [902, 463] on icon "button" at bounding box center [903, 462] width 12 height 12
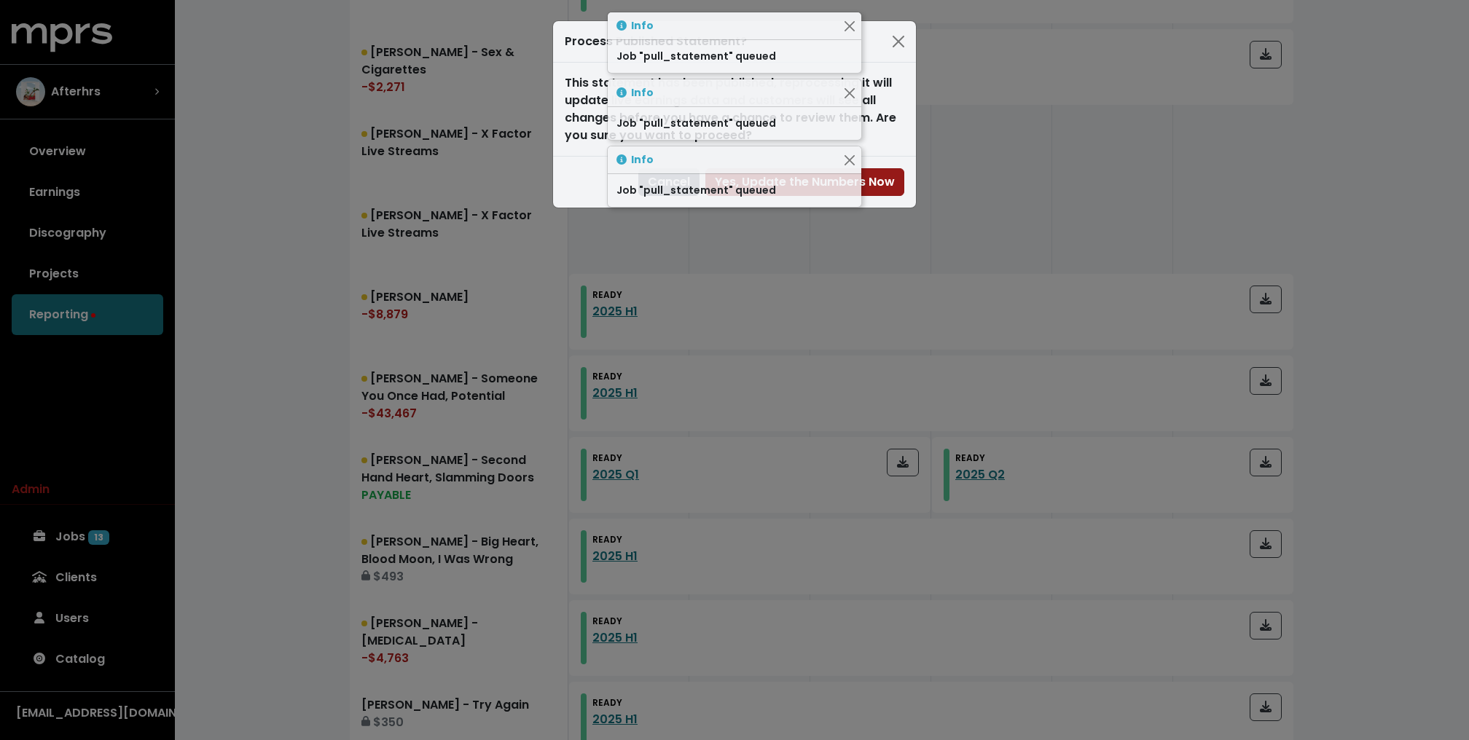
click at [876, 173] on span "Yes, Update the Numbers Now" at bounding box center [805, 181] width 180 height 17
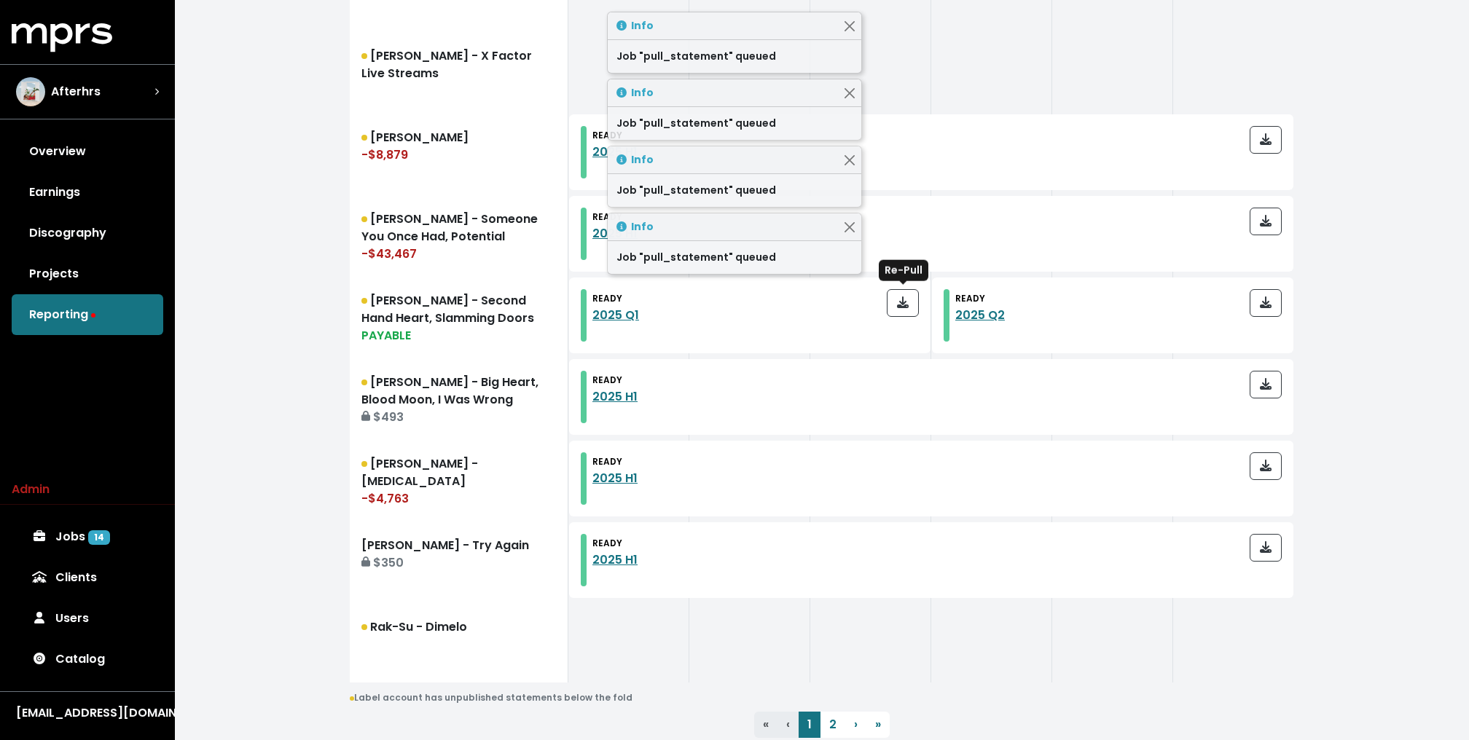
scroll to position [1556, 0]
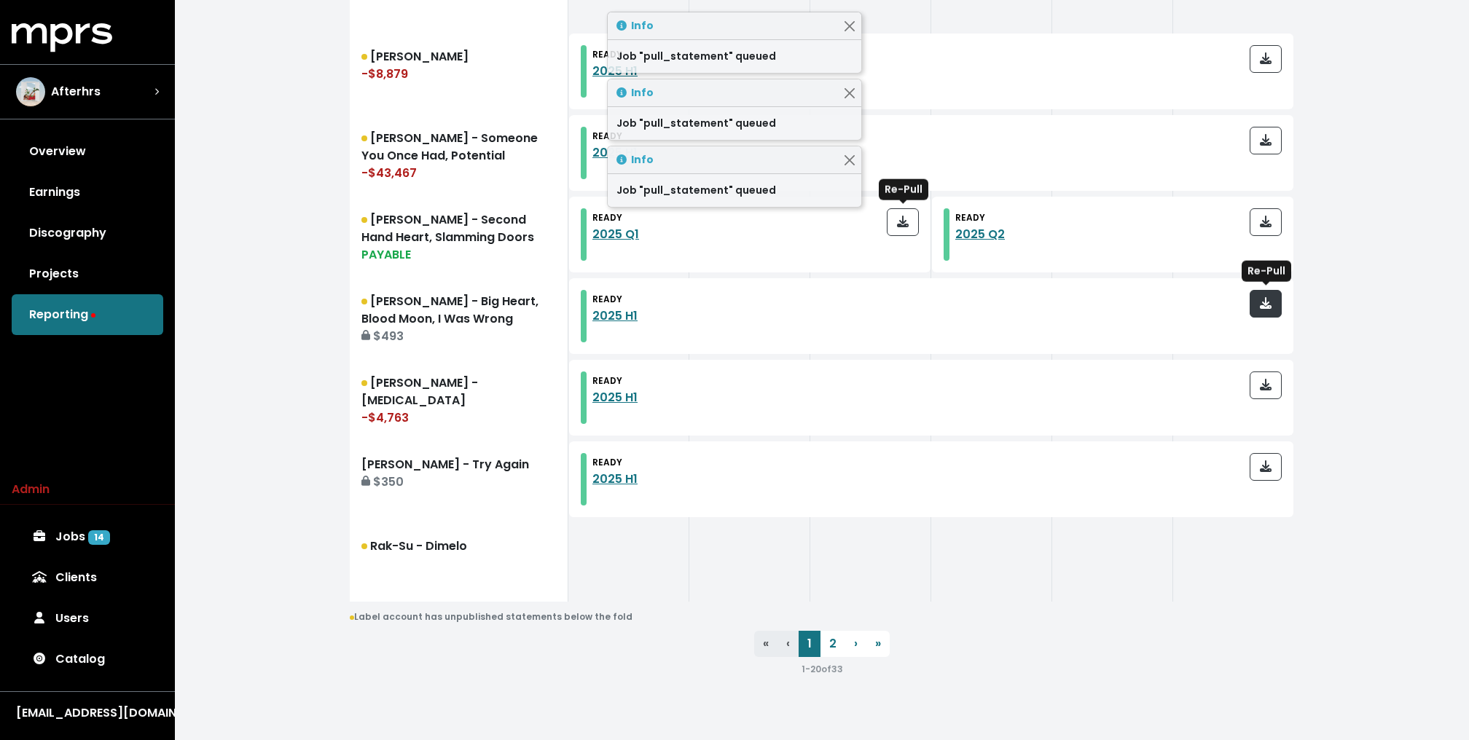
click at [1261, 306] on icon "button" at bounding box center [1266, 303] width 12 height 12
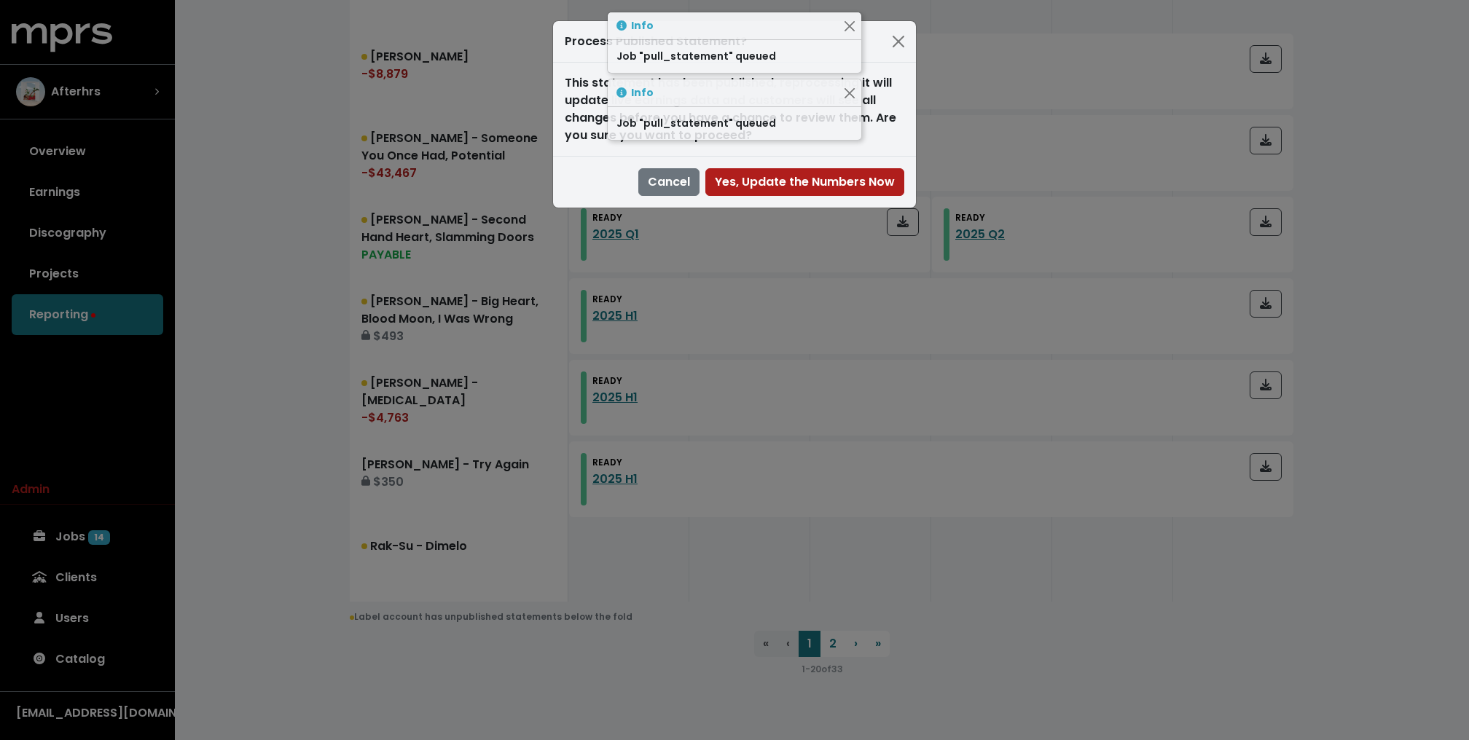
click at [852, 197] on div "Cancel Yes, Update the Numbers Now" at bounding box center [734, 182] width 363 height 52
click at [852, 179] on span "Yes, Update the Numbers Now" at bounding box center [805, 181] width 180 height 17
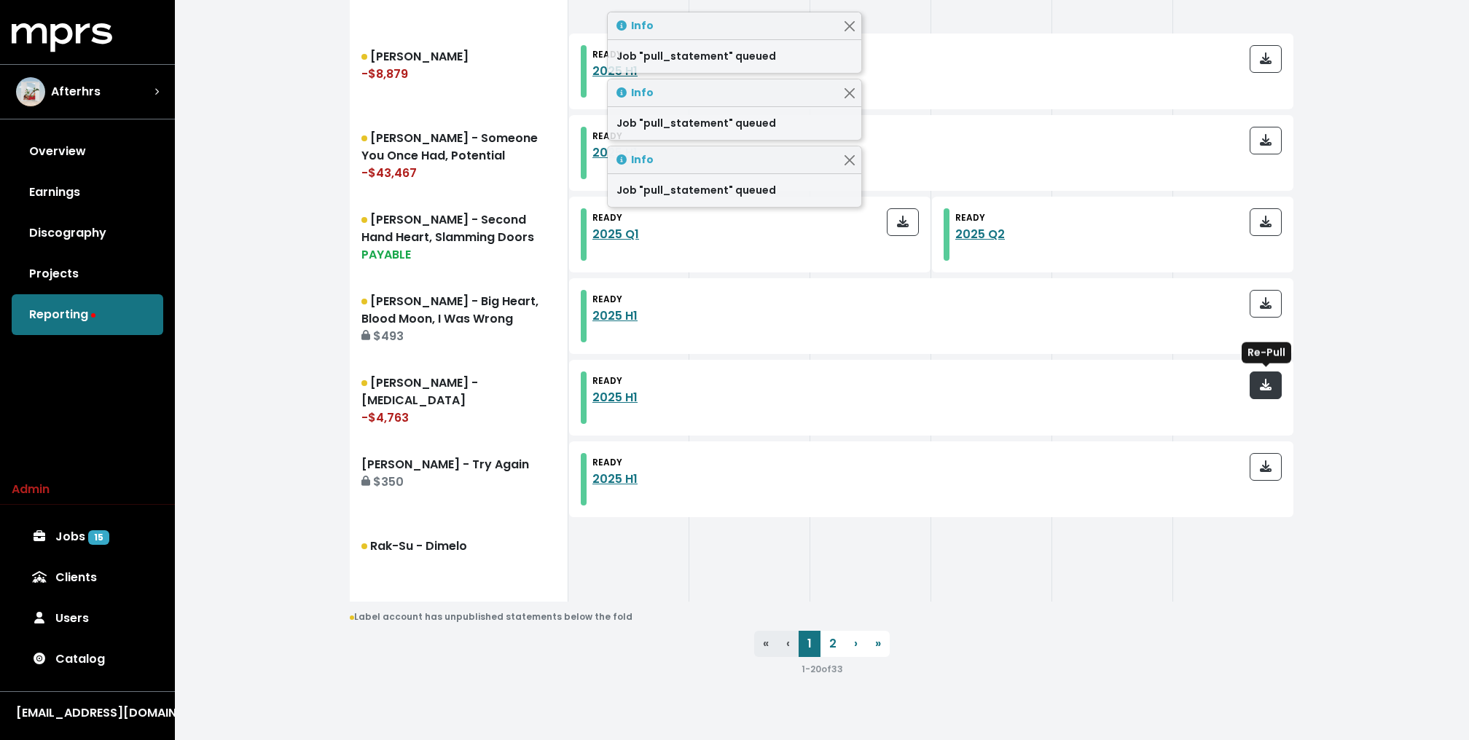
click at [1271, 377] on span "button" at bounding box center [1266, 385] width 12 height 17
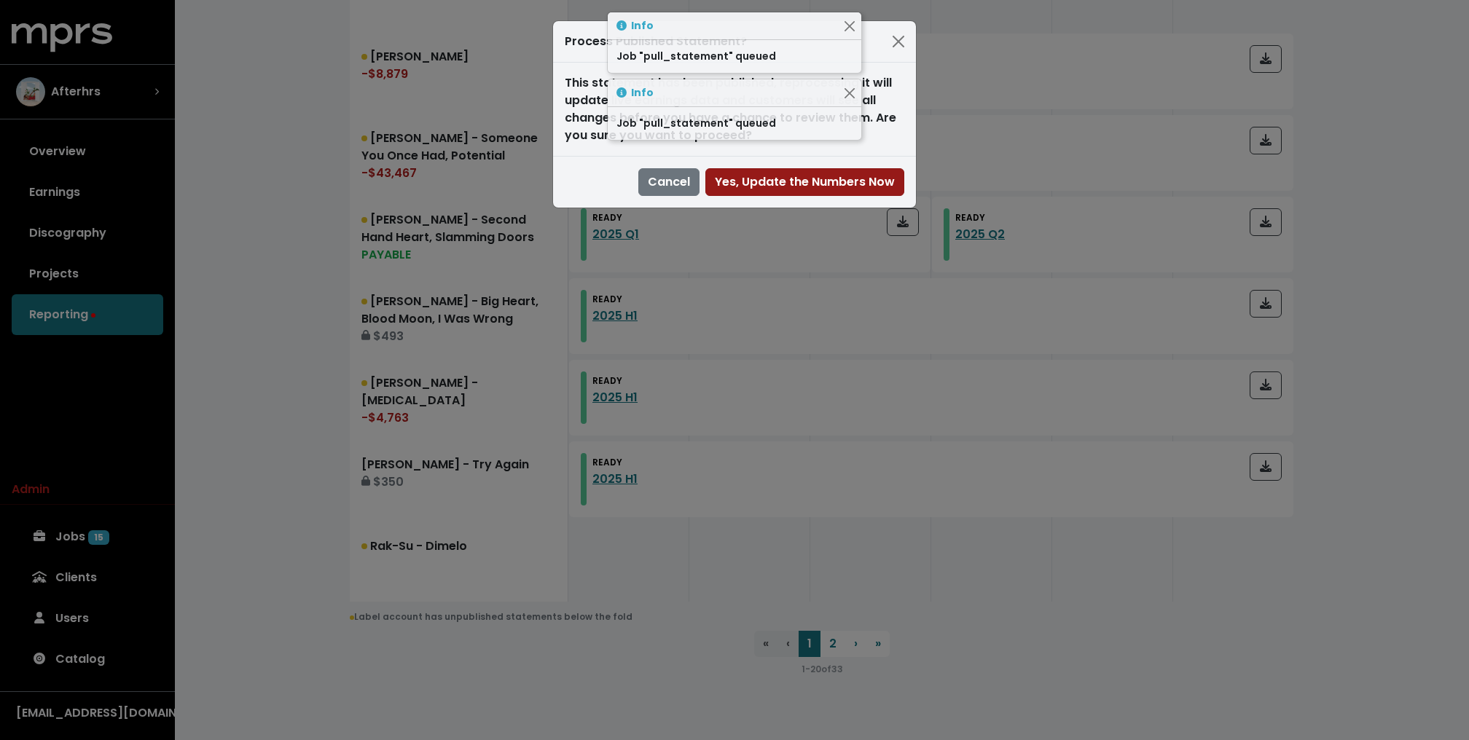
click at [882, 191] on button "Yes, Update the Numbers Now" at bounding box center [804, 182] width 199 height 28
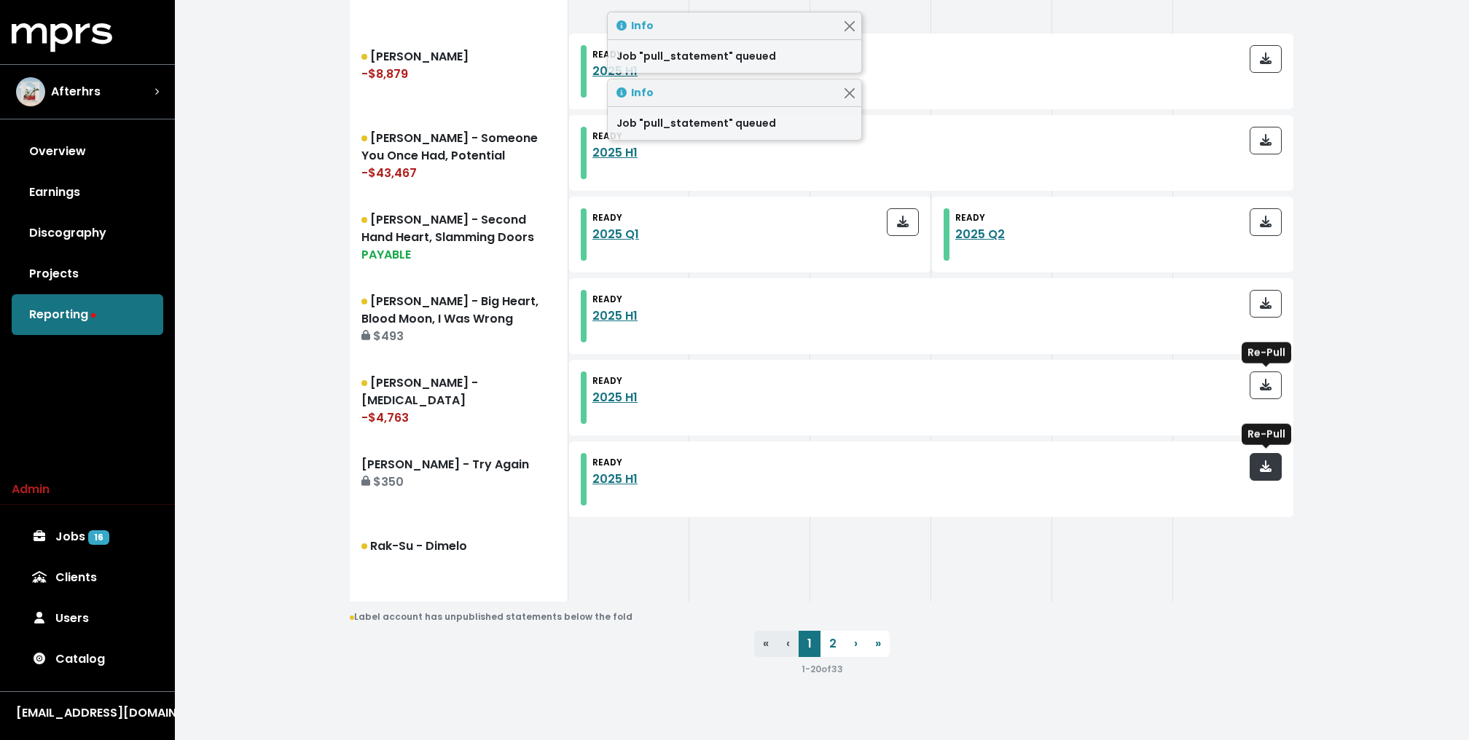
click at [1276, 463] on button "button" at bounding box center [1266, 467] width 32 height 28
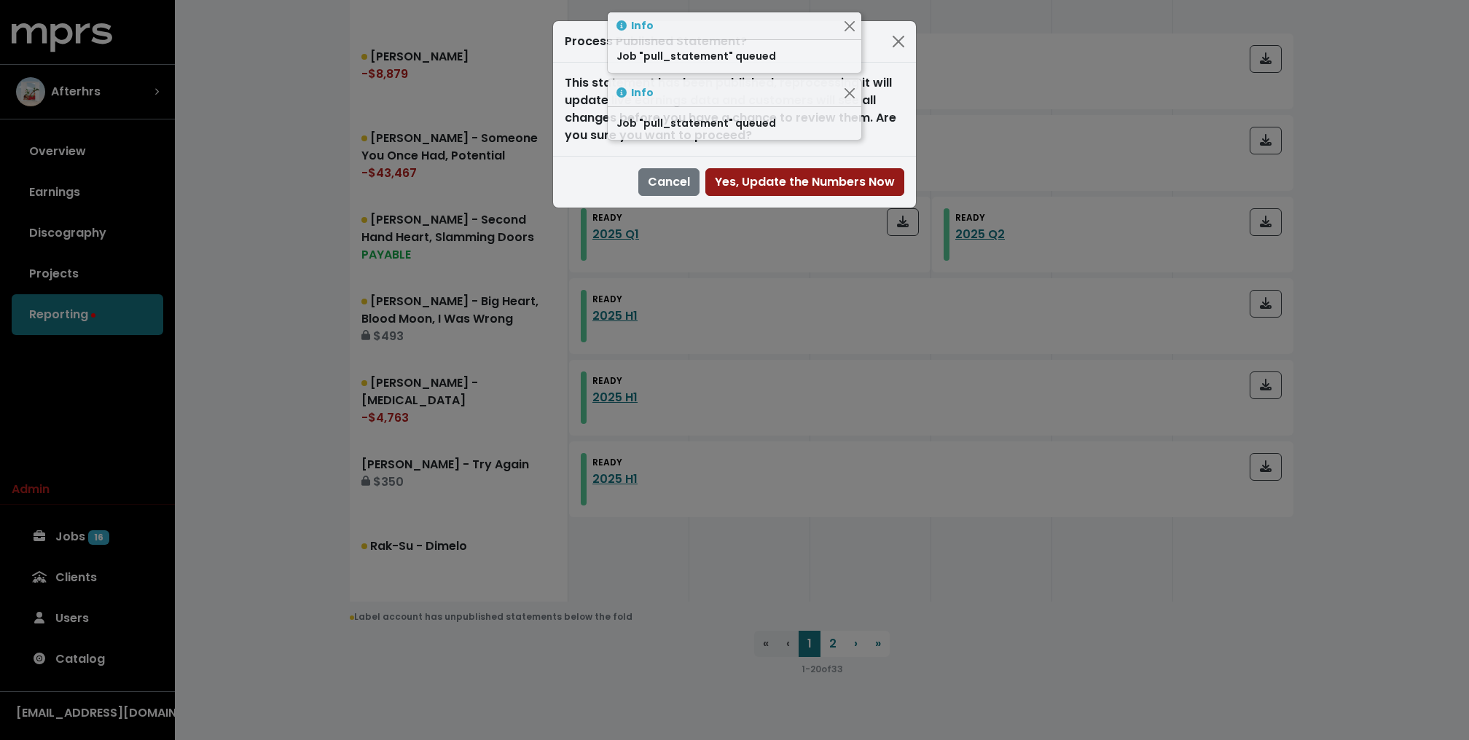
click at [881, 188] on span "Yes, Update the Numbers Now" at bounding box center [805, 181] width 180 height 17
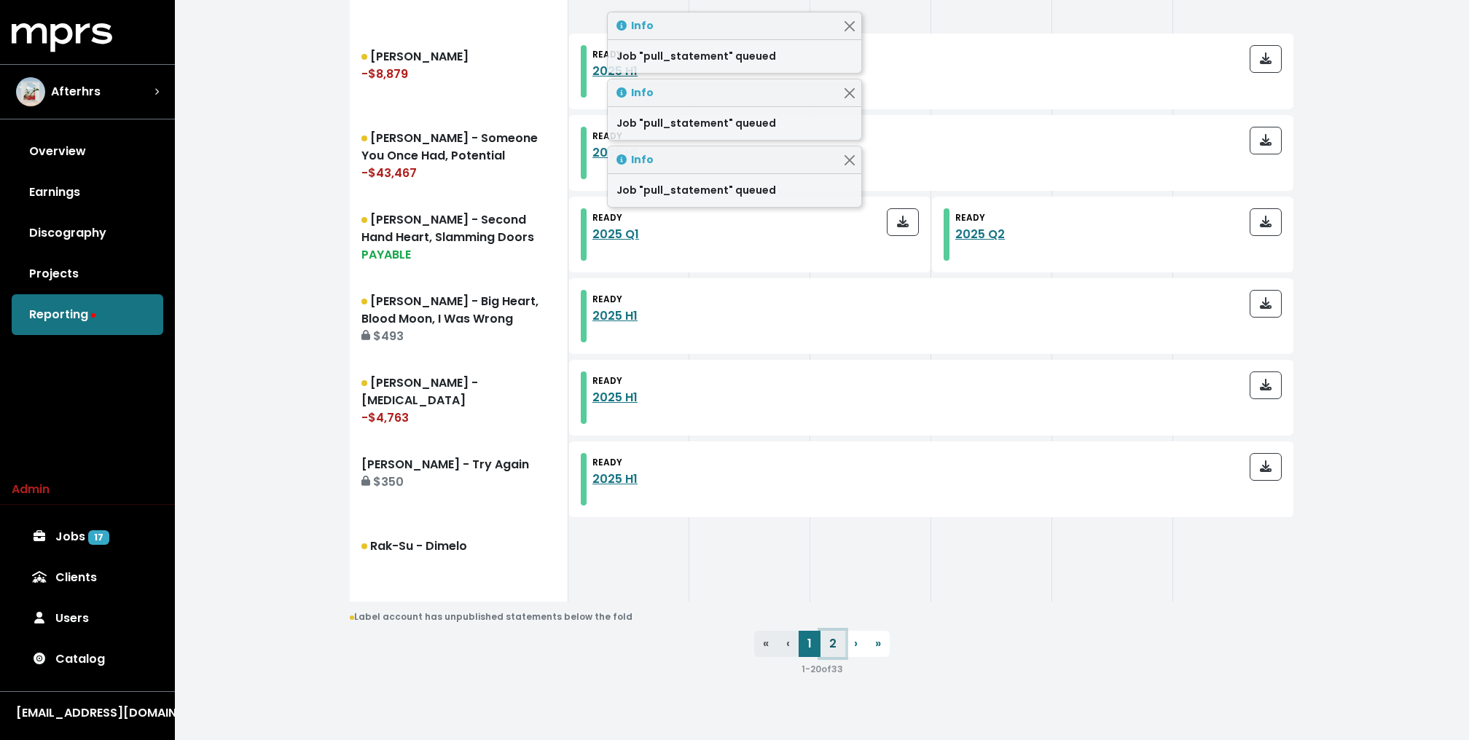
click at [836, 655] on link "2" at bounding box center [832, 644] width 25 height 26
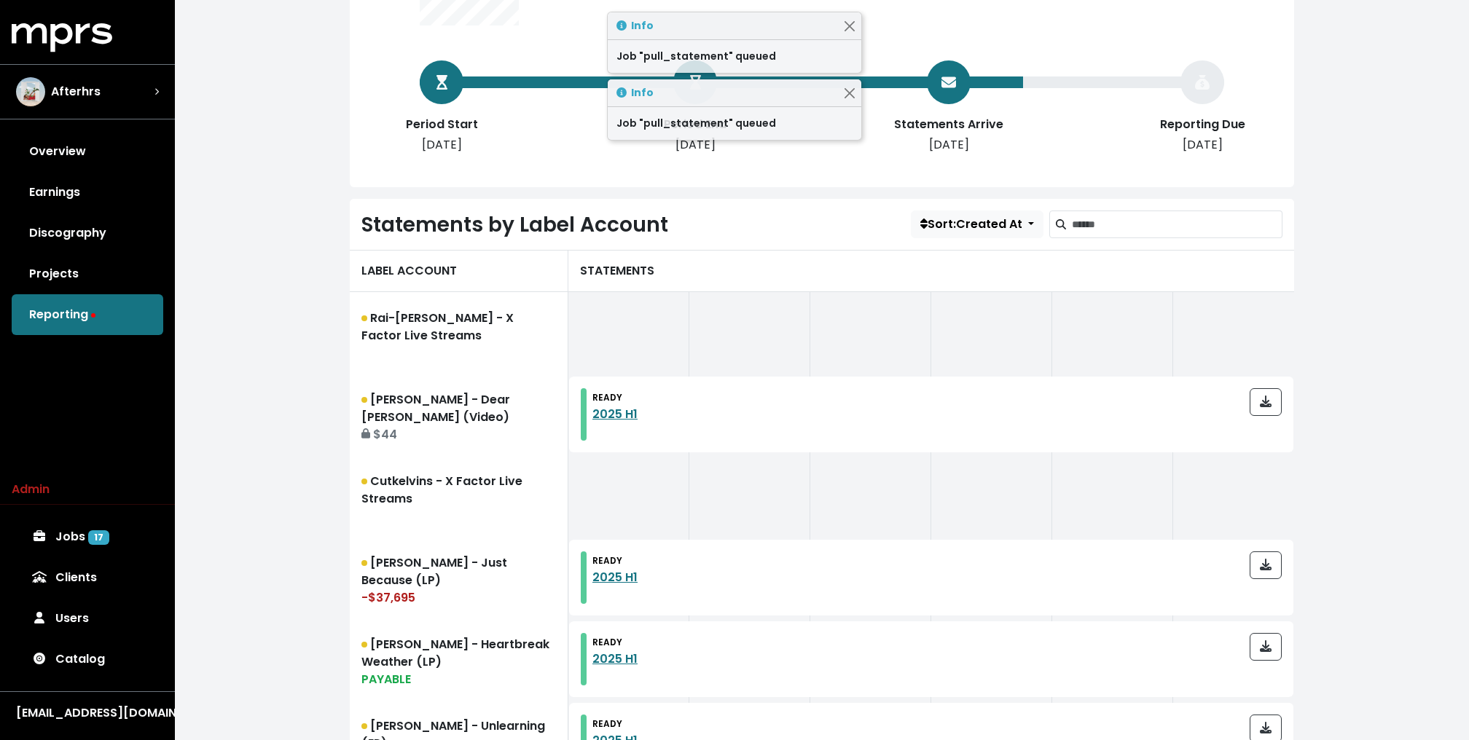
scroll to position [248, 0]
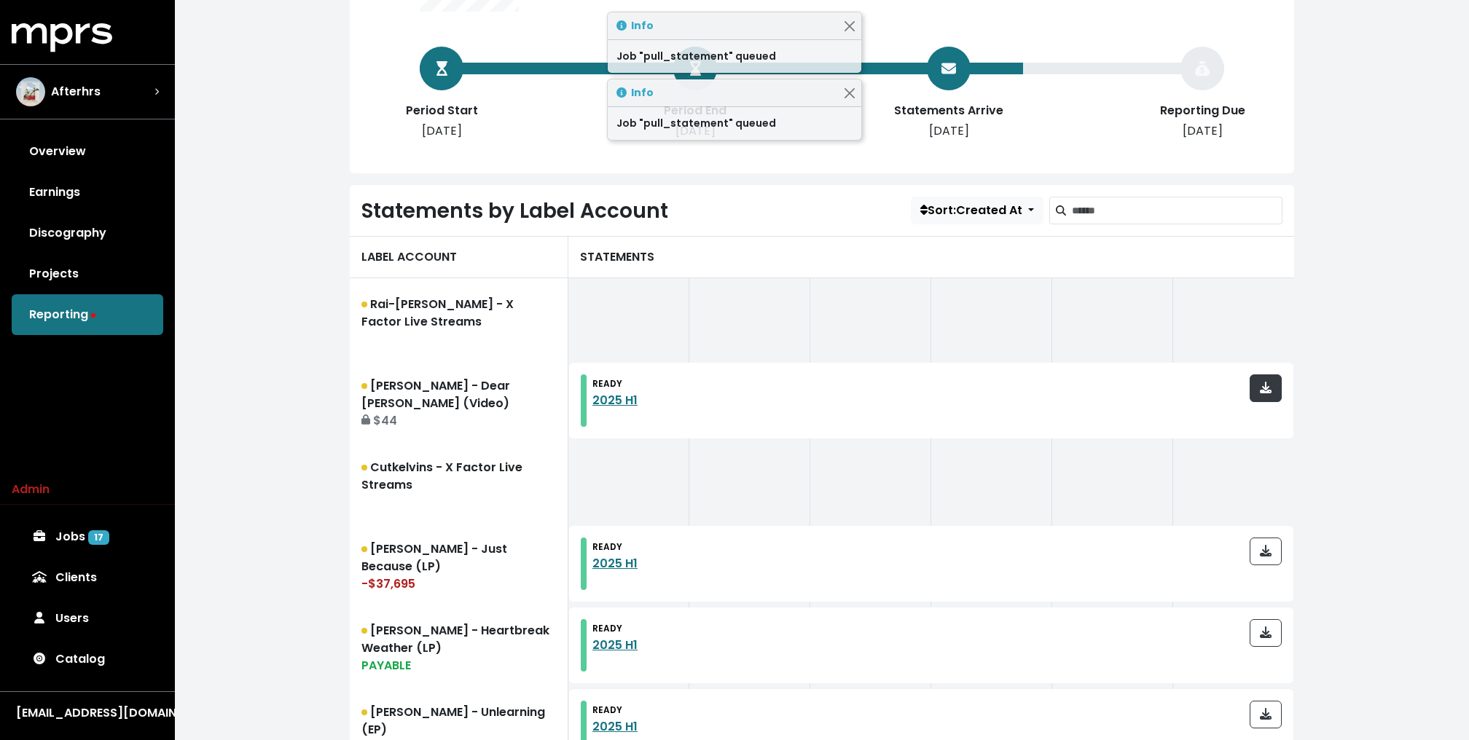
click at [1276, 391] on button "button" at bounding box center [1266, 388] width 32 height 28
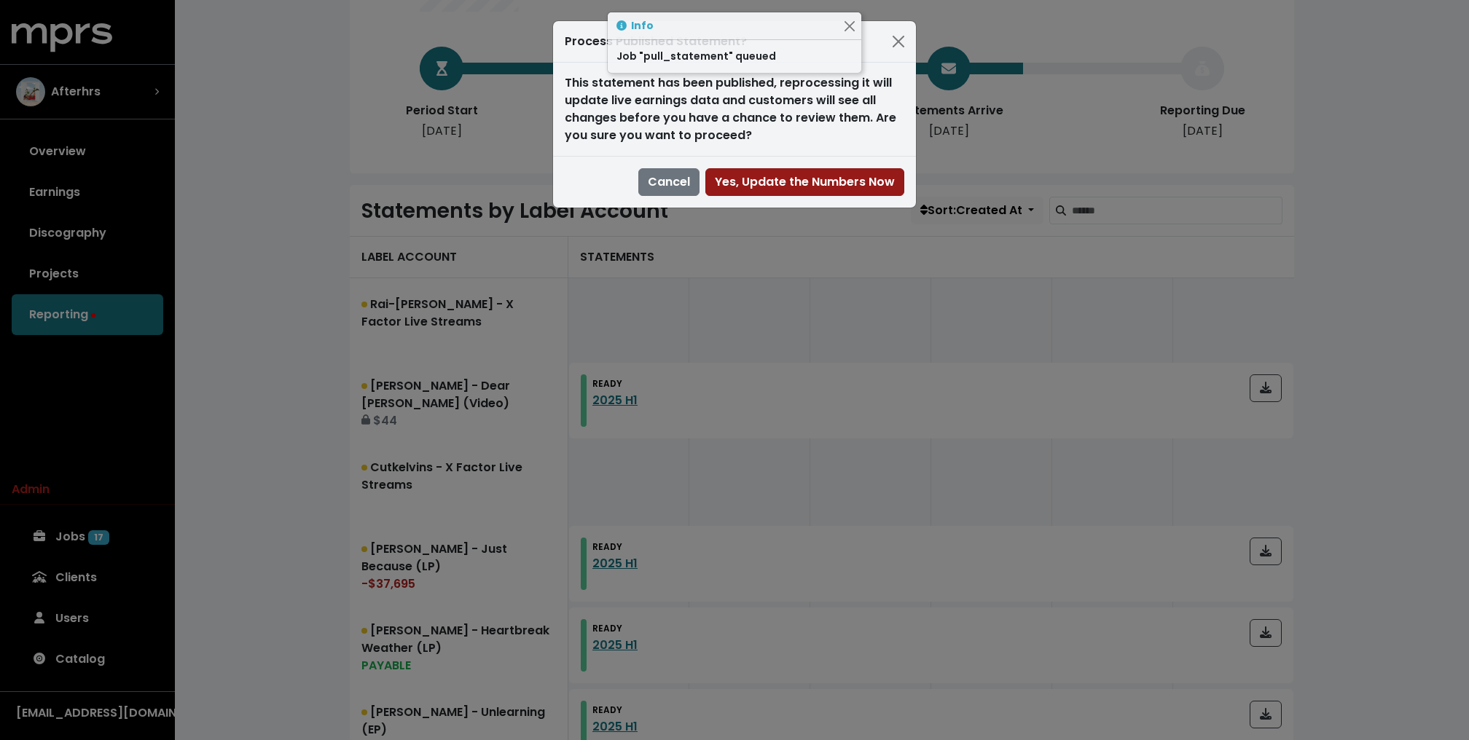
click at [792, 181] on span "Yes, Update the Numbers Now" at bounding box center [805, 181] width 180 height 17
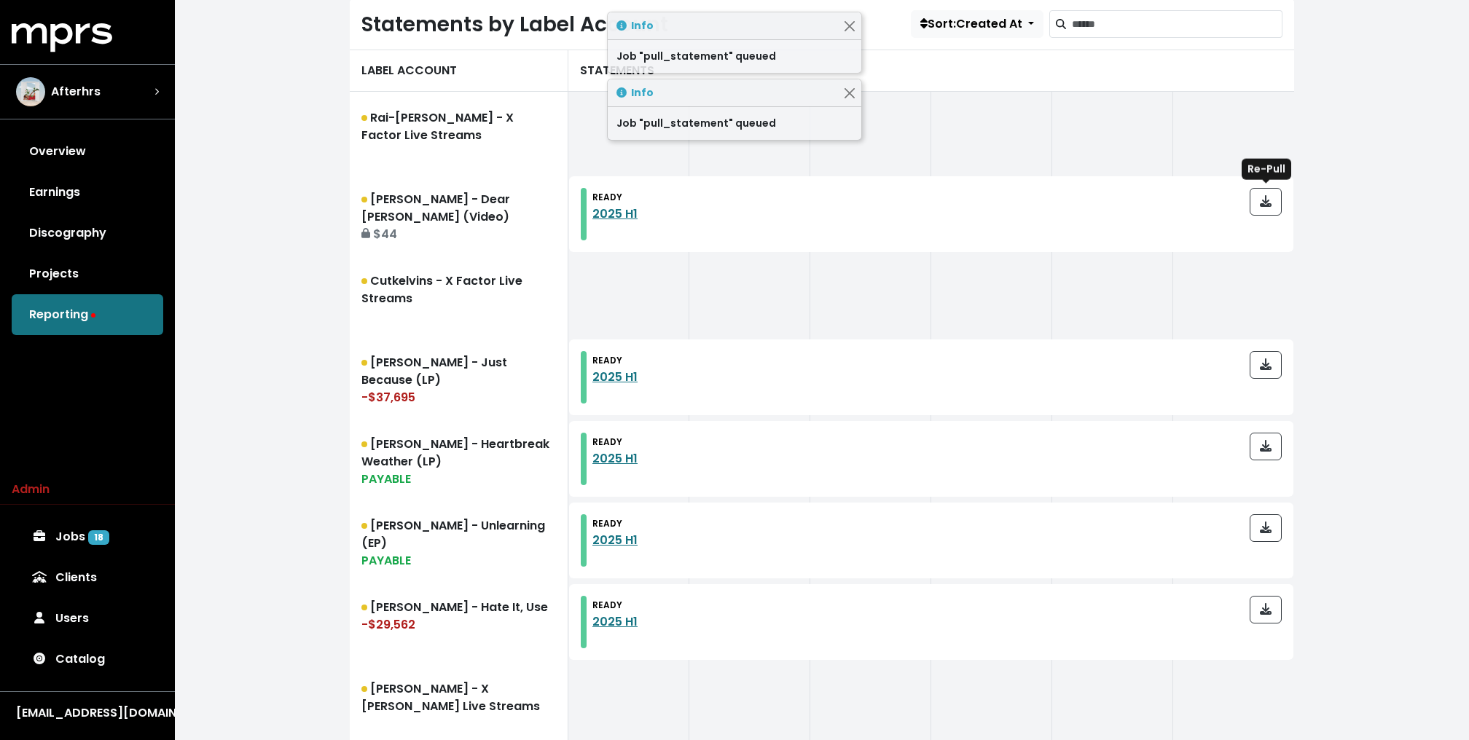
scroll to position [442, 0]
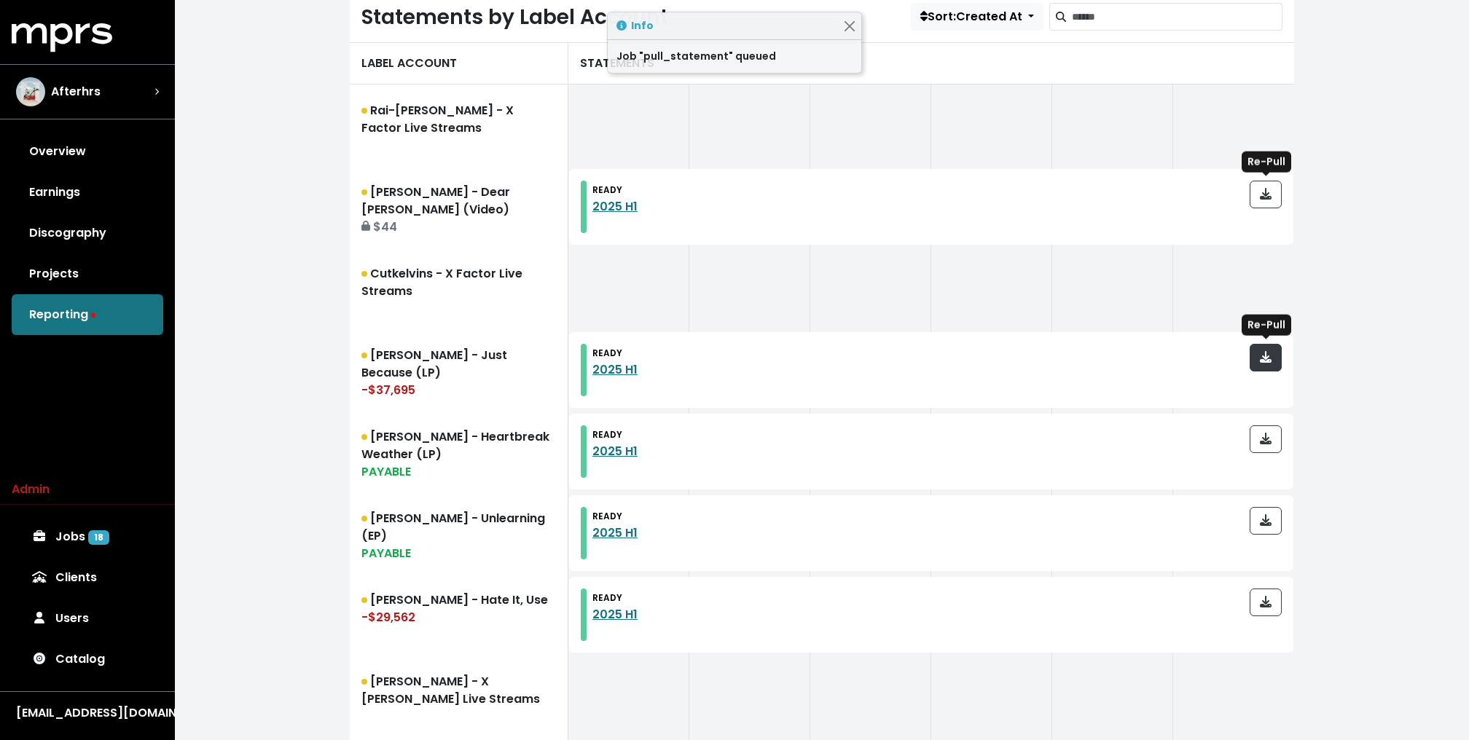
click at [1269, 353] on icon "button" at bounding box center [1266, 357] width 12 height 12
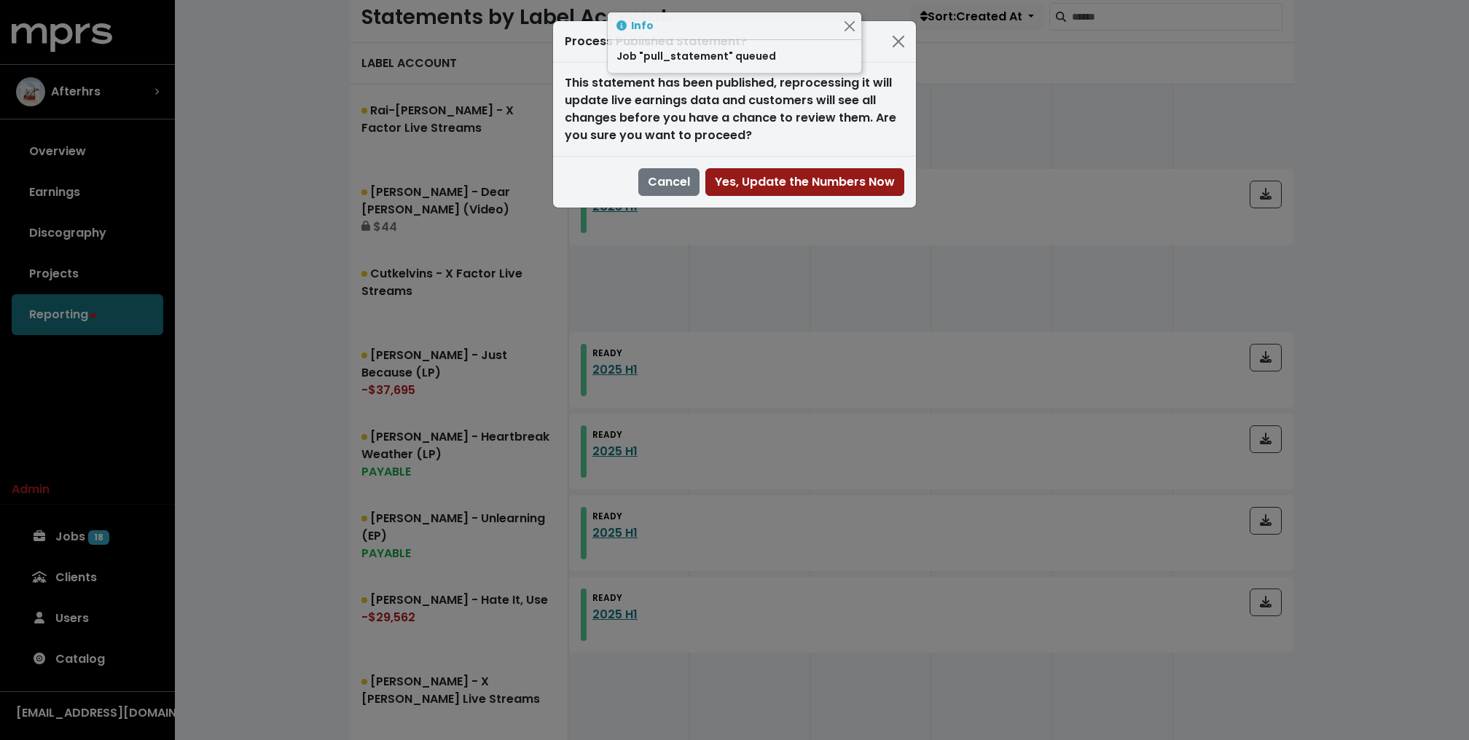
click at [815, 179] on span "Yes, Update the Numbers Now" at bounding box center [805, 181] width 180 height 17
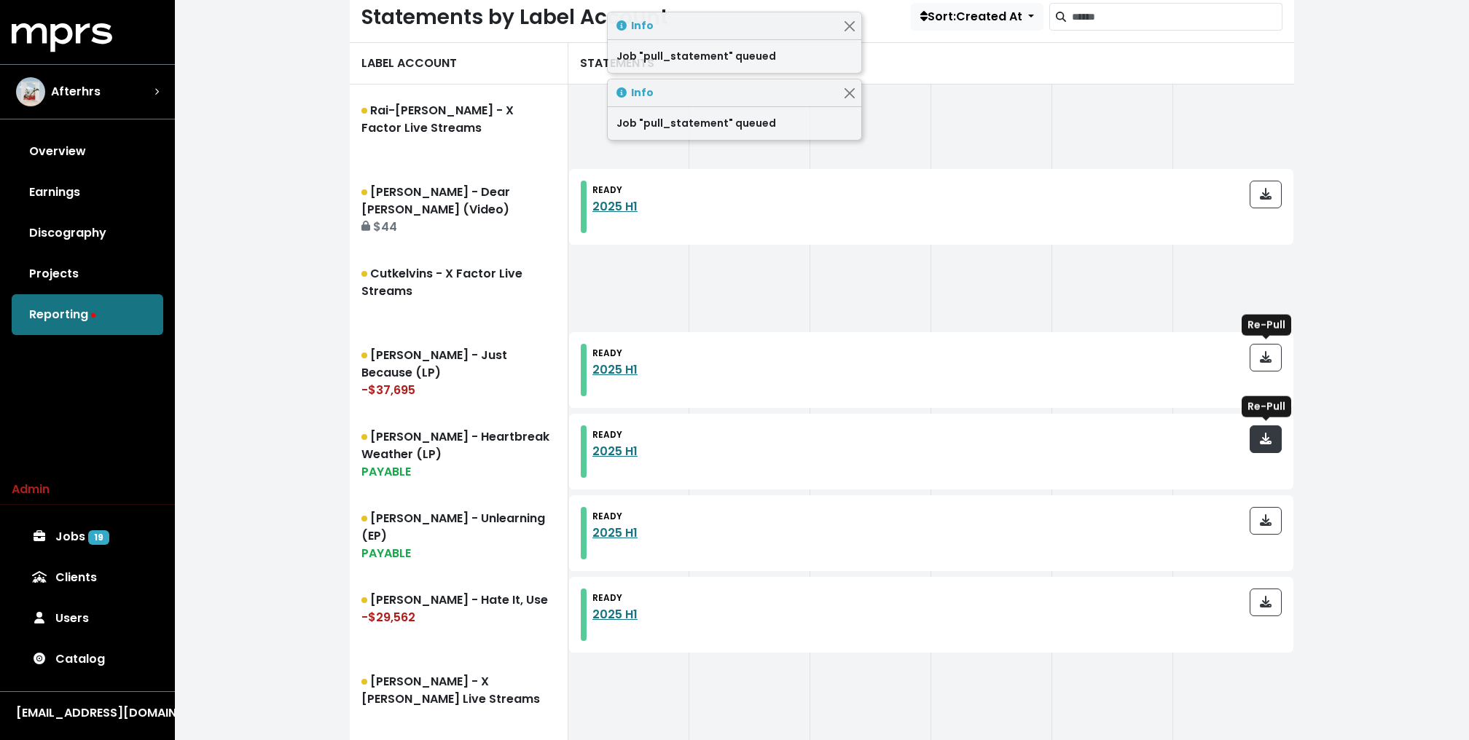
click at [1270, 439] on icon "button" at bounding box center [1266, 439] width 12 height 12
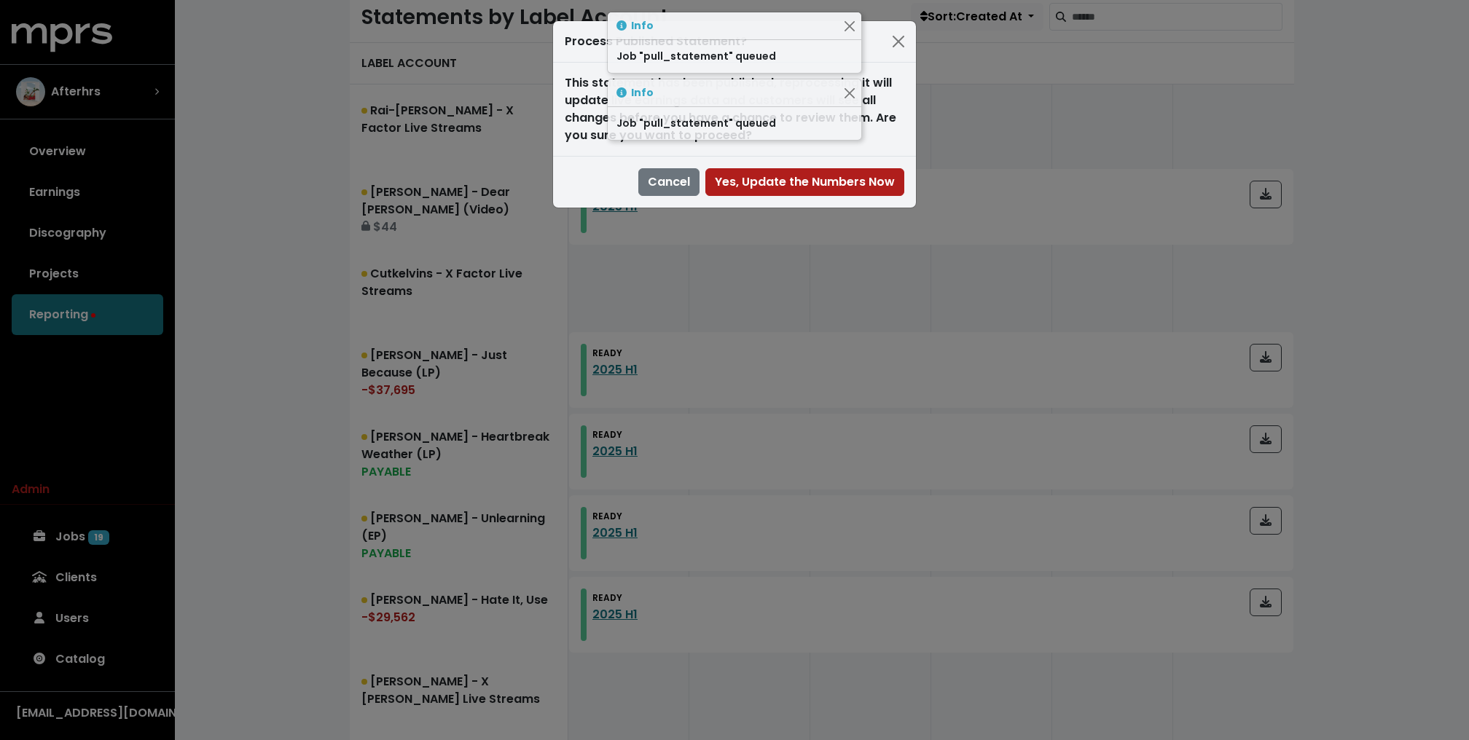
click at [885, 202] on div "Cancel Yes, Update the Numbers Now" at bounding box center [734, 182] width 363 height 52
click at [871, 183] on span "Yes, Update the Numbers Now" at bounding box center [805, 181] width 180 height 17
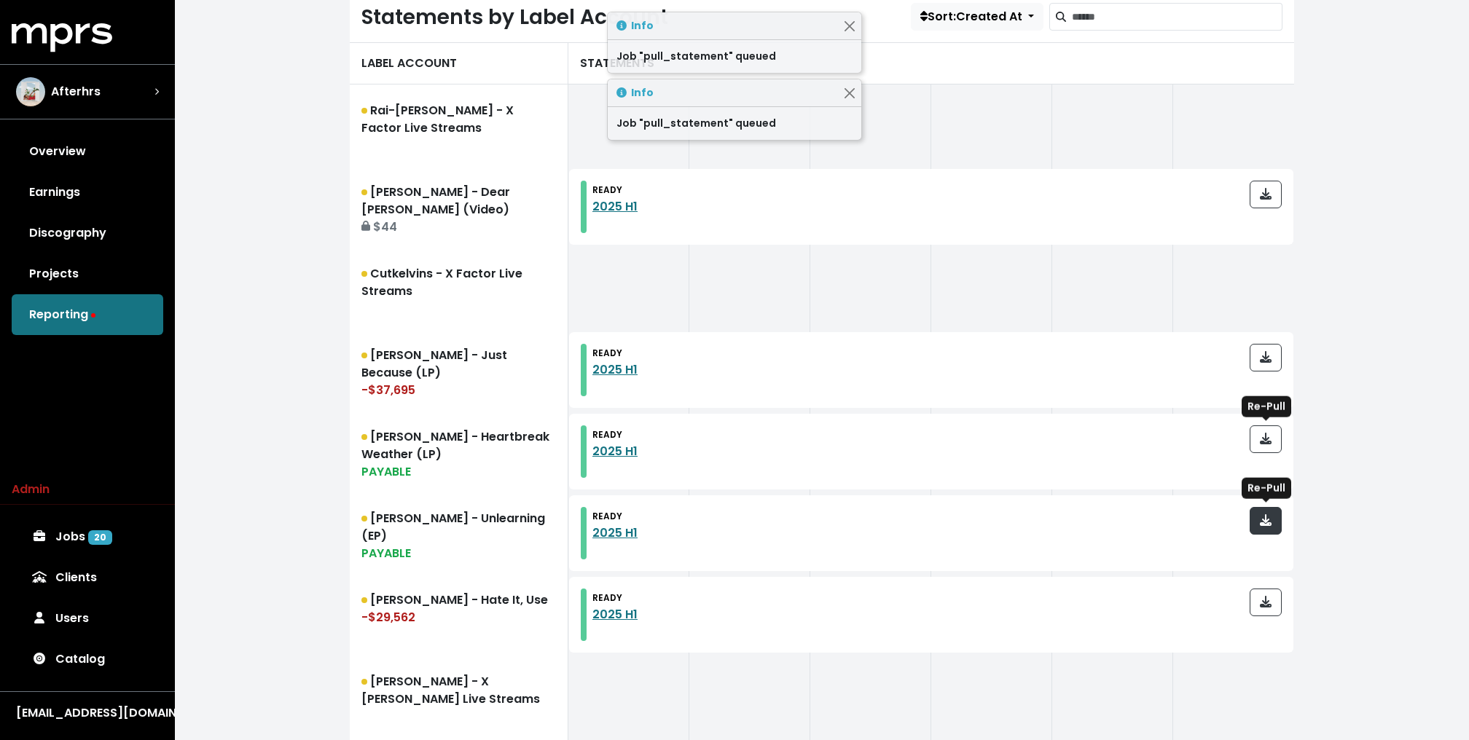
click at [1274, 514] on button "button" at bounding box center [1266, 521] width 32 height 28
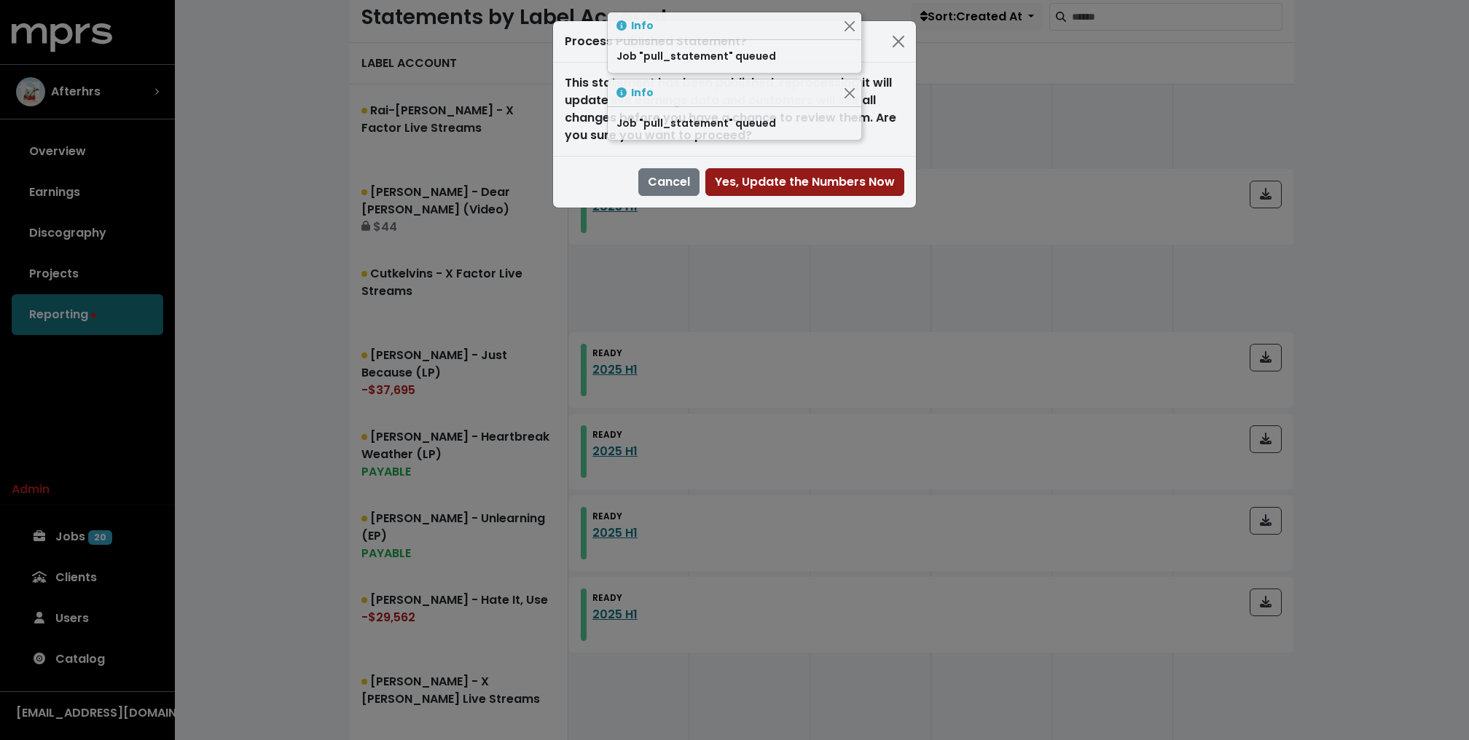
click at [842, 181] on span "Yes, Update the Numbers Now" at bounding box center [805, 181] width 180 height 17
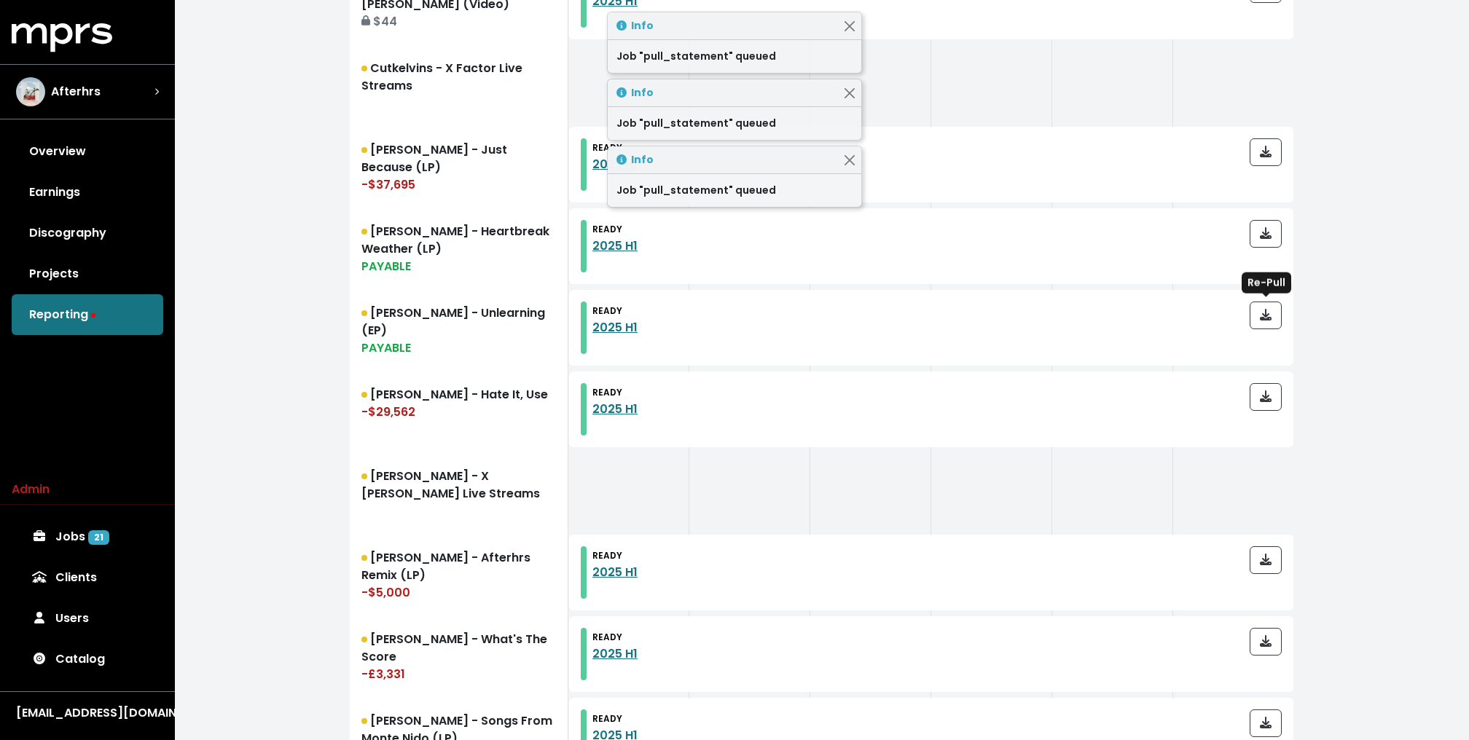
scroll to position [650, 0]
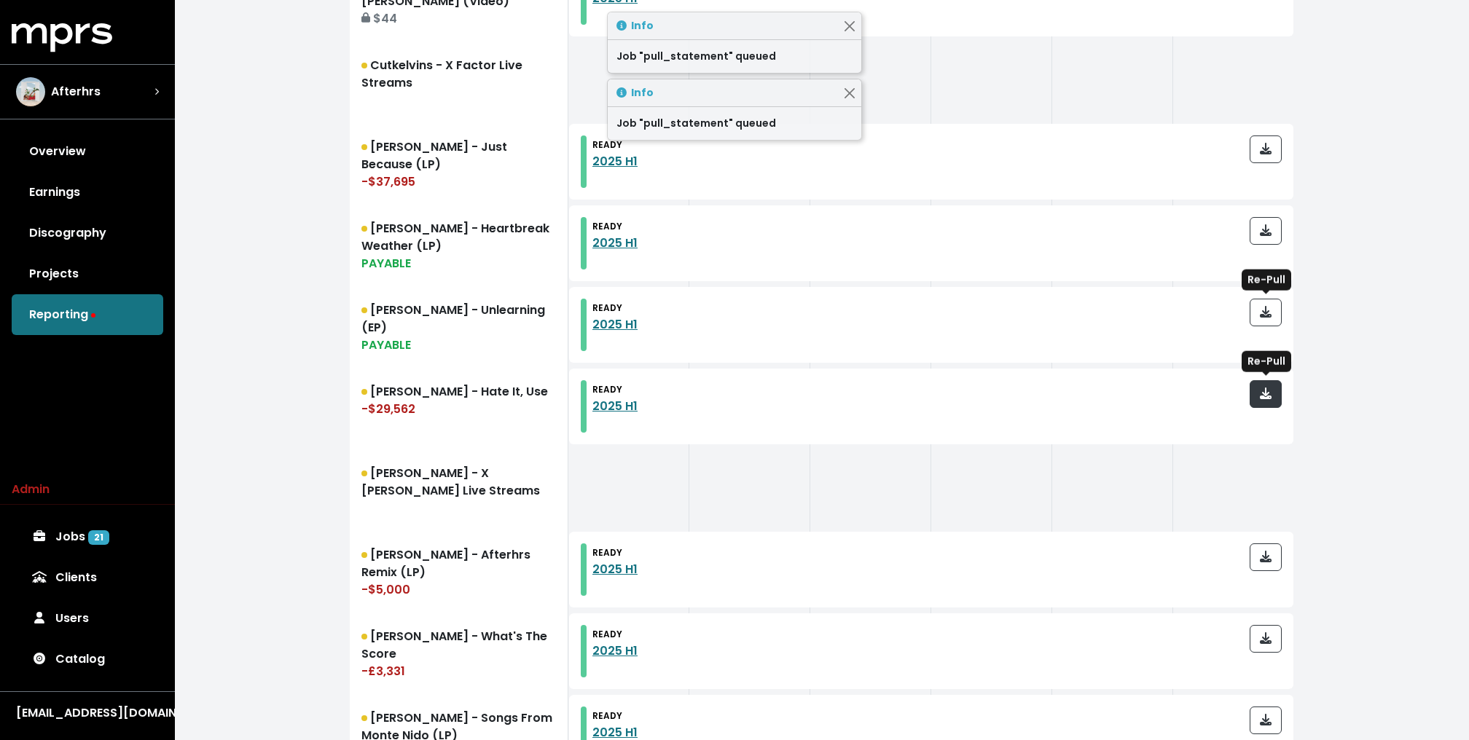
click at [1271, 399] on span "button" at bounding box center [1266, 393] width 12 height 17
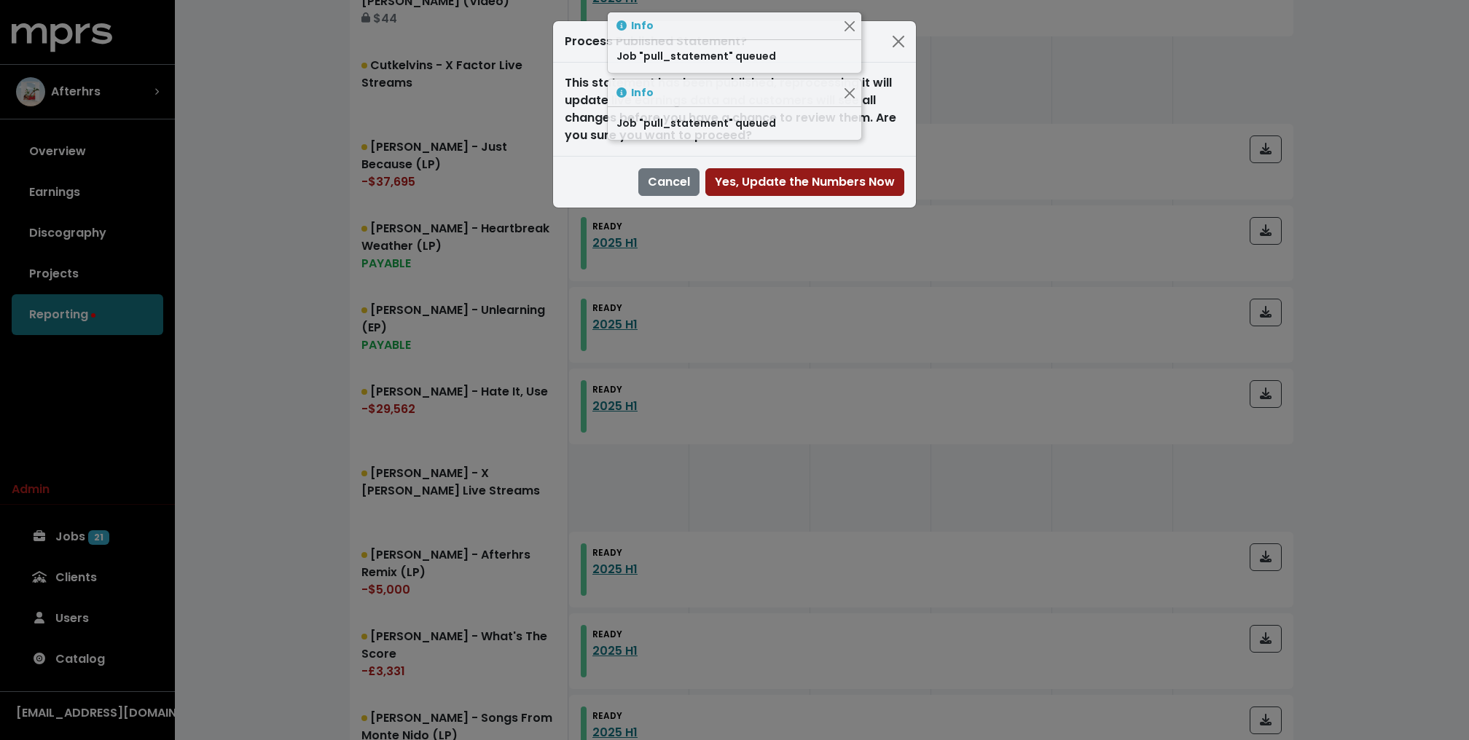
click at [850, 173] on span "Yes, Update the Numbers Now" at bounding box center [805, 181] width 180 height 17
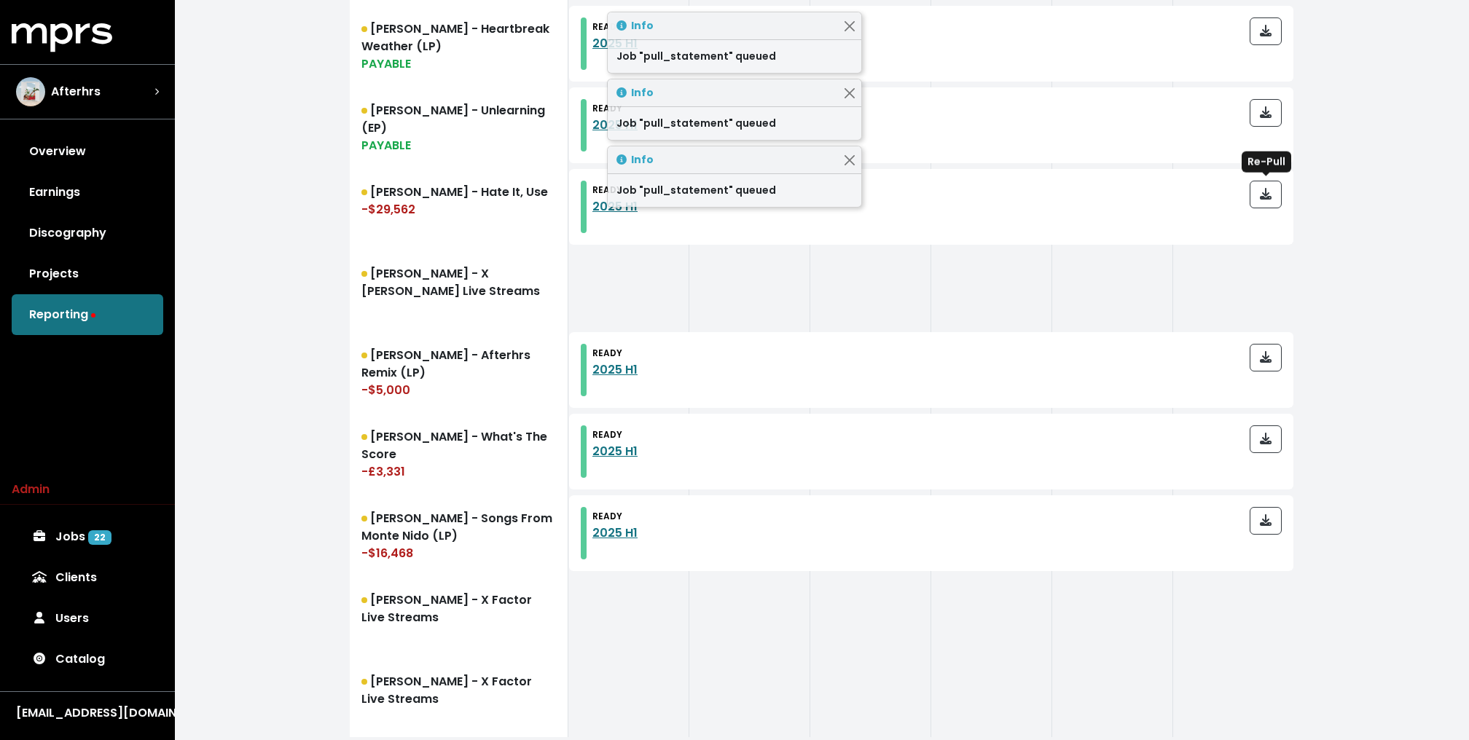
scroll to position [938, 0]
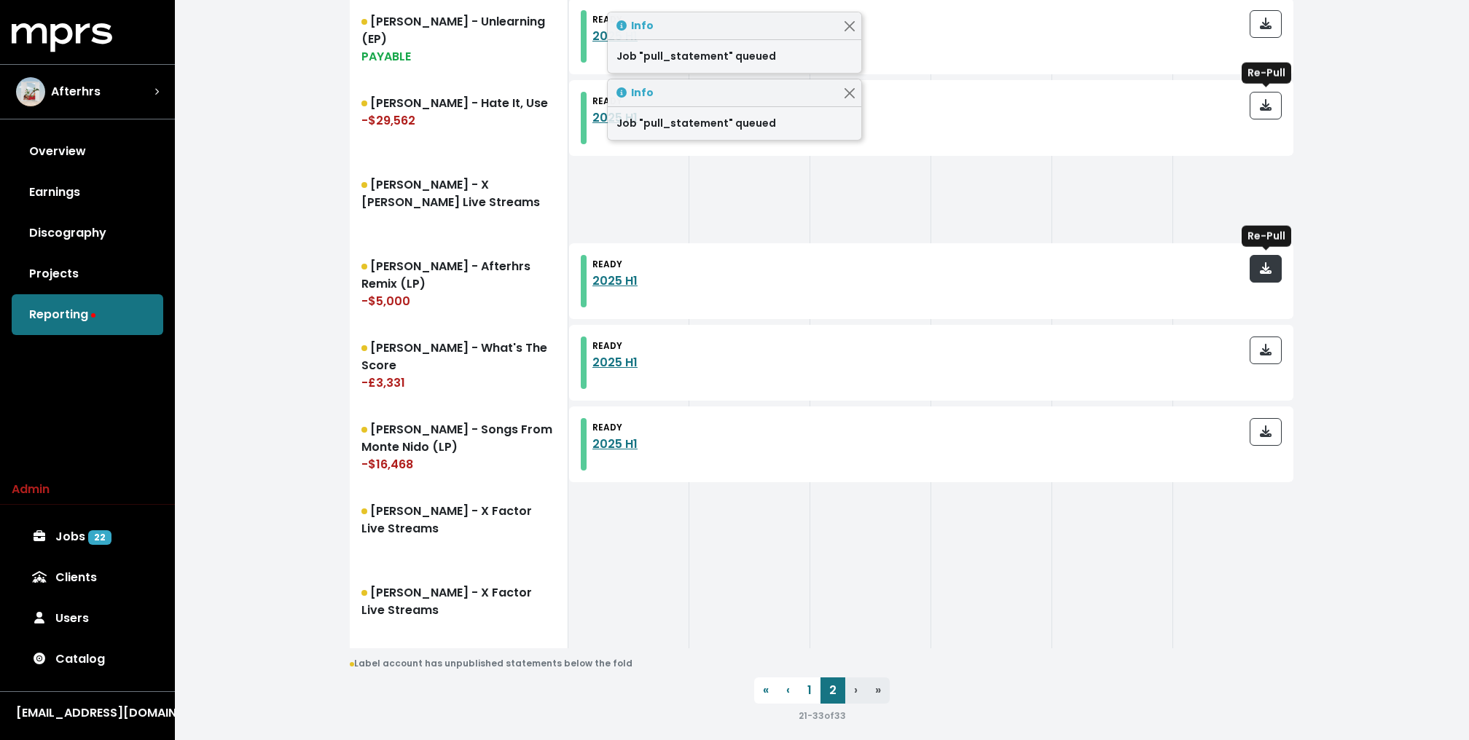
click at [1270, 265] on icon "button" at bounding box center [1266, 268] width 12 height 12
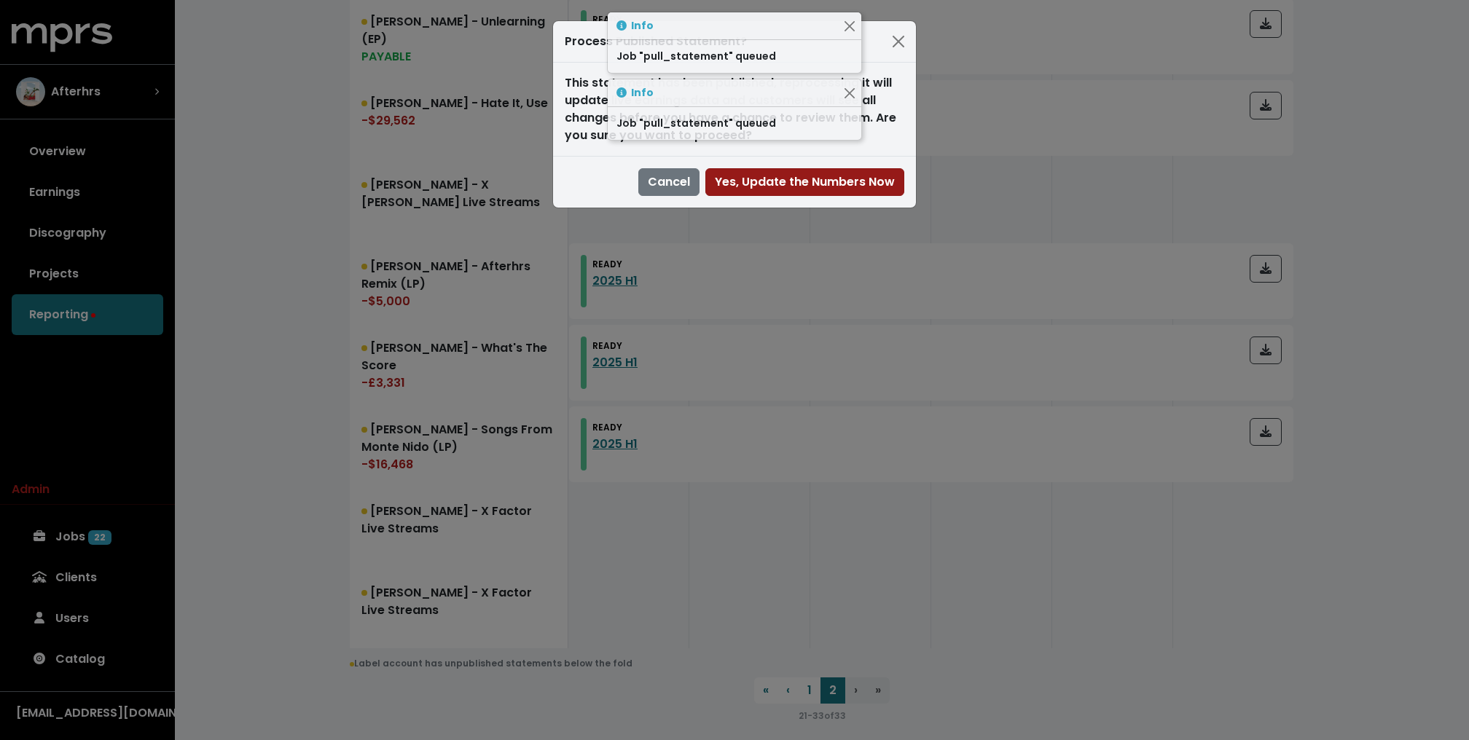
click at [840, 182] on span "Yes, Update the Numbers Now" at bounding box center [805, 181] width 180 height 17
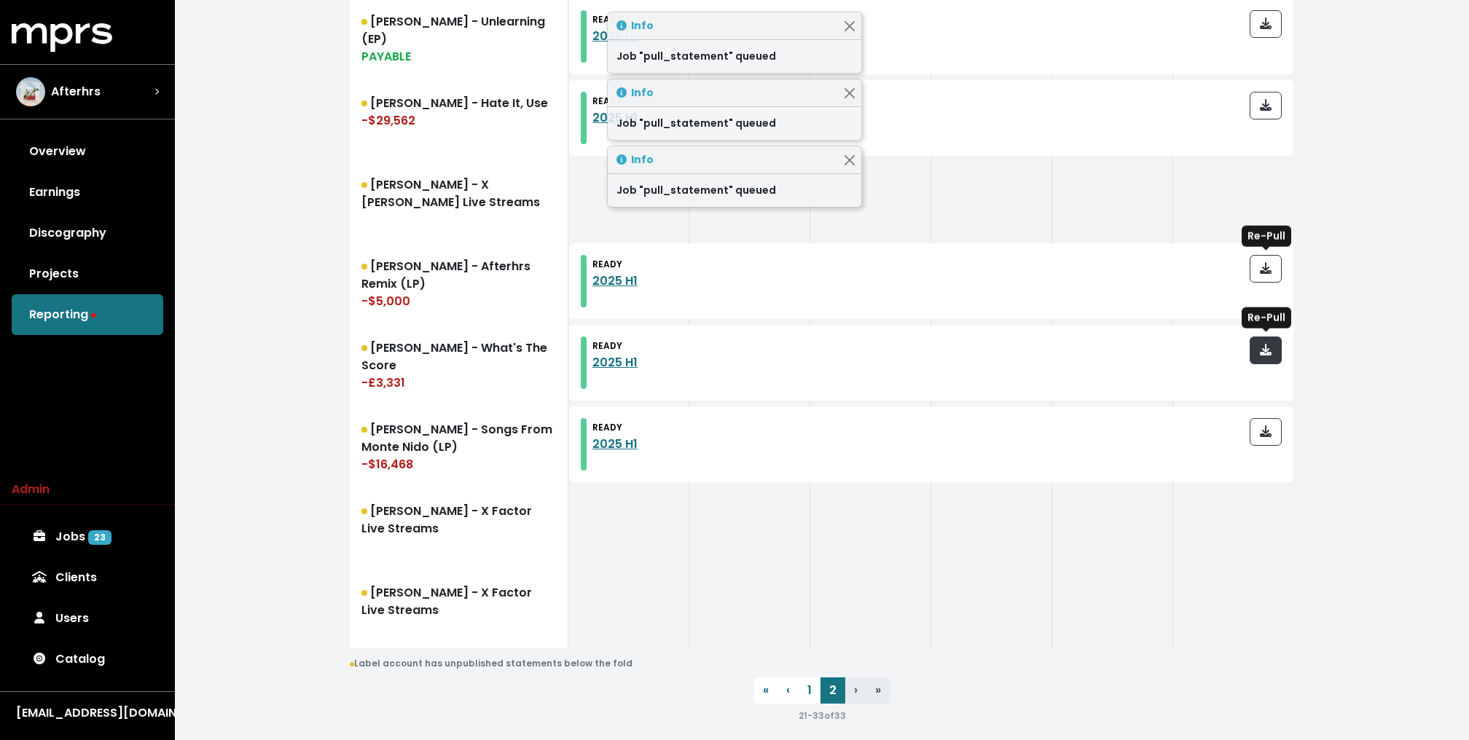
click at [1268, 356] on span "button" at bounding box center [1266, 350] width 12 height 17
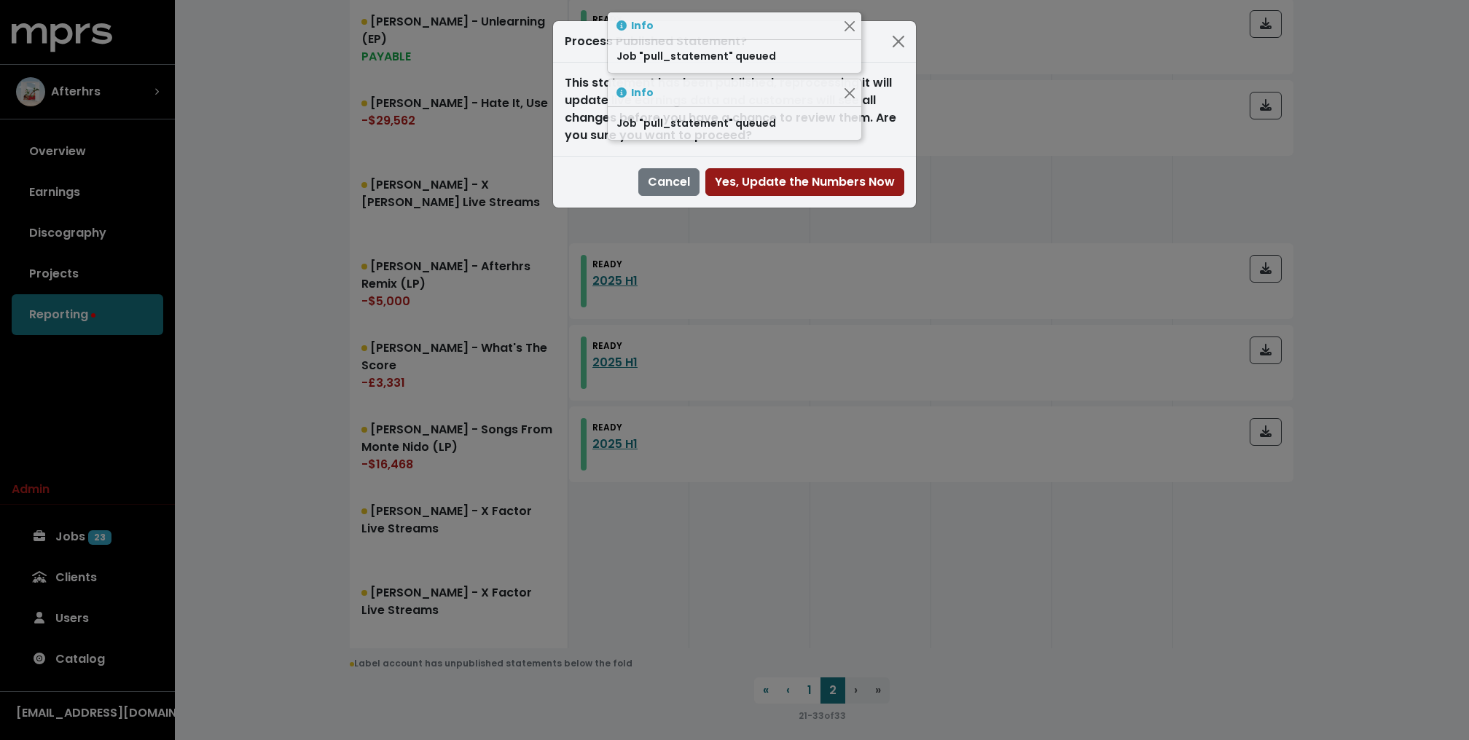
click at [868, 187] on span "Yes, Update the Numbers Now" at bounding box center [805, 181] width 180 height 17
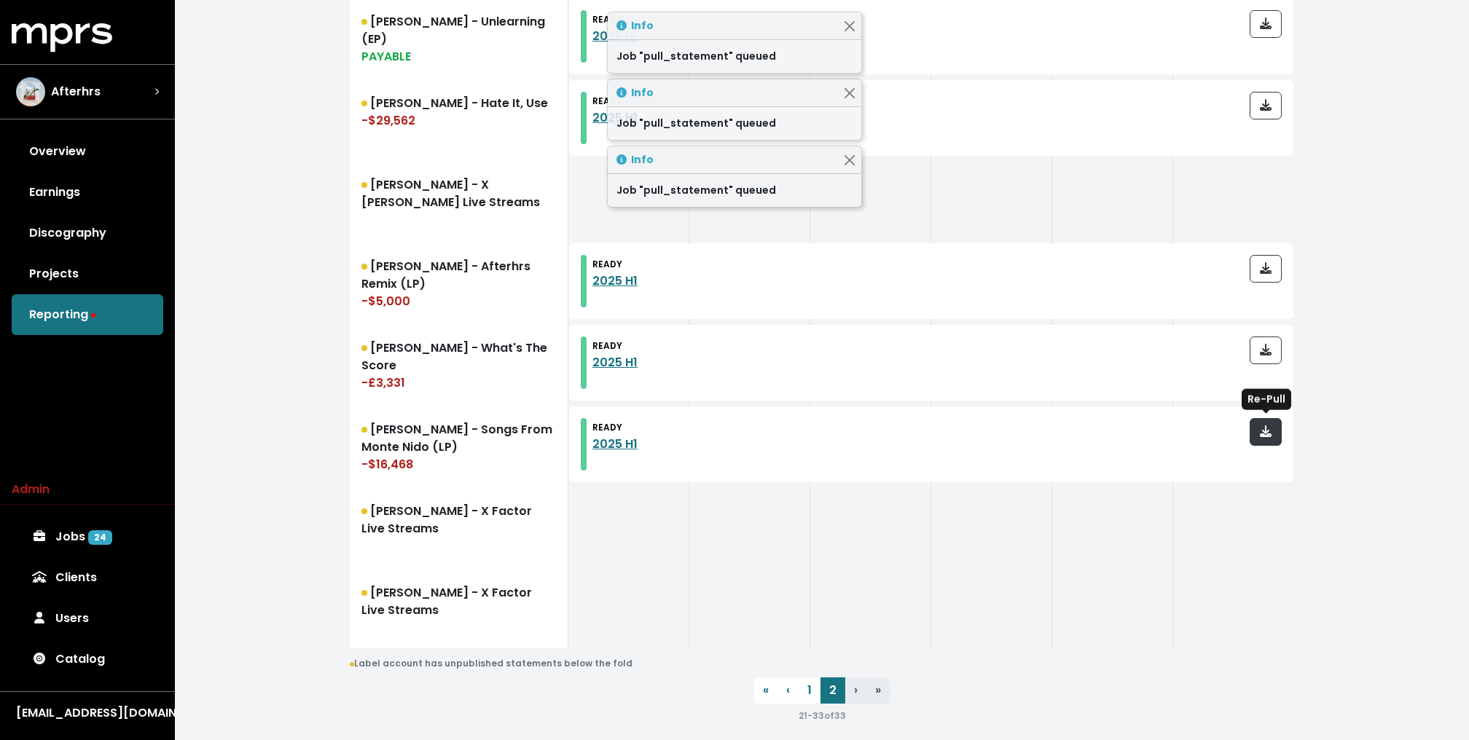
click at [1267, 441] on button "button" at bounding box center [1266, 432] width 32 height 28
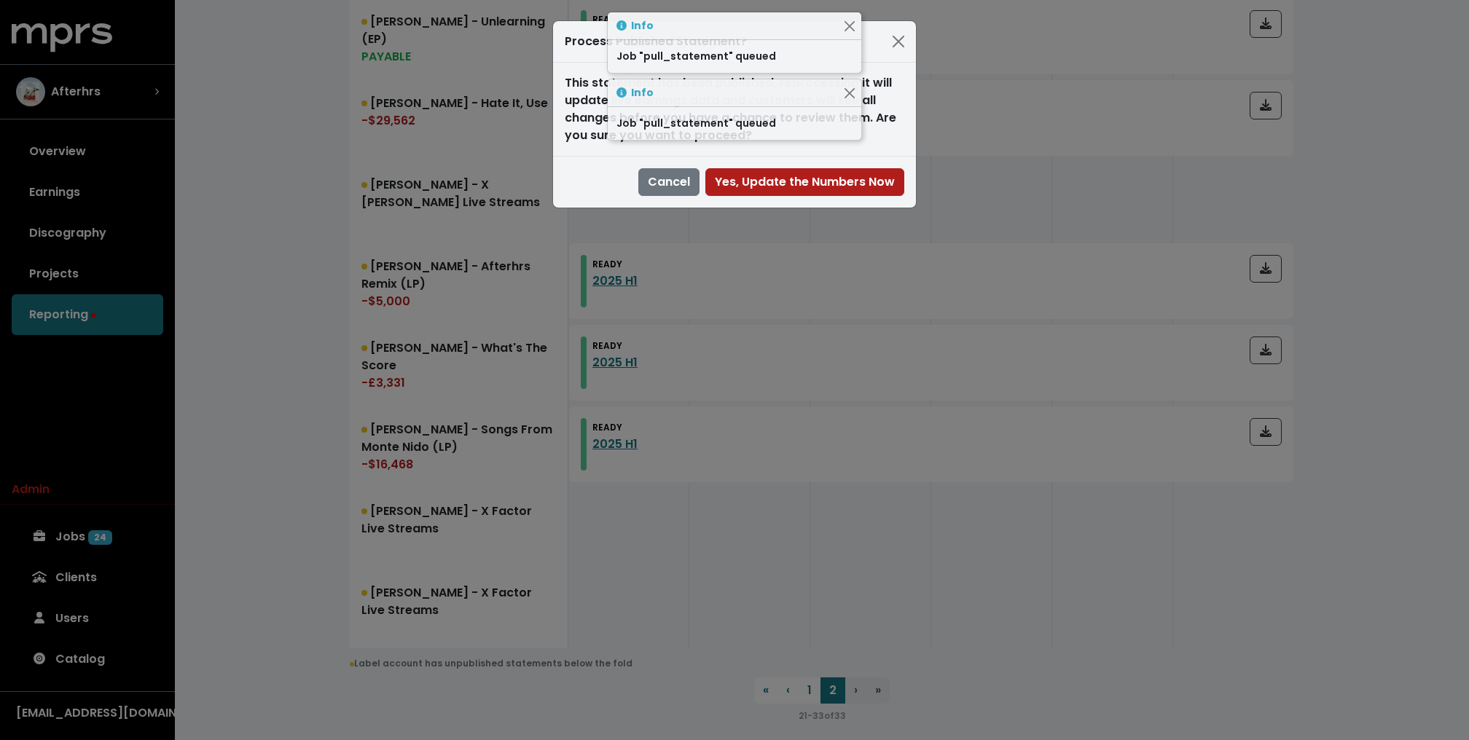
click at [889, 195] on div "Cancel Yes, Update the Numbers Now" at bounding box center [734, 182] width 363 height 52
click at [873, 185] on span "Yes, Update the Numbers Now" at bounding box center [805, 181] width 180 height 17
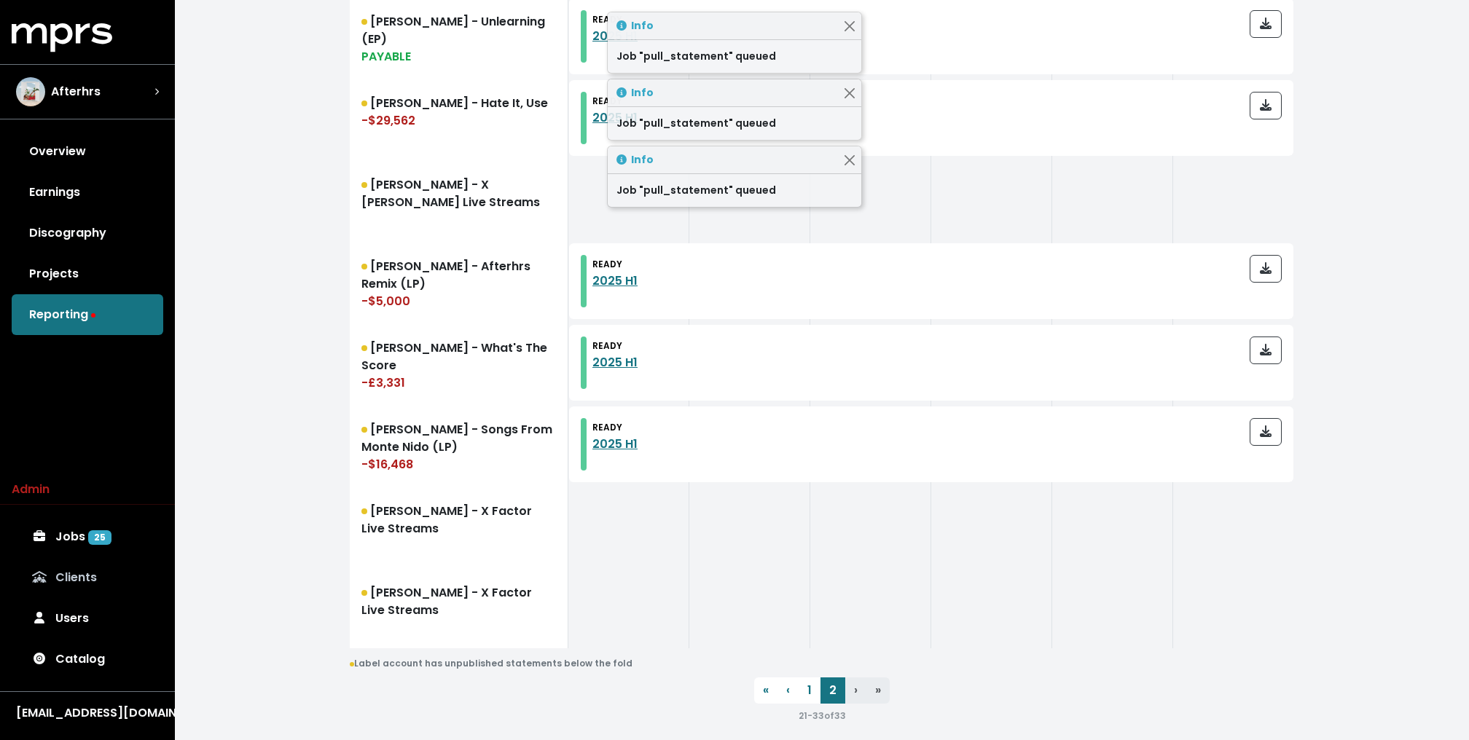
click at [138, 560] on link "Clients" at bounding box center [88, 577] width 152 height 41
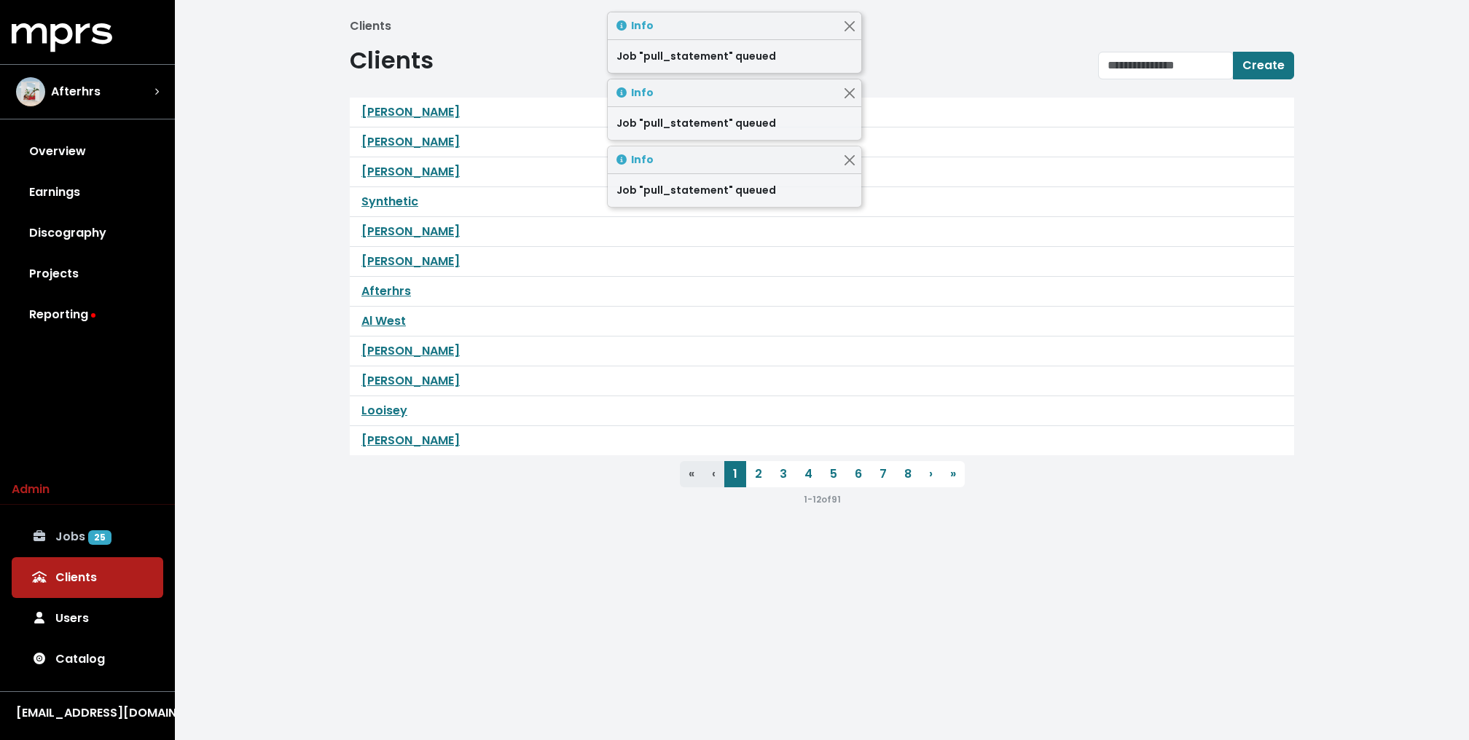
click at [128, 549] on link "Jobs 25" at bounding box center [88, 537] width 152 height 41
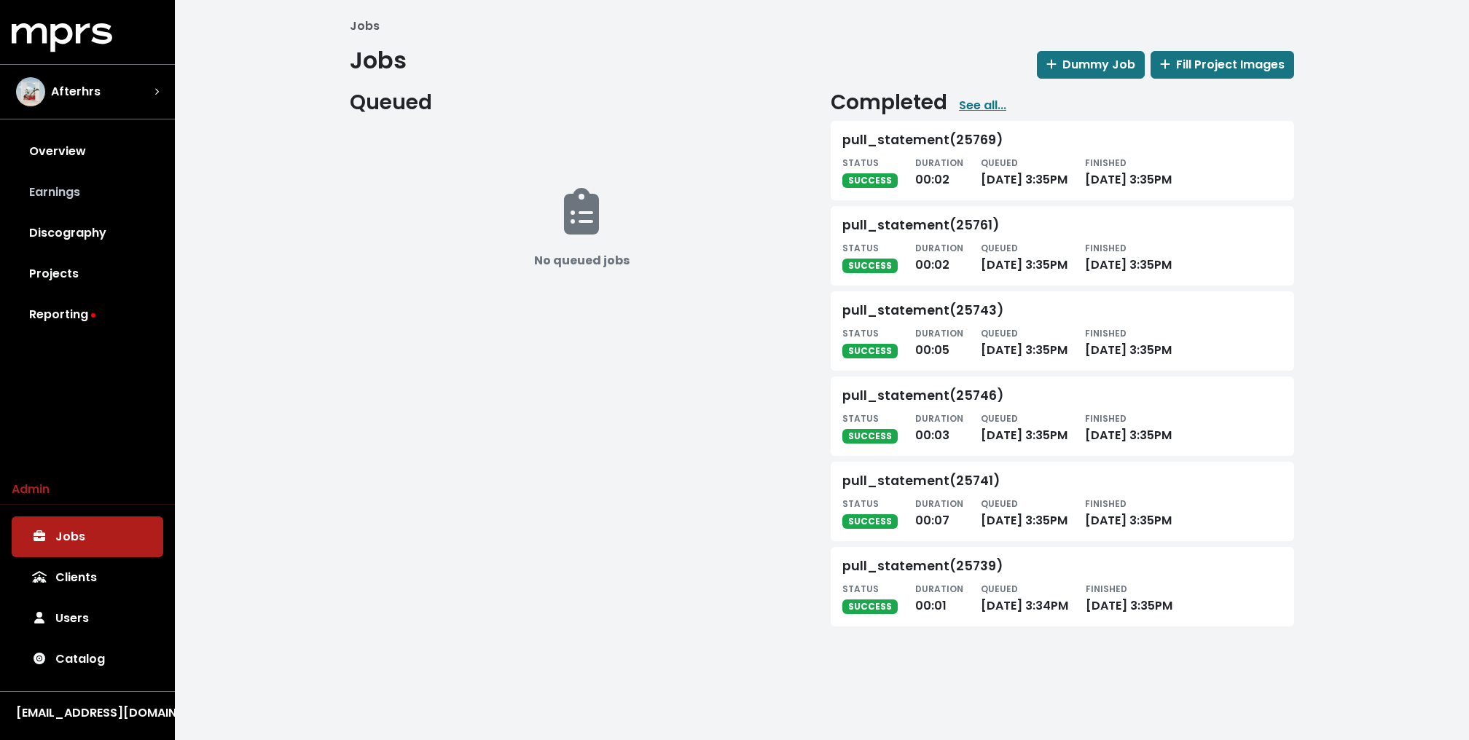
click at [65, 174] on link "Earnings" at bounding box center [88, 192] width 152 height 41
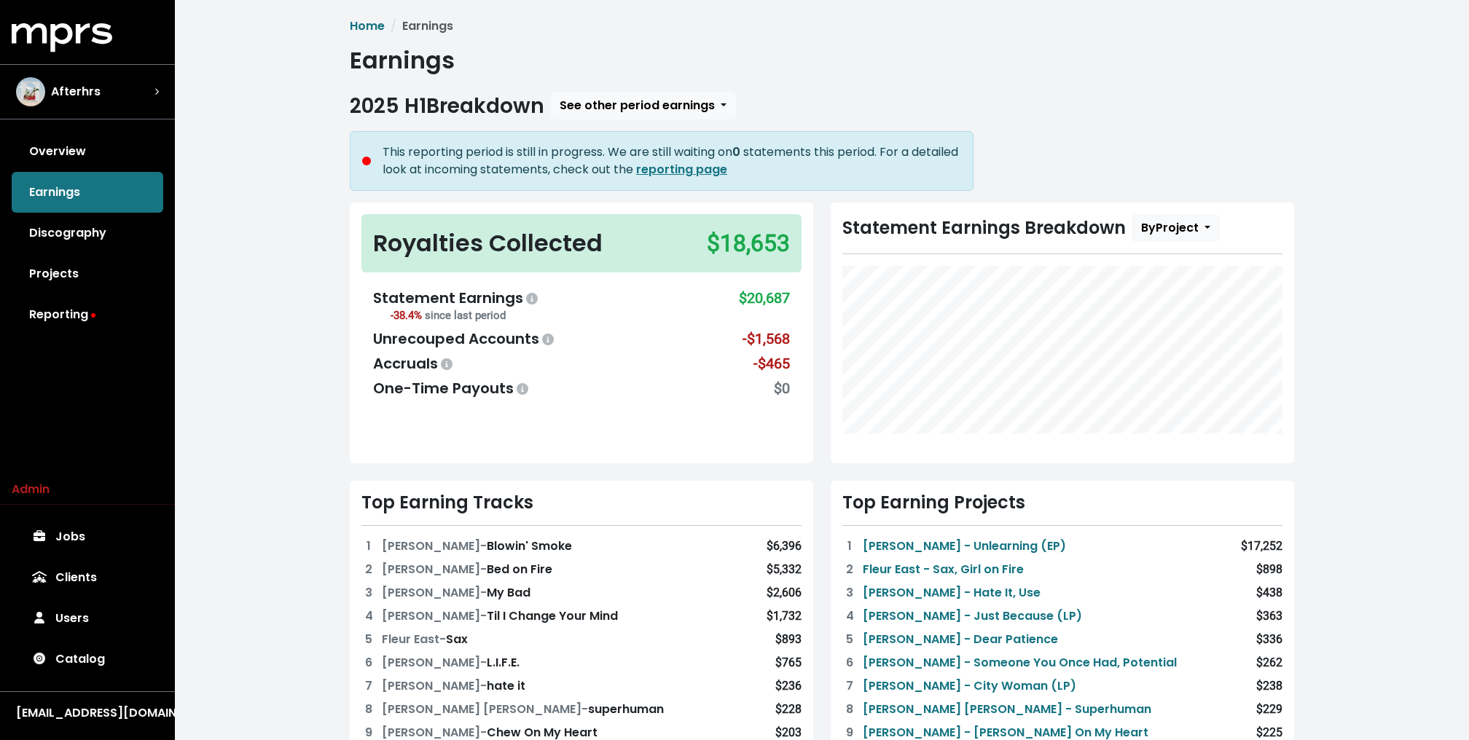
click at [342, 258] on div "Royalties Collected $18,653 Statement Earnings -38.4% since last period $20,687…" at bounding box center [581, 333] width 481 height 261
click at [81, 326] on link "Reporting" at bounding box center [88, 314] width 152 height 41
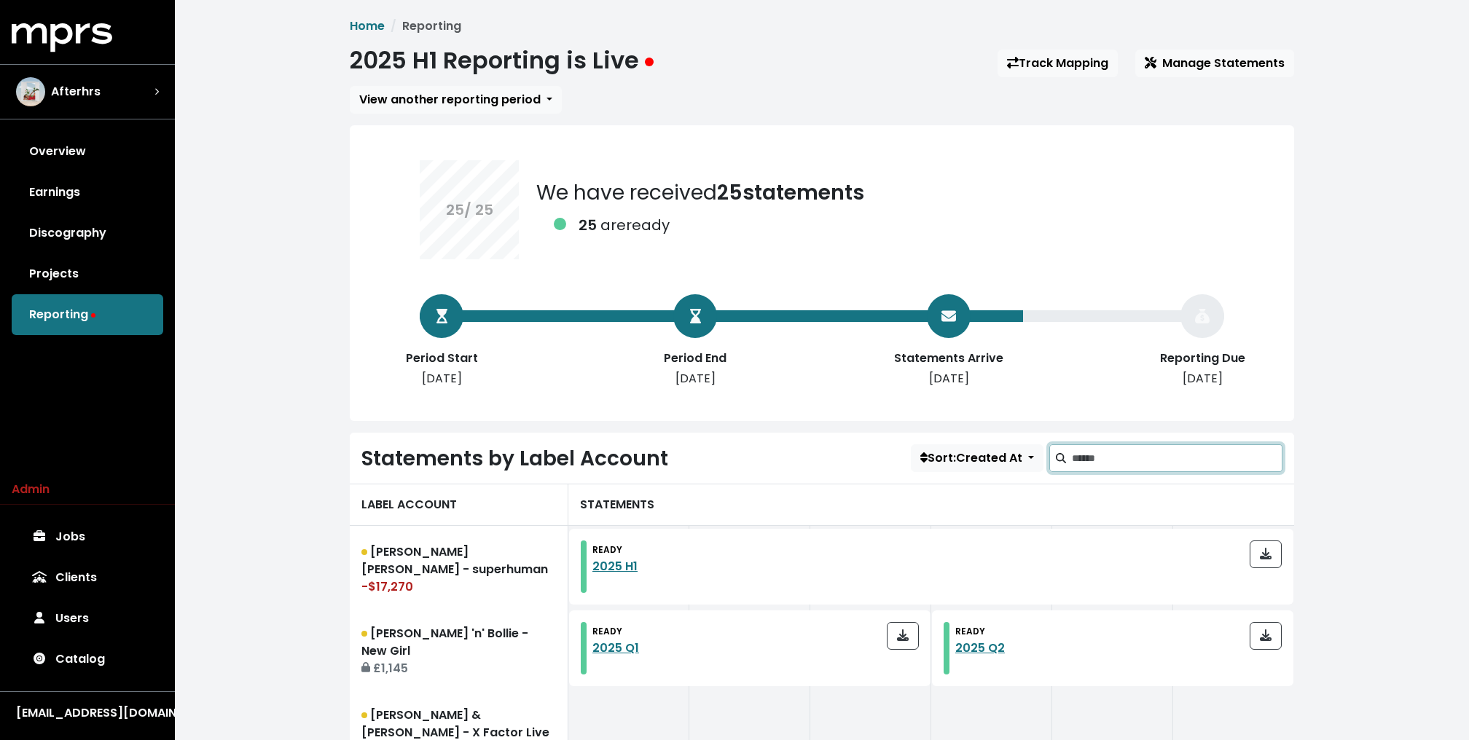
click at [1110, 452] on input "Search label accounts" at bounding box center [1177, 458] width 211 height 28
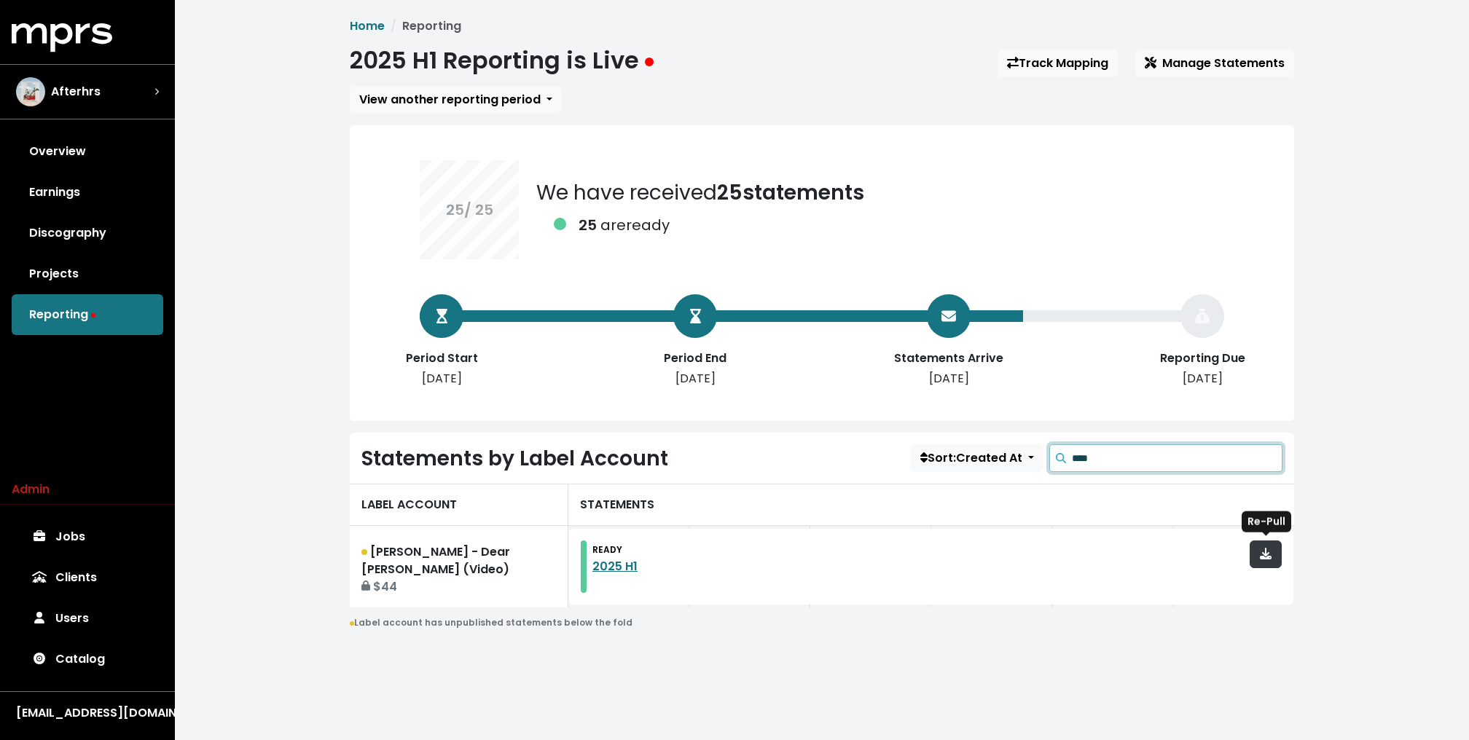
type input "****"
click at [1266, 555] on icon "button" at bounding box center [1266, 554] width 12 height 12
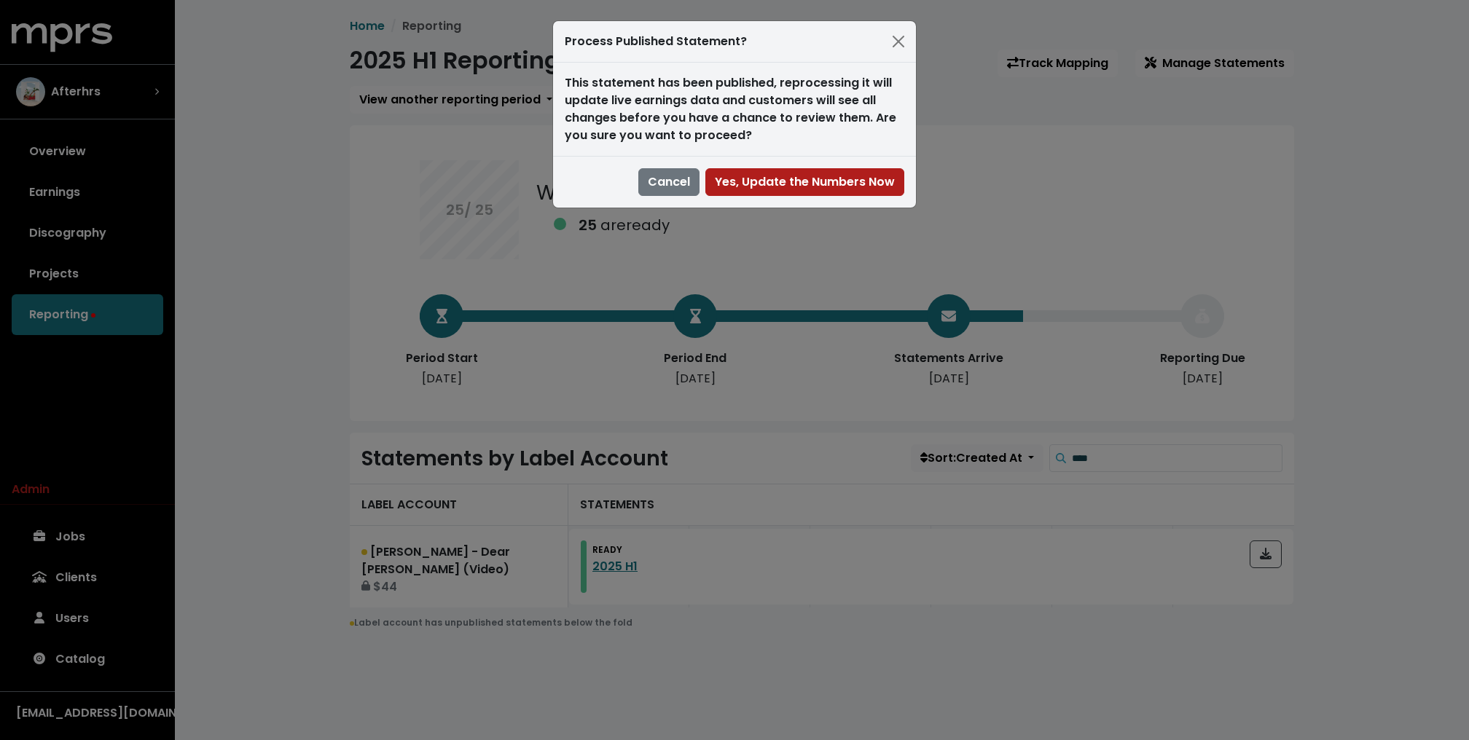
click at [766, 211] on div "Process Published Statement? This statement has been published, reprocessing it…" at bounding box center [734, 370] width 1469 height 740
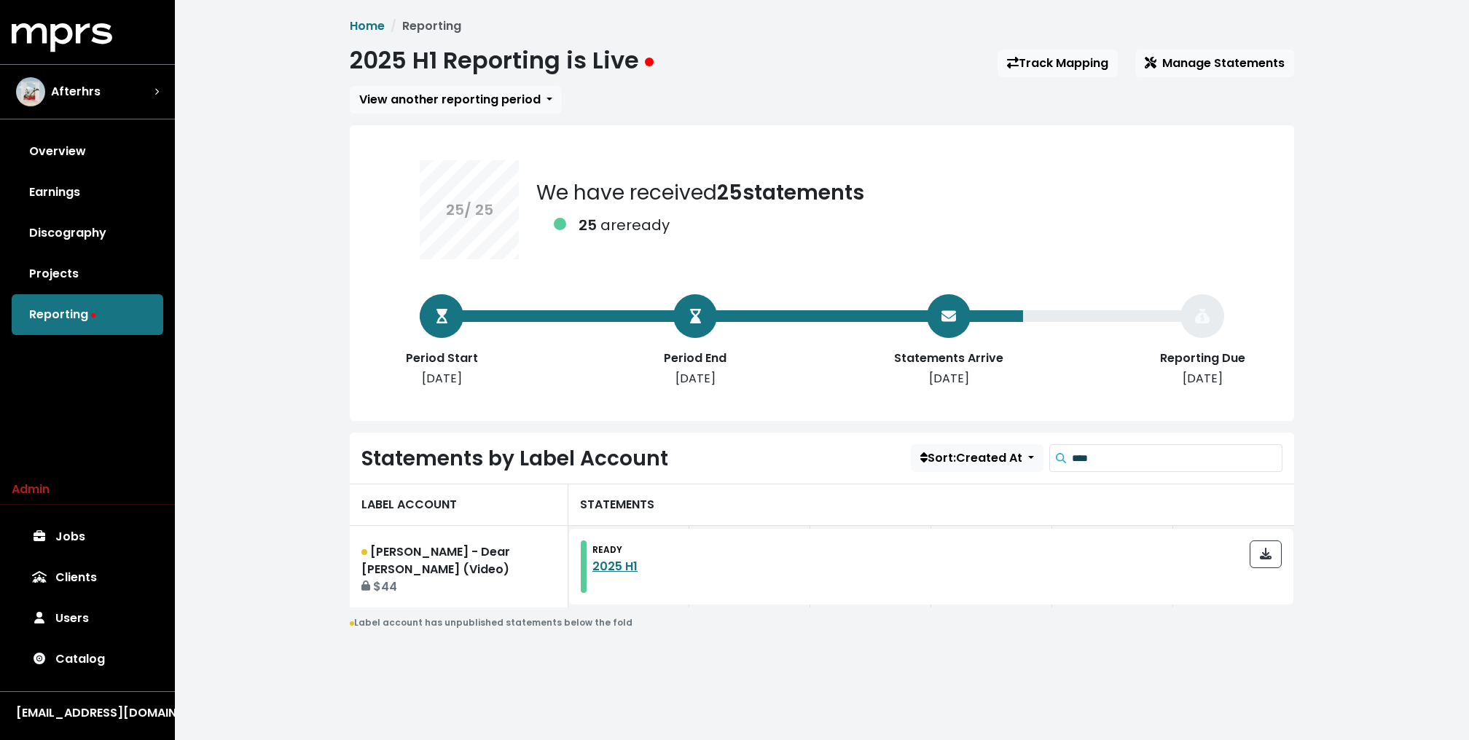
click at [777, 173] on div "25 / 25 We have received 25 statements 25 are ready" at bounding box center [822, 209] width 804 height 99
click at [1269, 567] on div at bounding box center [1266, 567] width 32 height 52
click at [1269, 562] on button "button" at bounding box center [1266, 555] width 32 height 28
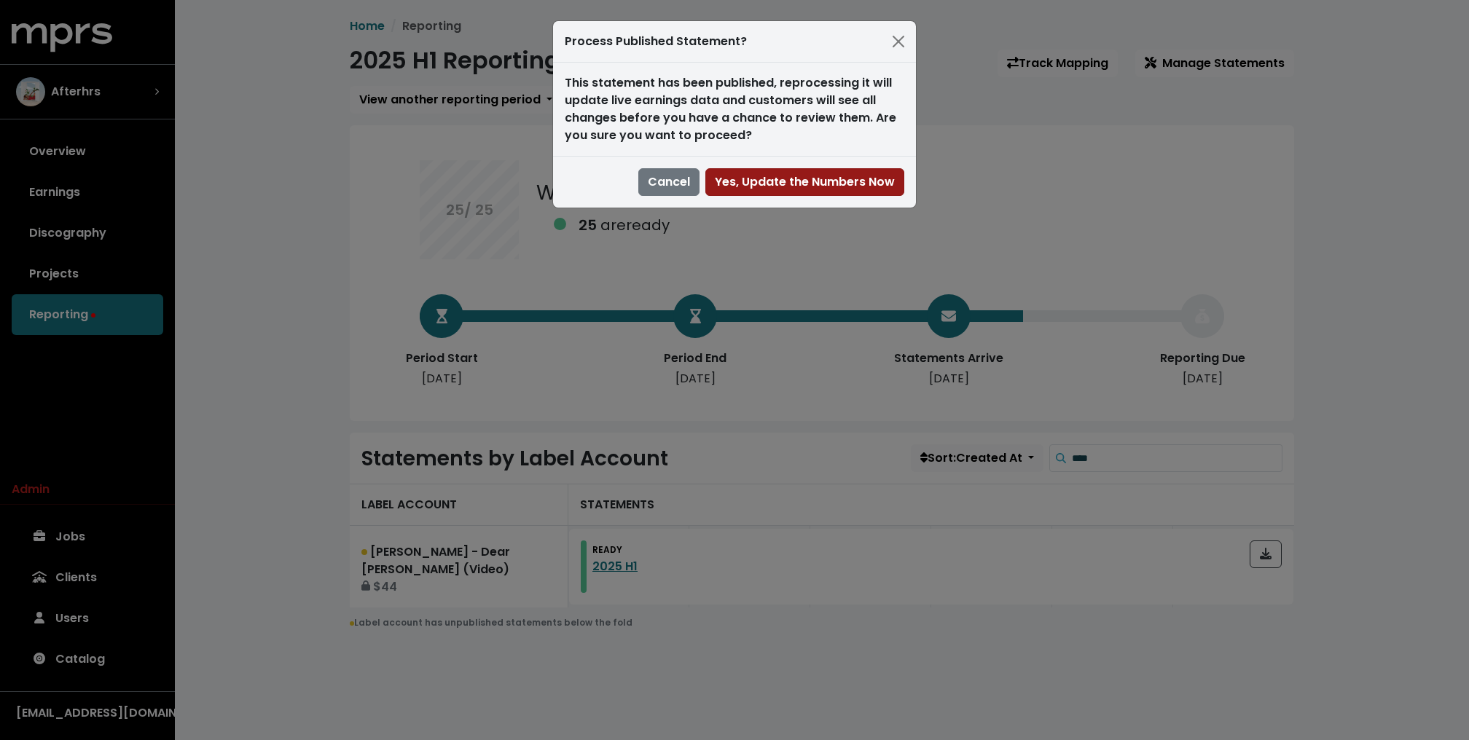
click at [737, 187] on span "Yes, Update the Numbers Now" at bounding box center [805, 181] width 180 height 17
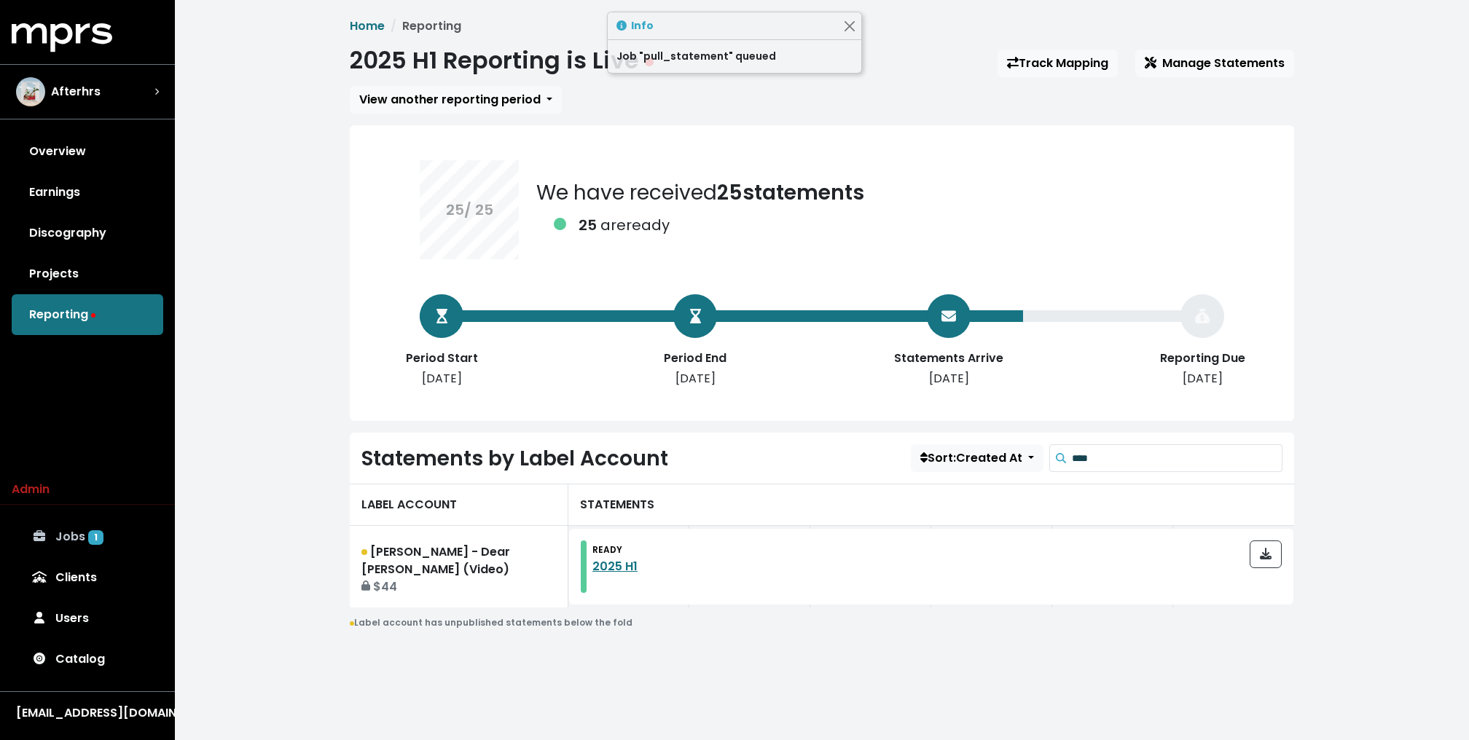
click at [98, 531] on span "1" at bounding box center [95, 537] width 15 height 15
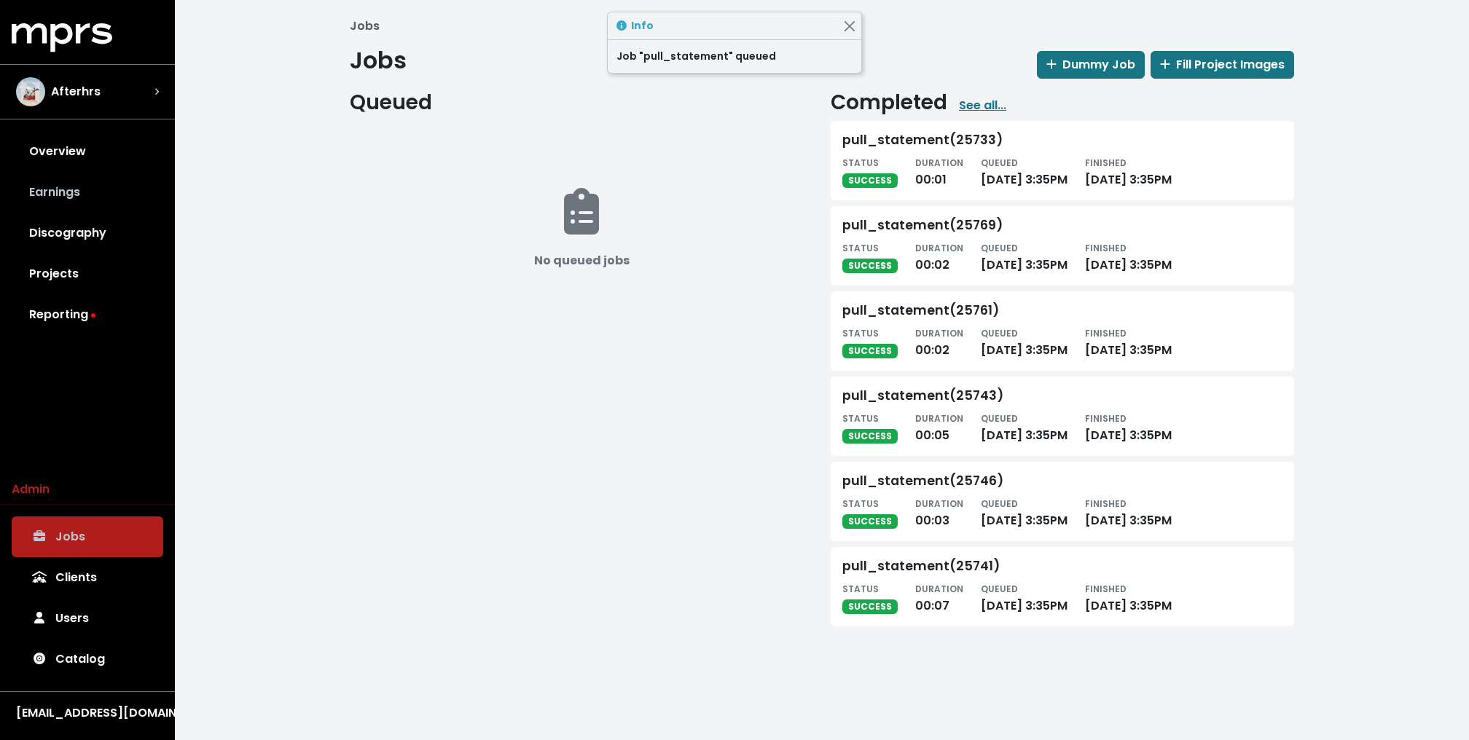
click at [40, 184] on link "Earnings" at bounding box center [88, 192] width 152 height 41
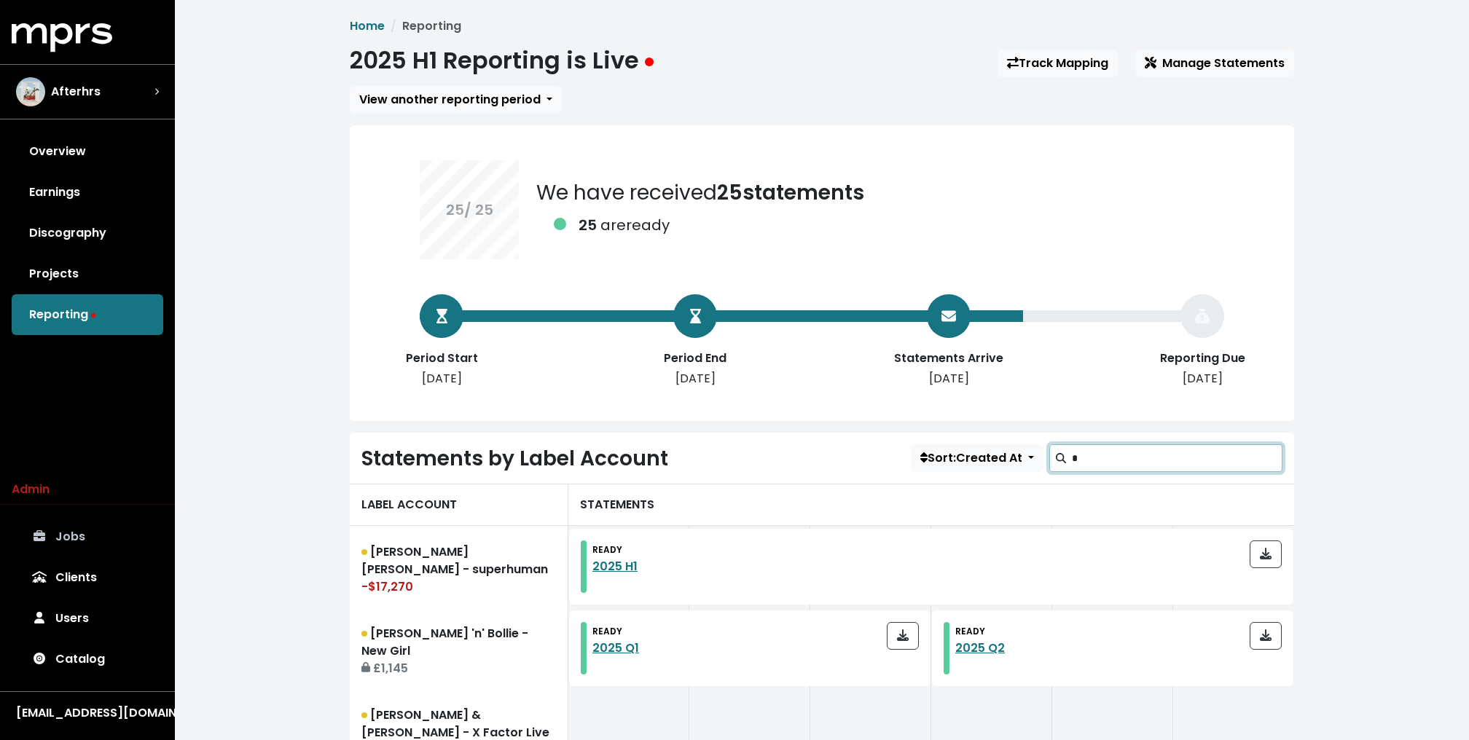
click at [1100, 463] on input "*" at bounding box center [1177, 458] width 211 height 28
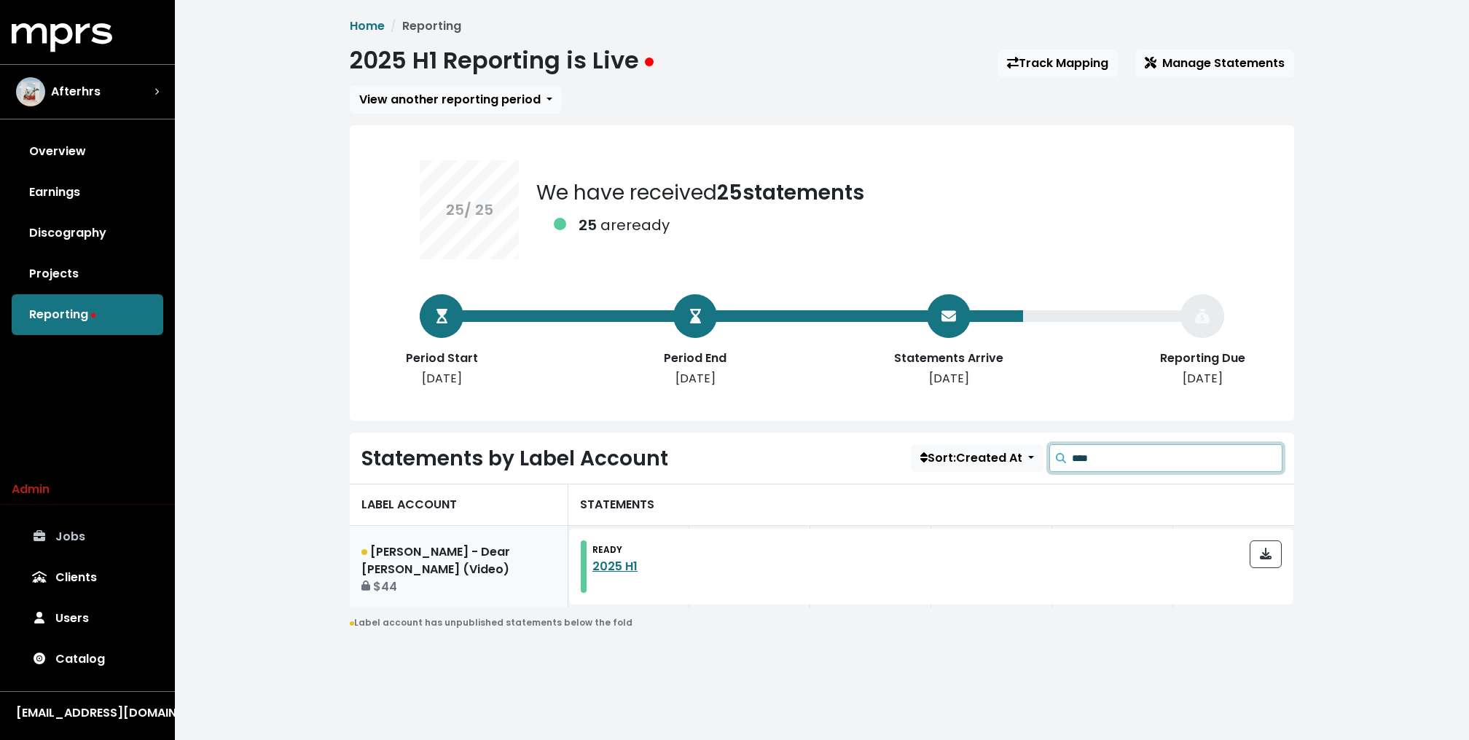
type input "****"
click at [478, 567] on link "Niall Horan - Dear Patience (Video) $44" at bounding box center [459, 567] width 219 height 82
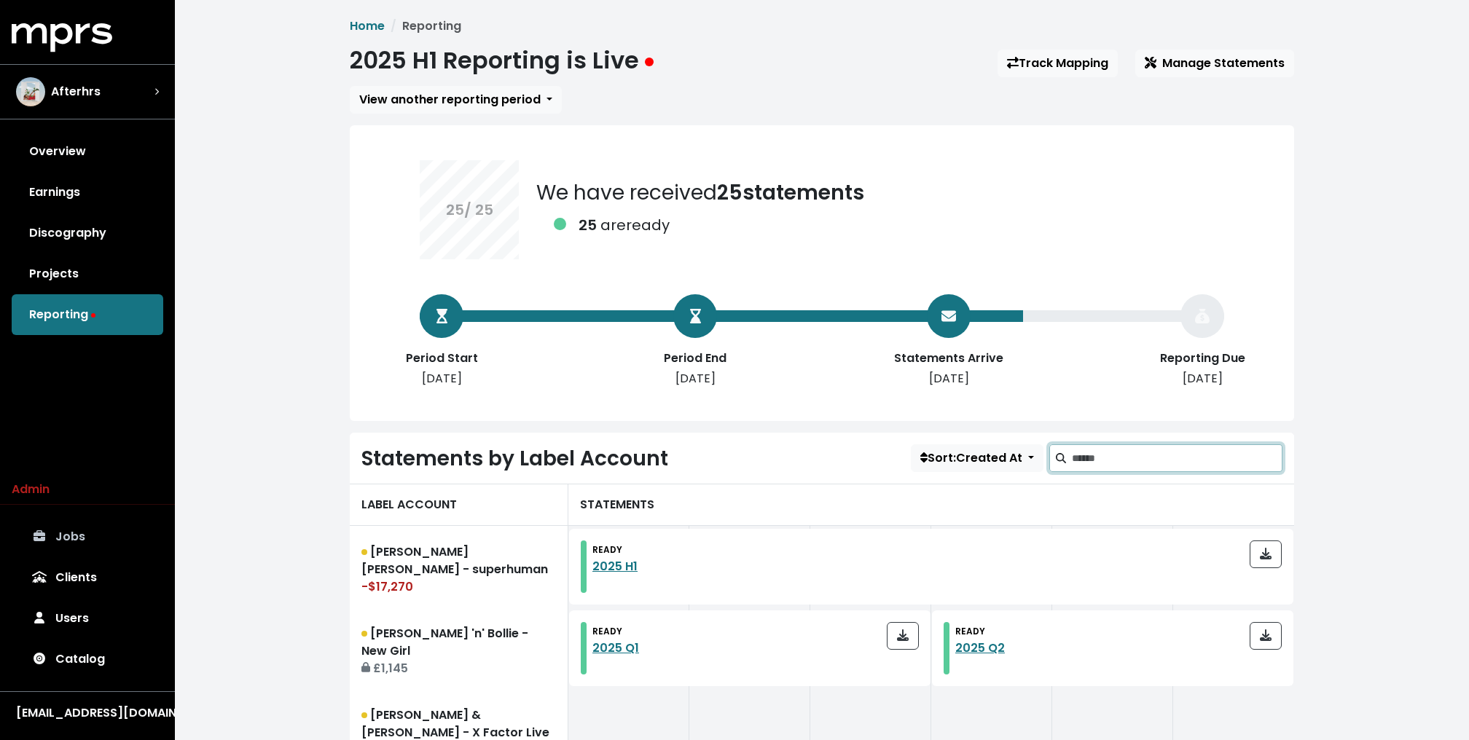
click at [1120, 450] on input "Search label accounts" at bounding box center [1177, 458] width 211 height 28
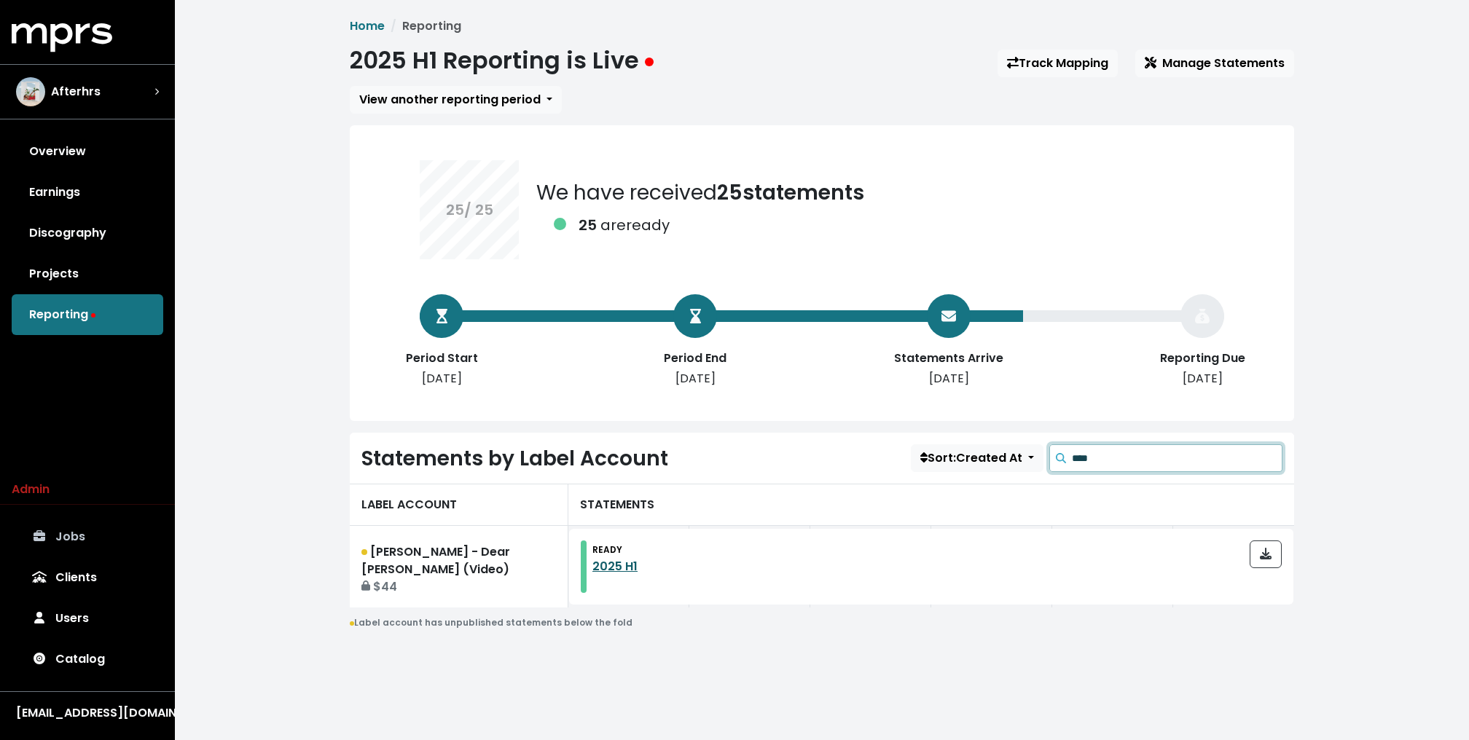
type input "****"
click at [624, 572] on link "2025 H1" at bounding box center [614, 566] width 45 height 17
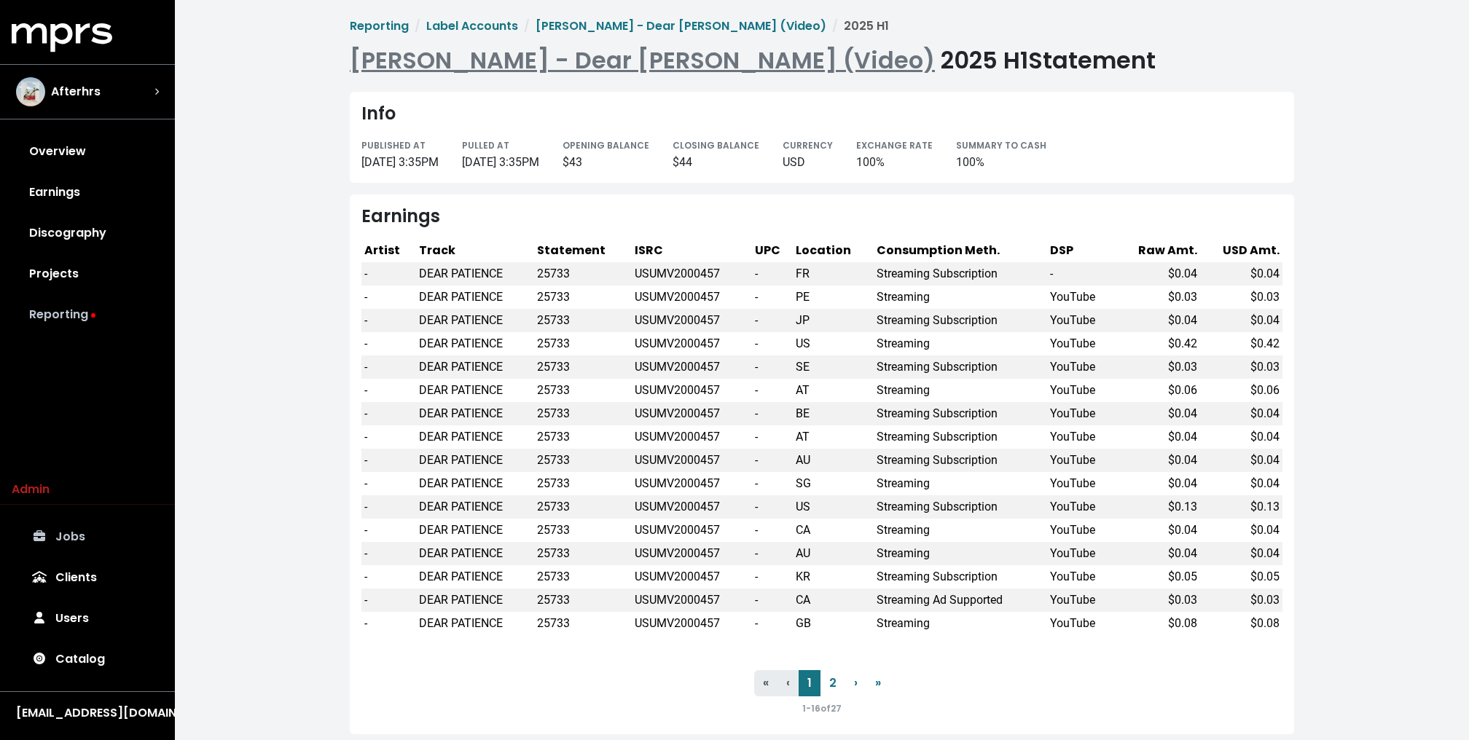
click at [42, 313] on link "Reporting" at bounding box center [88, 314] width 152 height 41
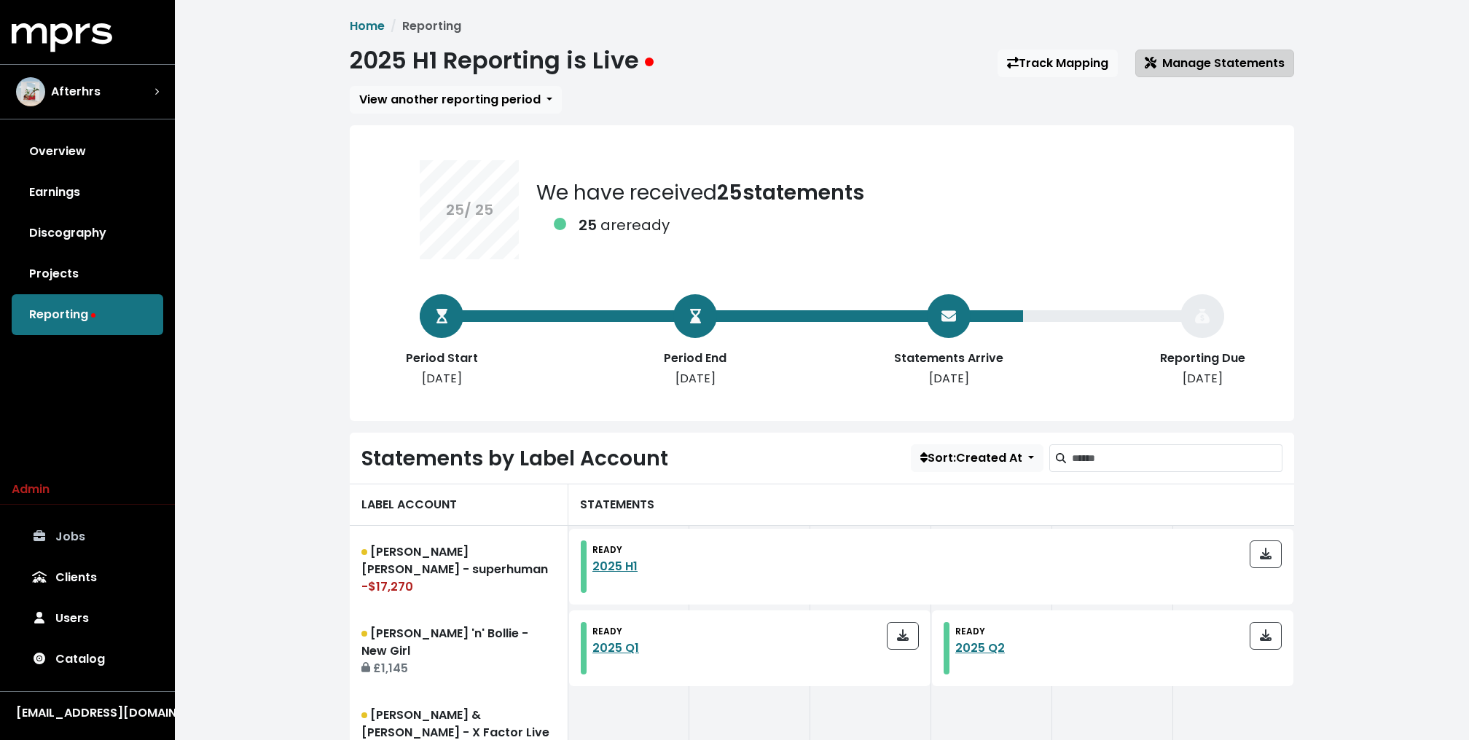
click at [1177, 62] on span "Manage Statements" at bounding box center [1215, 63] width 140 height 17
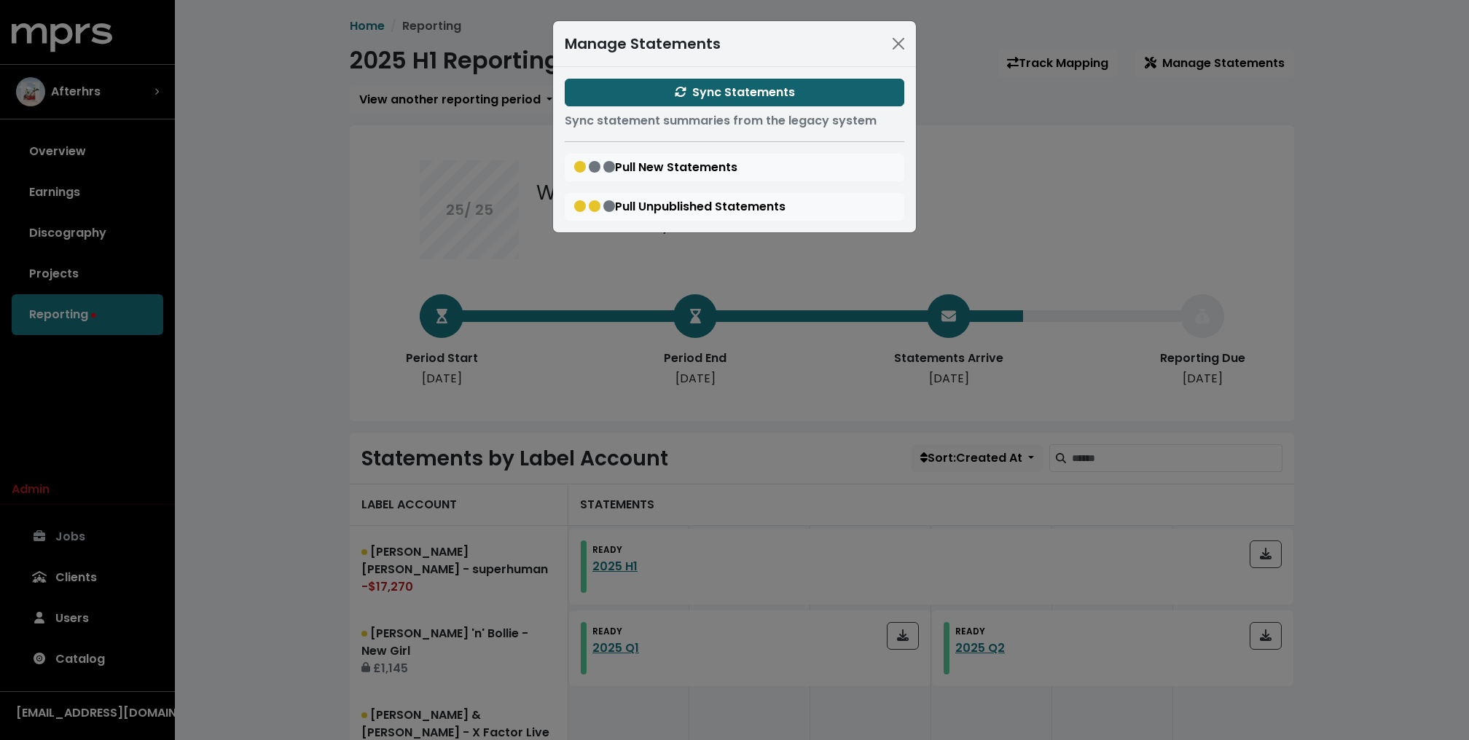
click at [789, 91] on span "Sync Statements" at bounding box center [735, 92] width 120 height 17
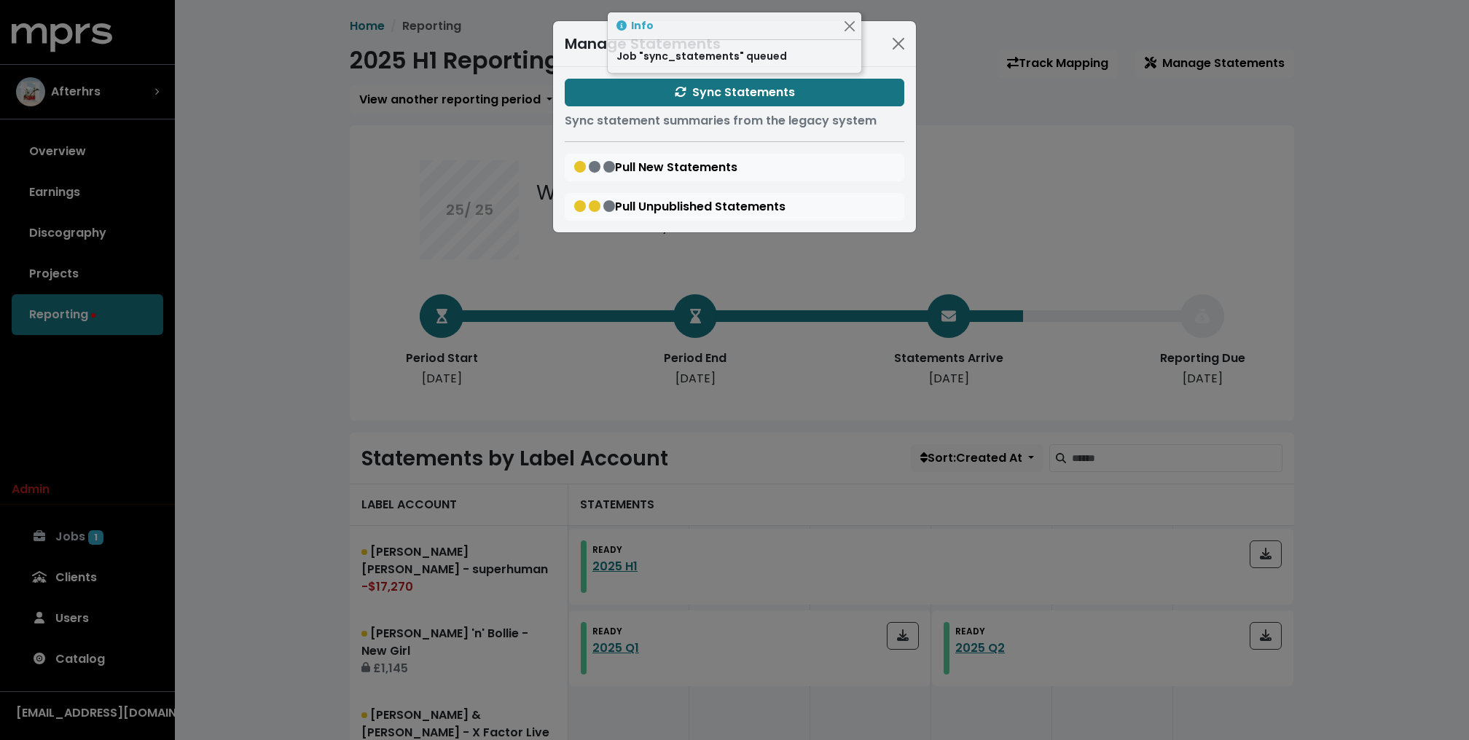
click at [375, 198] on div "Manage Statements Sync Statements Sync statement summaries from the legacy syst…" at bounding box center [734, 370] width 1469 height 740
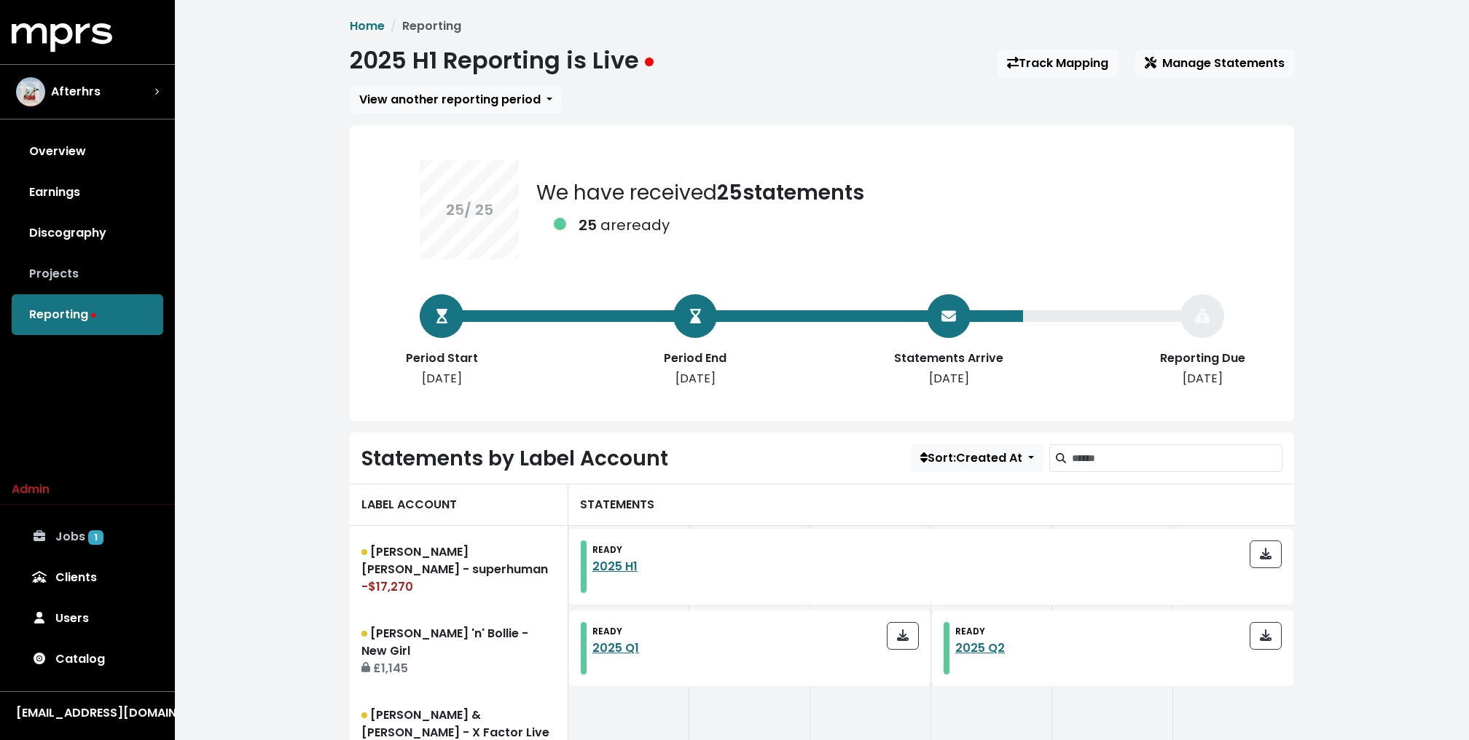
click at [145, 291] on link "Projects" at bounding box center [88, 274] width 152 height 41
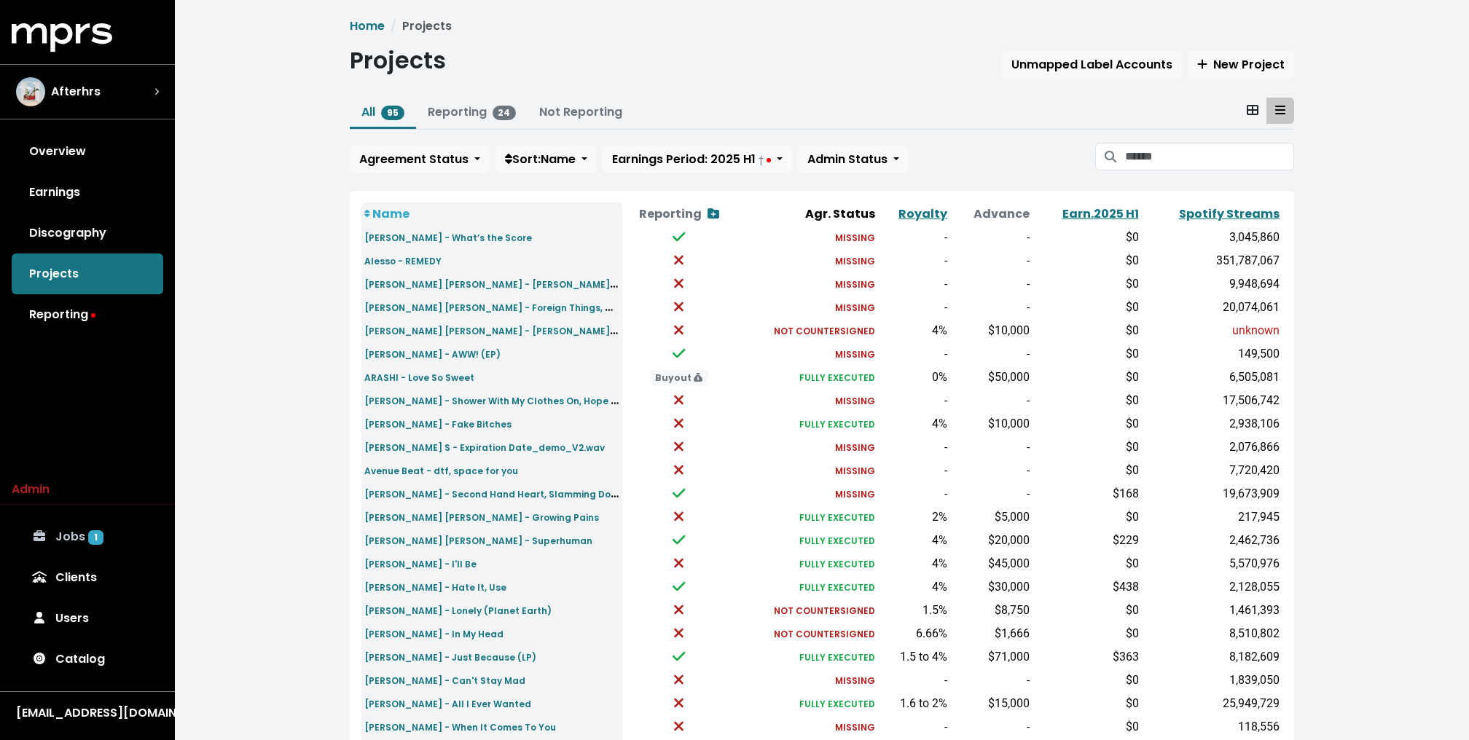
click at [98, 530] on link "Jobs 1" at bounding box center [88, 537] width 152 height 41
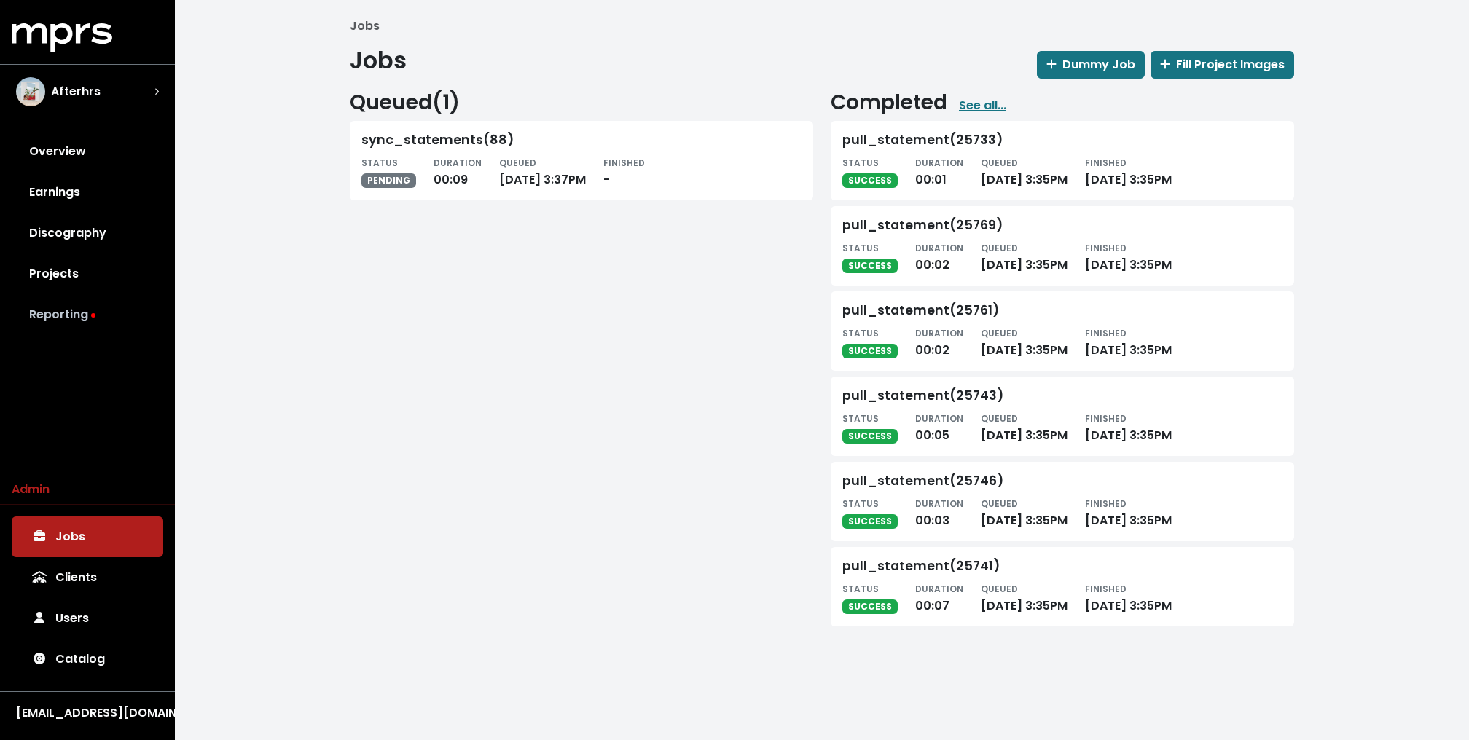
click at [73, 315] on link "Reporting" at bounding box center [88, 314] width 152 height 41
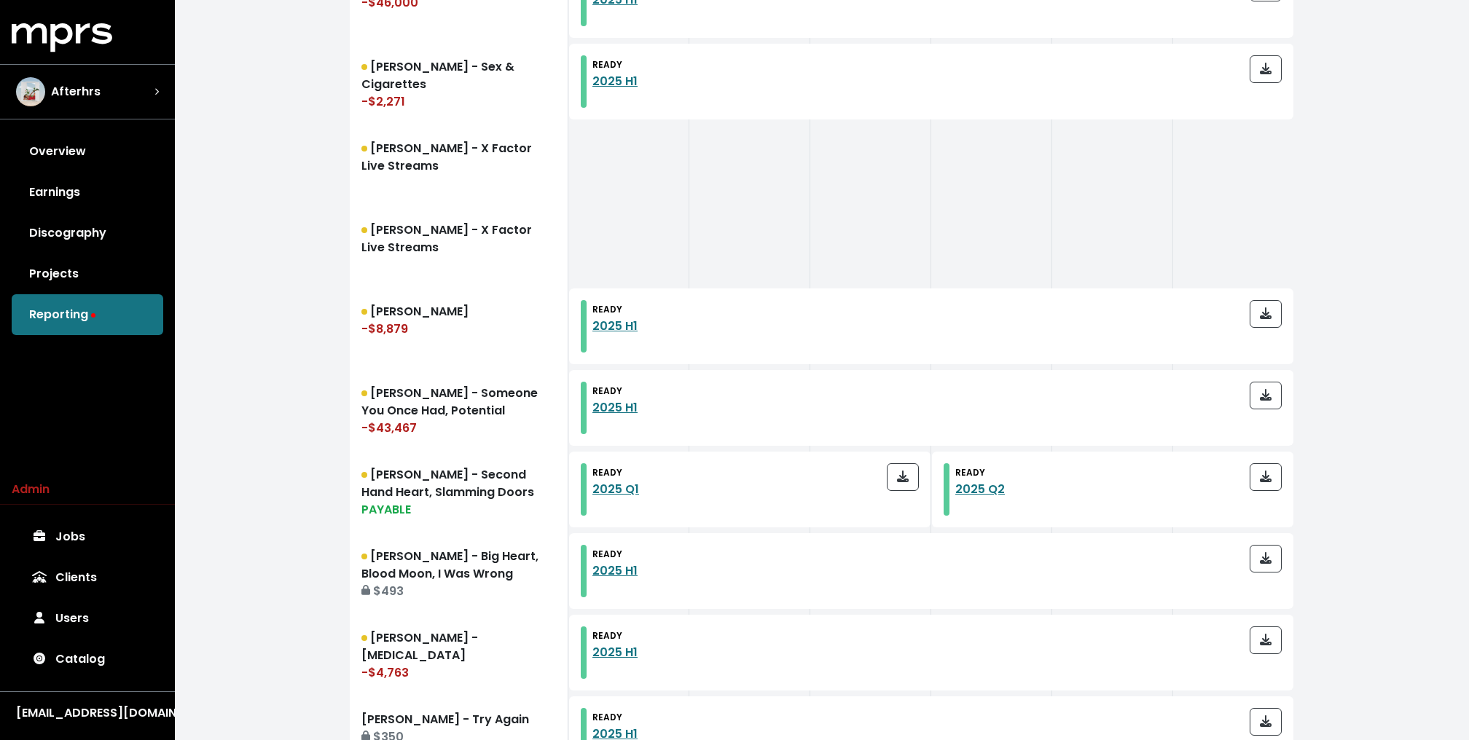
scroll to position [1556, 0]
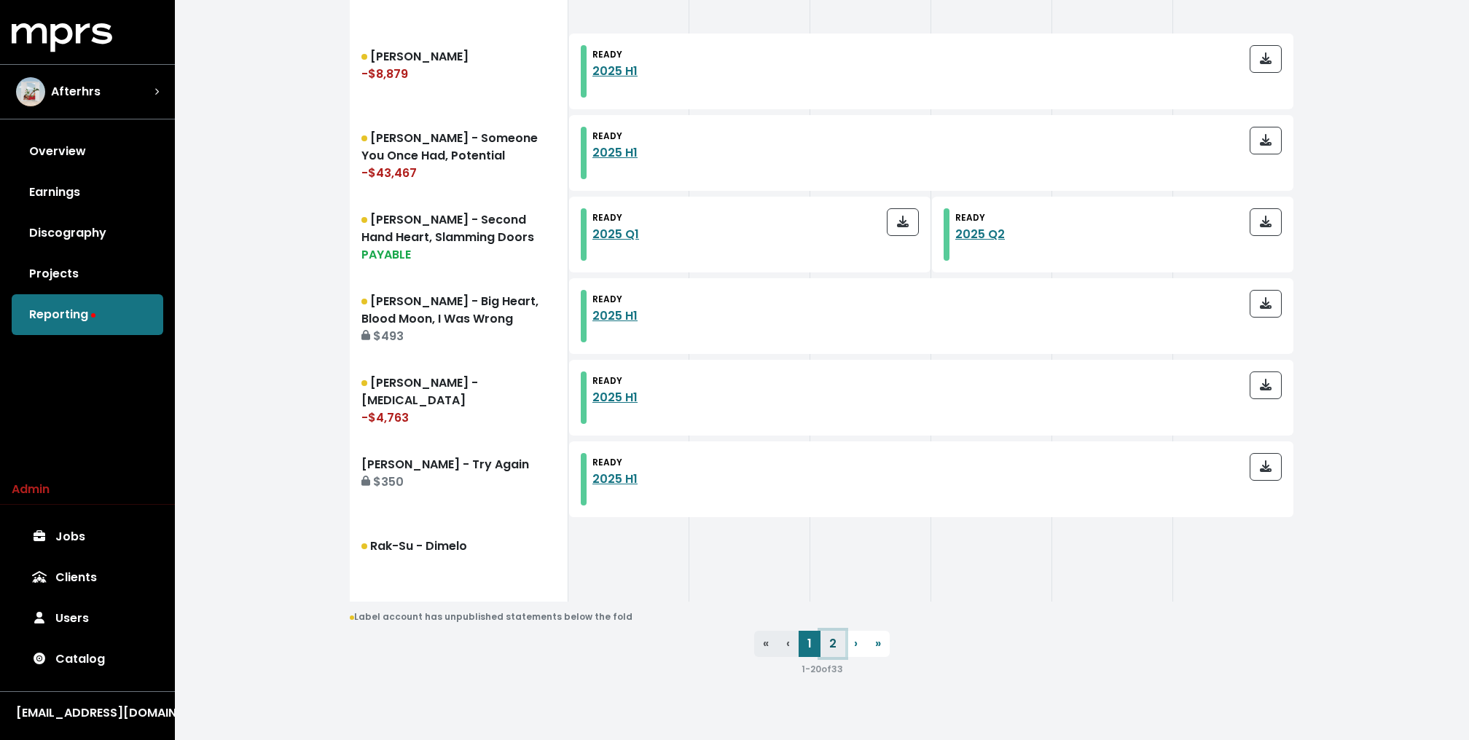
click at [835, 646] on link "2" at bounding box center [832, 644] width 25 height 26
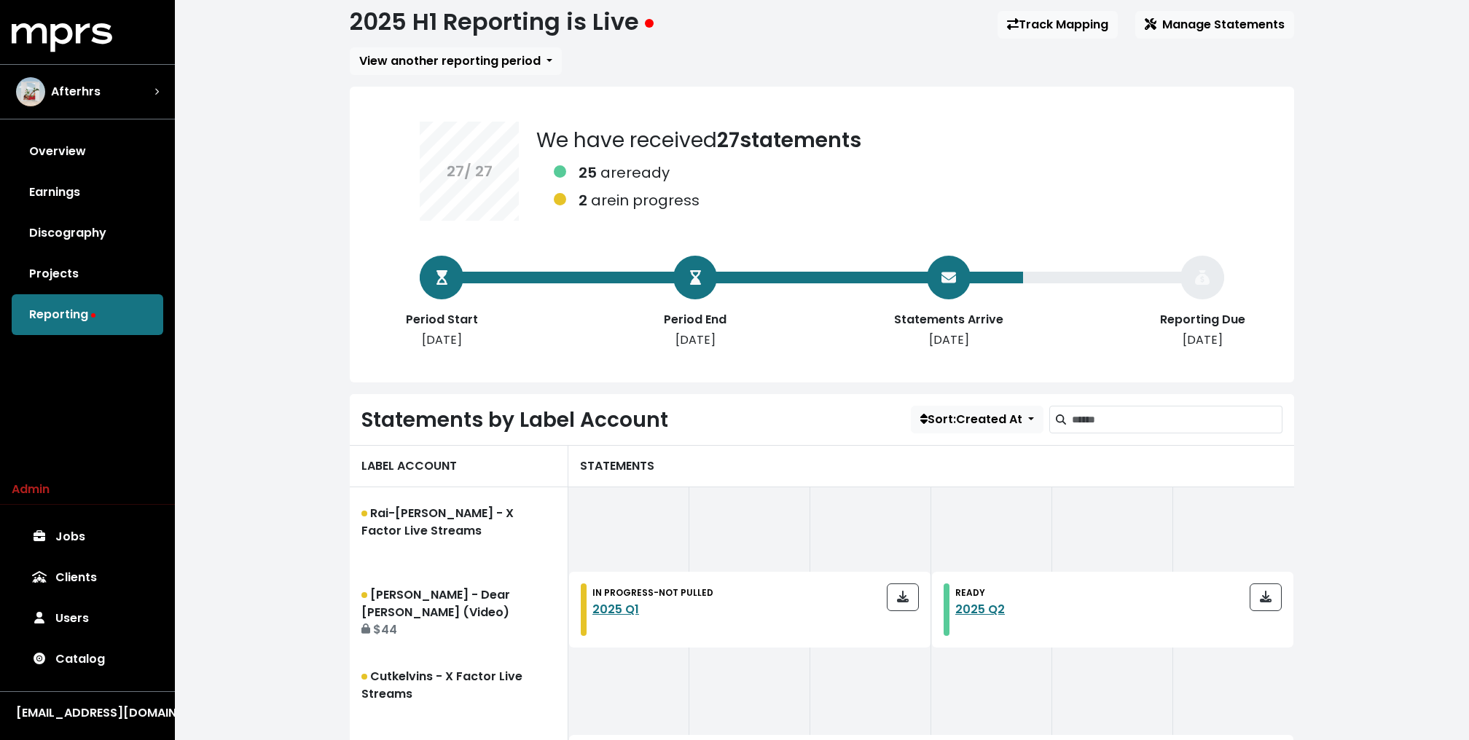
scroll to position [239, 0]
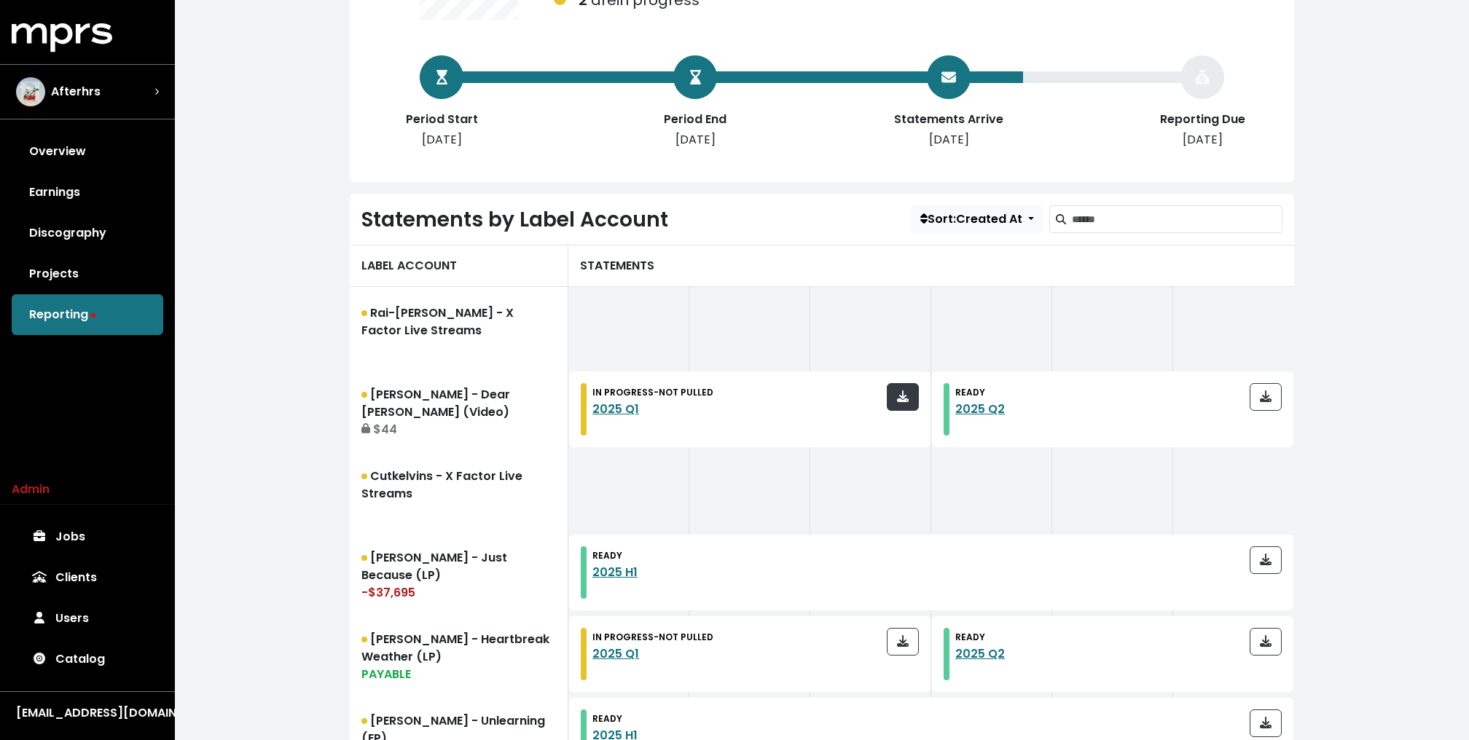
click at [906, 404] on button "button" at bounding box center [903, 397] width 32 height 28
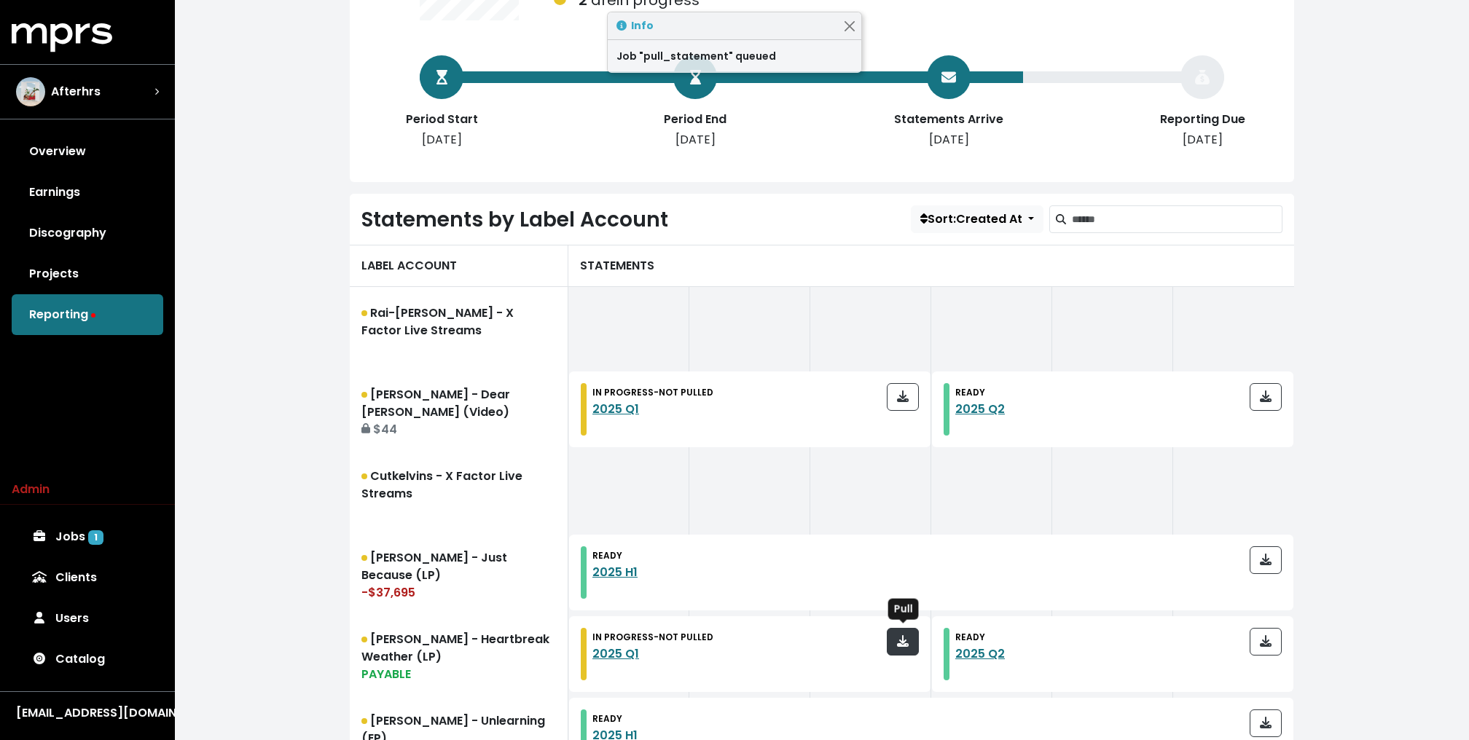
click at [903, 643] on icon "button" at bounding box center [903, 641] width 12 height 12
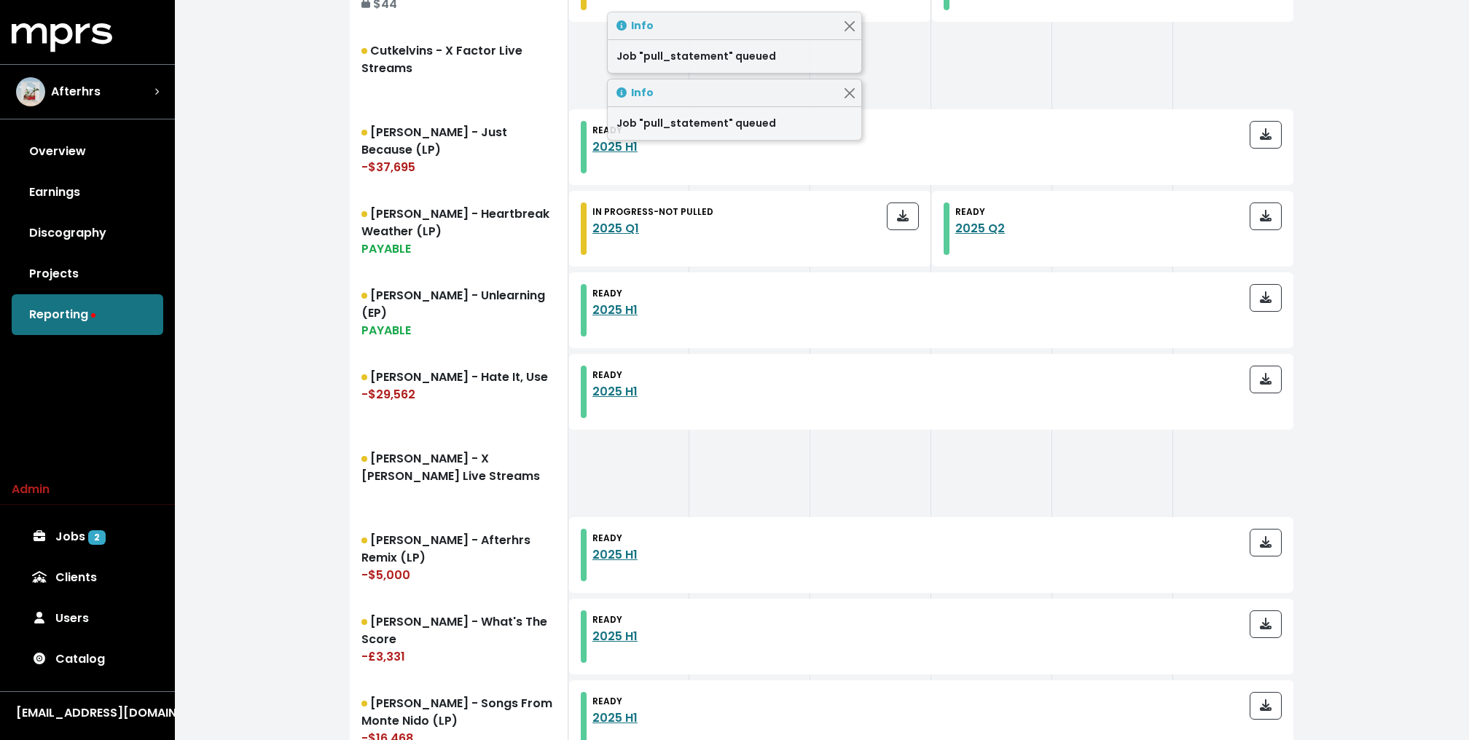
scroll to position [673, 0]
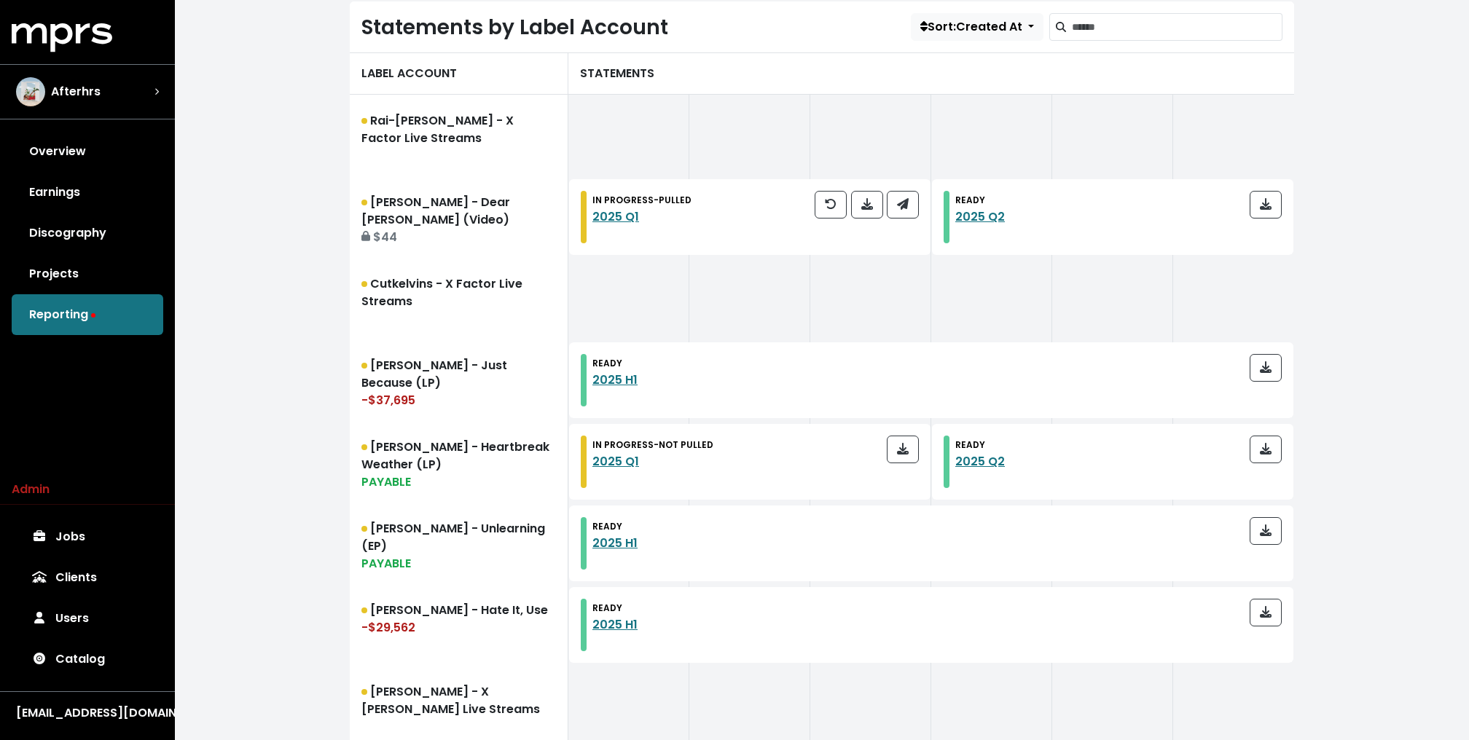
scroll to position [438, 0]
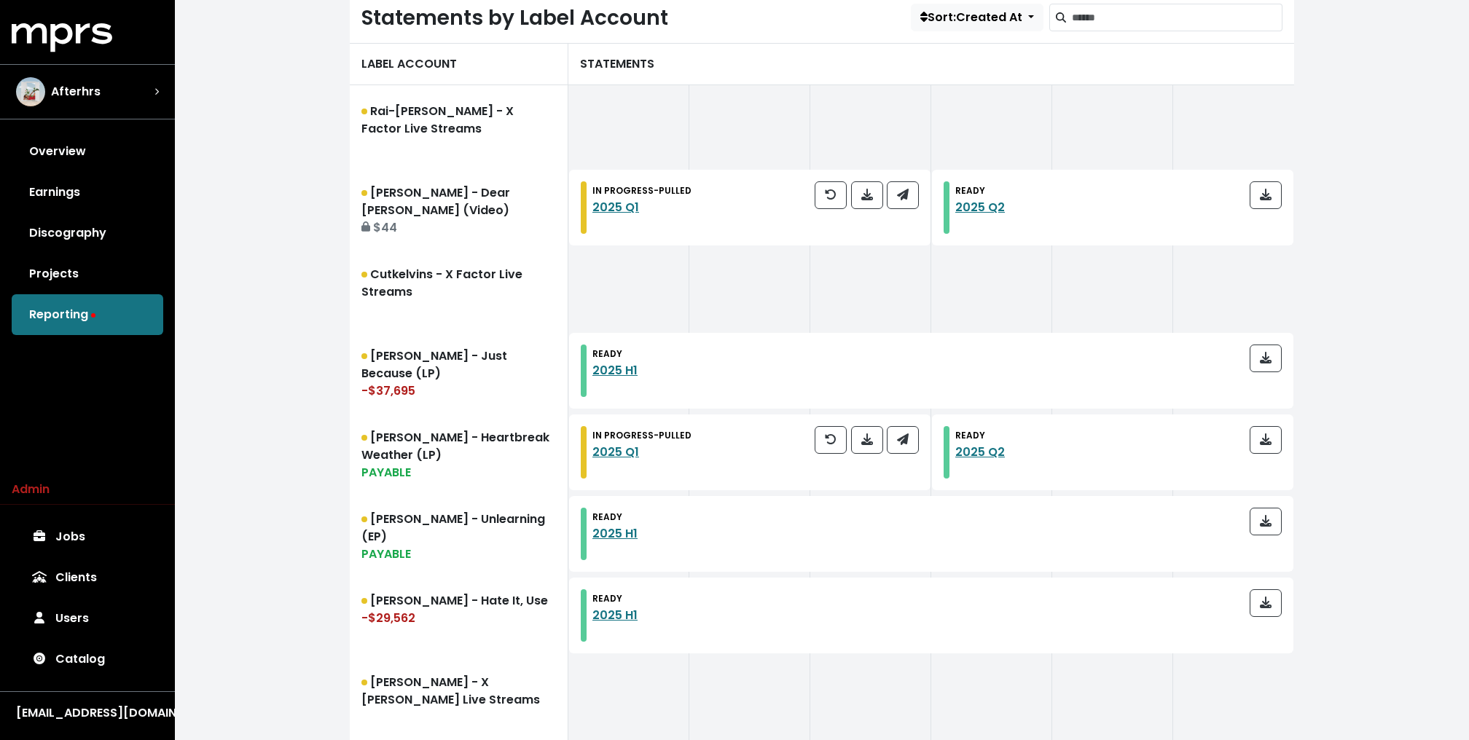
scroll to position [447, 0]
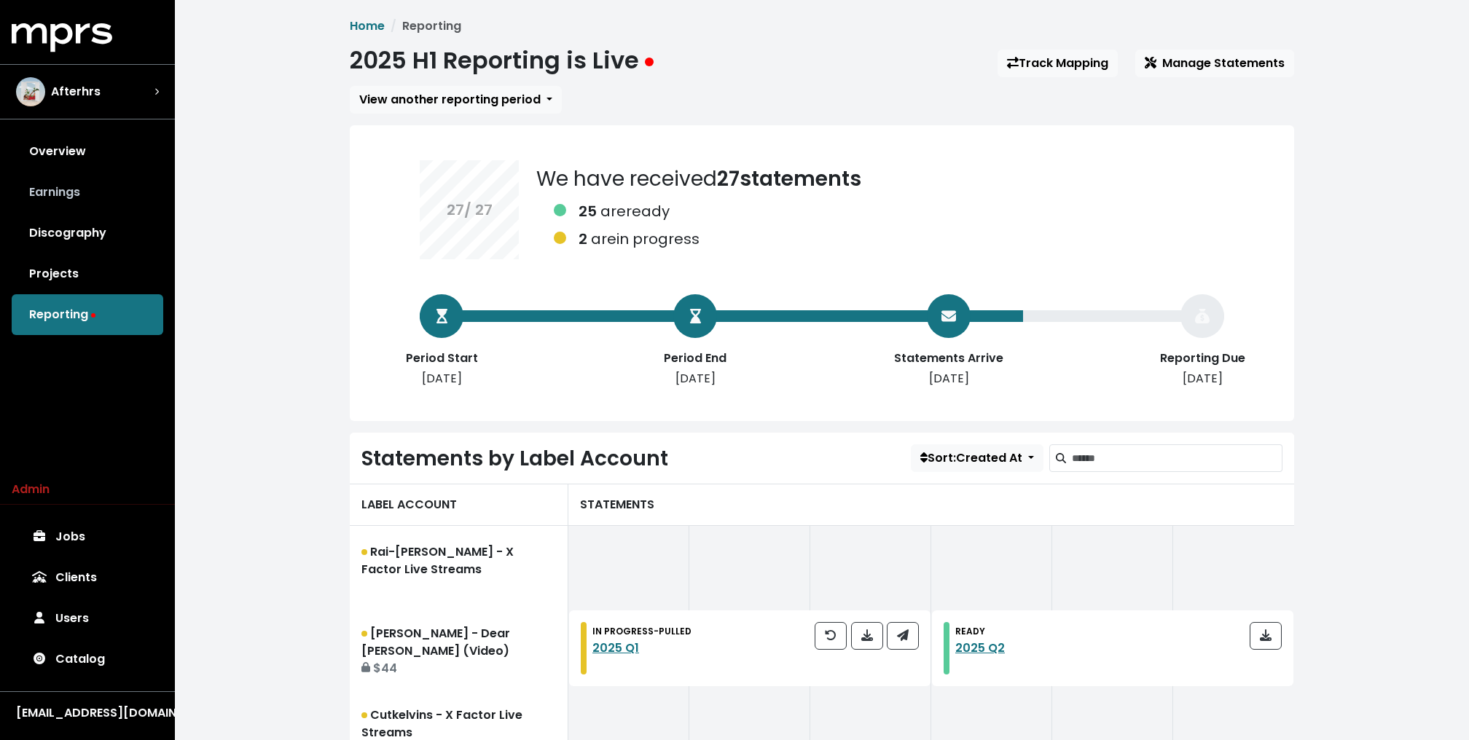
click at [97, 195] on link "Earnings" at bounding box center [88, 192] width 152 height 41
